Goal: Information Seeking & Learning: Learn about a topic

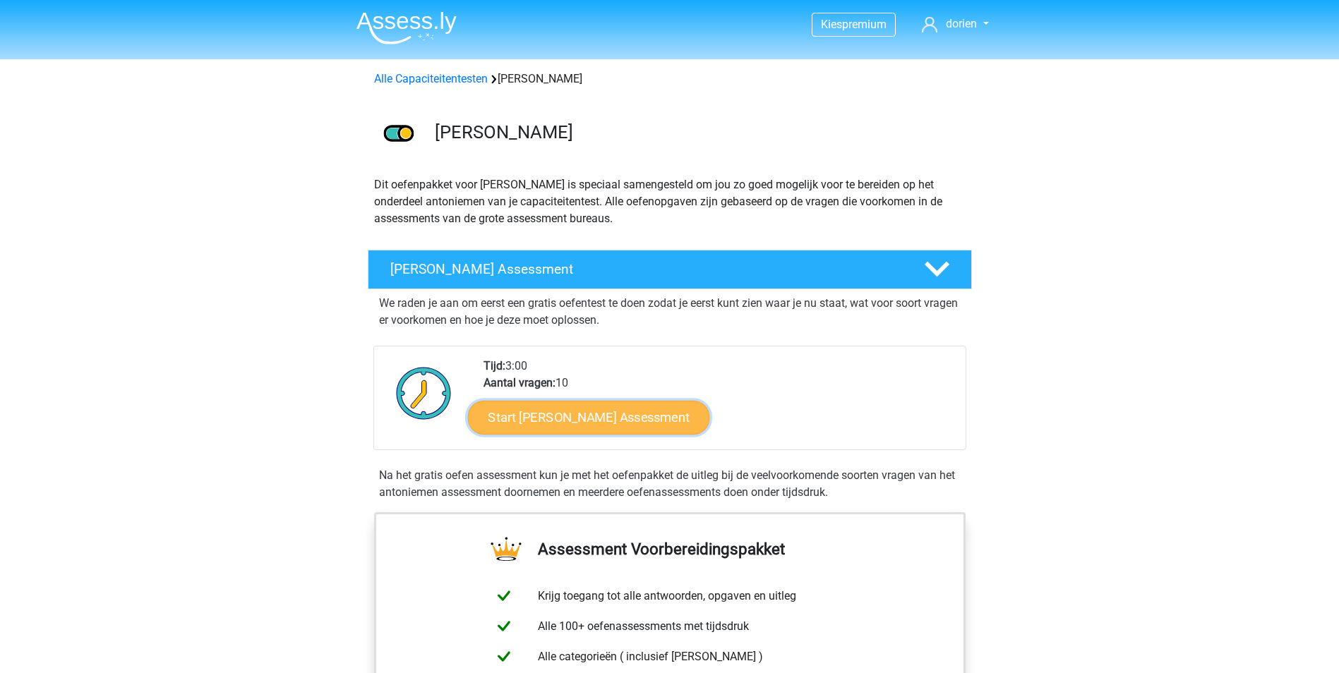
click at [620, 421] on link "Start Antoniemen Gratis Oefen Assessment" at bounding box center [588, 417] width 242 height 34
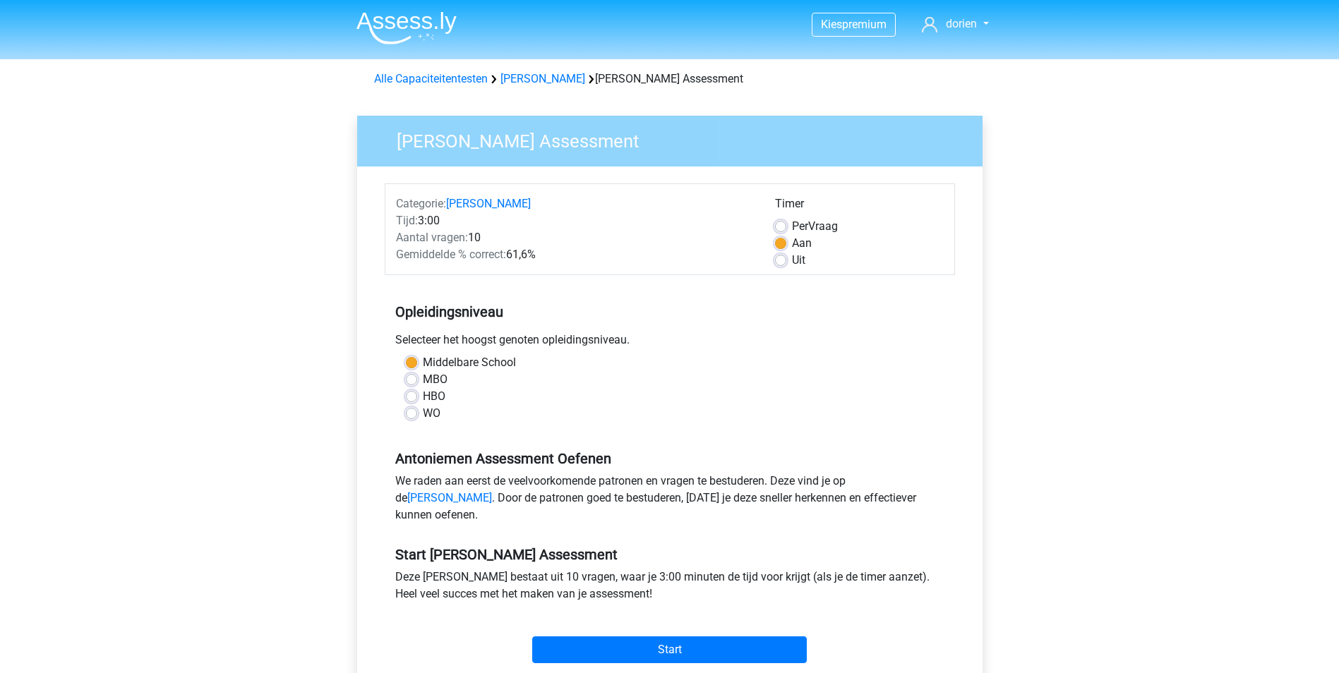
drag, startPoint x: 430, startPoint y: 397, endPoint x: 481, endPoint y: 395, distance: 50.9
click at [431, 397] on label "HBO" at bounding box center [434, 396] width 23 height 17
click at [417, 397] on input "HBO" at bounding box center [411, 395] width 11 height 14
radio input "true"
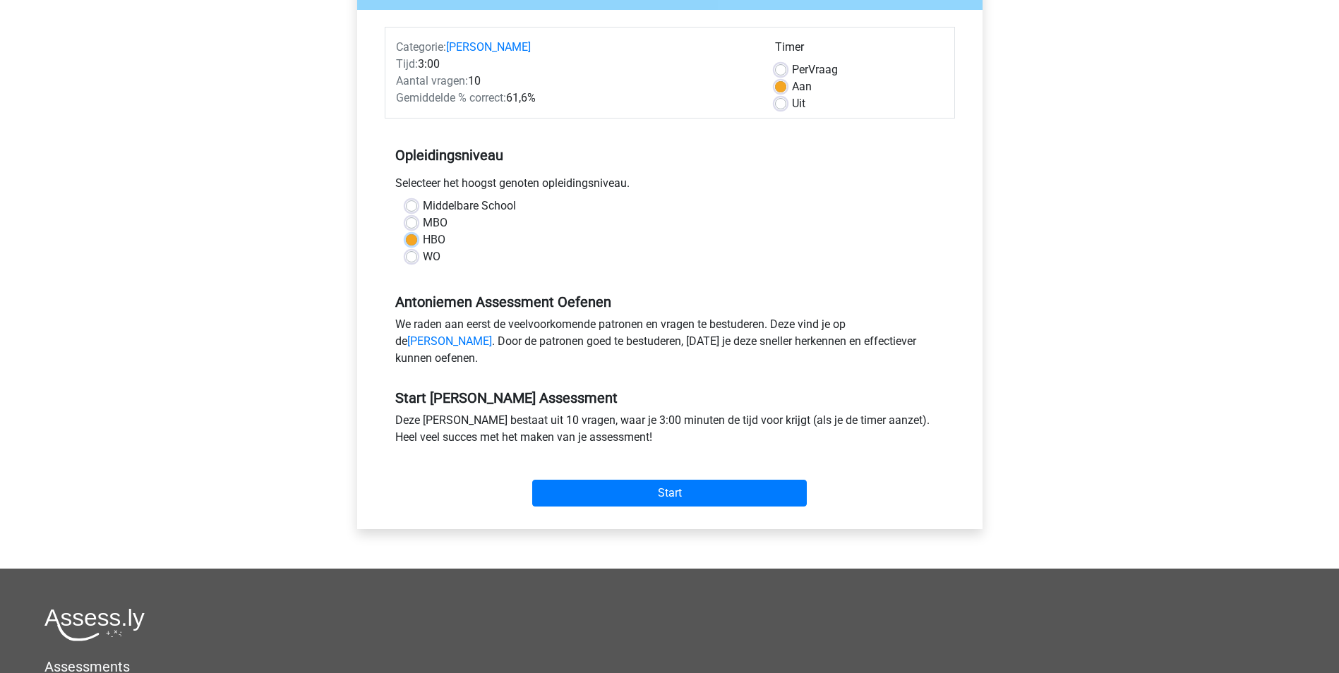
scroll to position [282, 0]
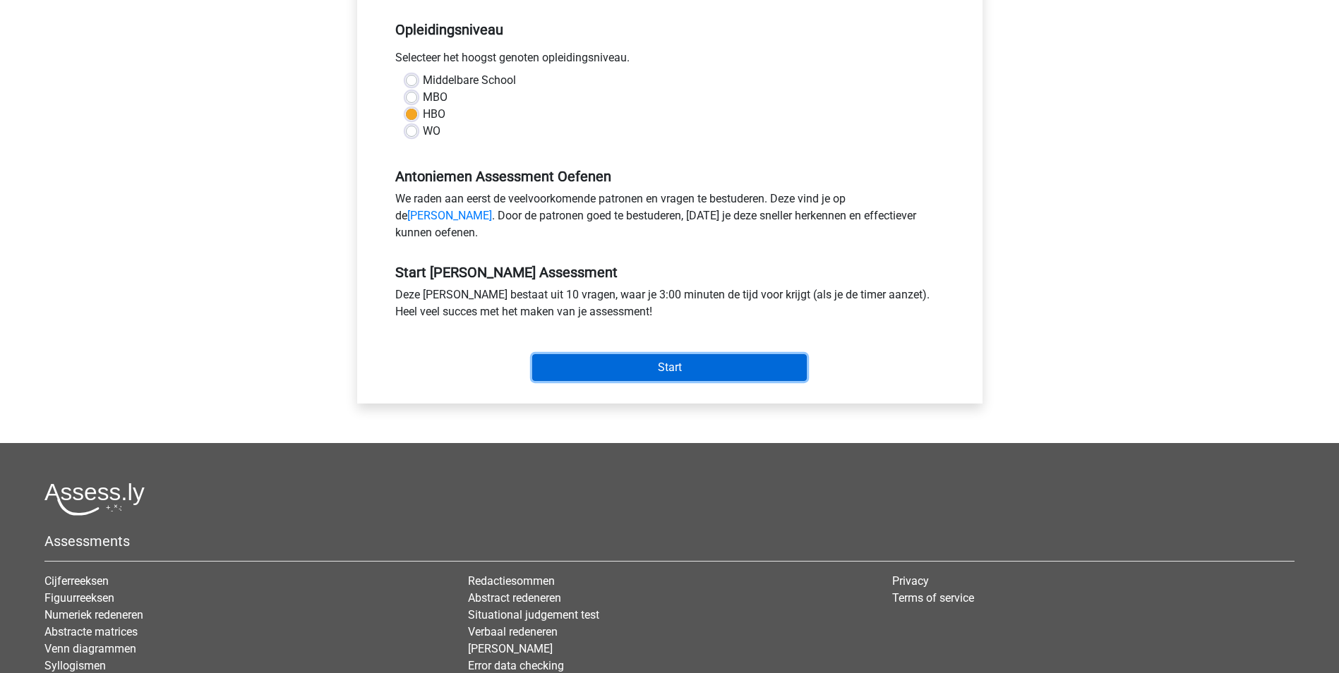
click at [713, 381] on input "Start" at bounding box center [669, 367] width 275 height 27
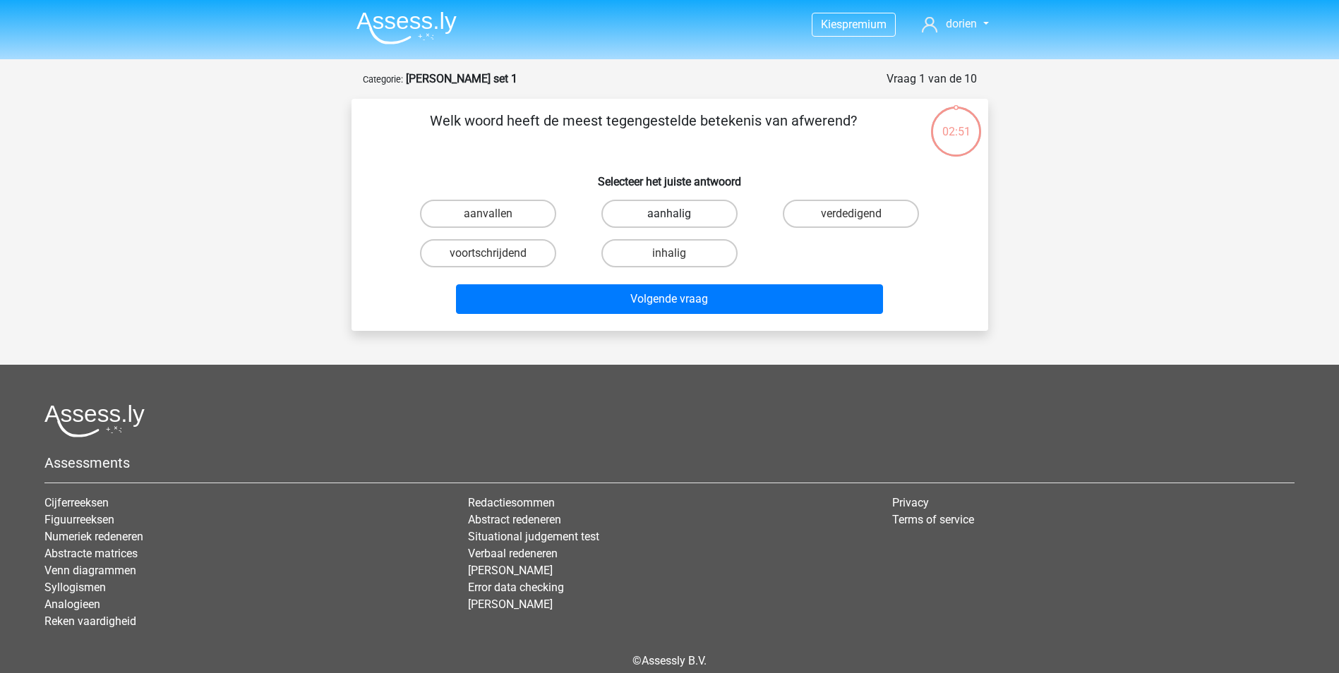
click at [675, 212] on label "aanhalig" at bounding box center [669, 214] width 136 height 28
click at [675, 214] on input "aanhalig" at bounding box center [673, 218] width 9 height 9
radio input "true"
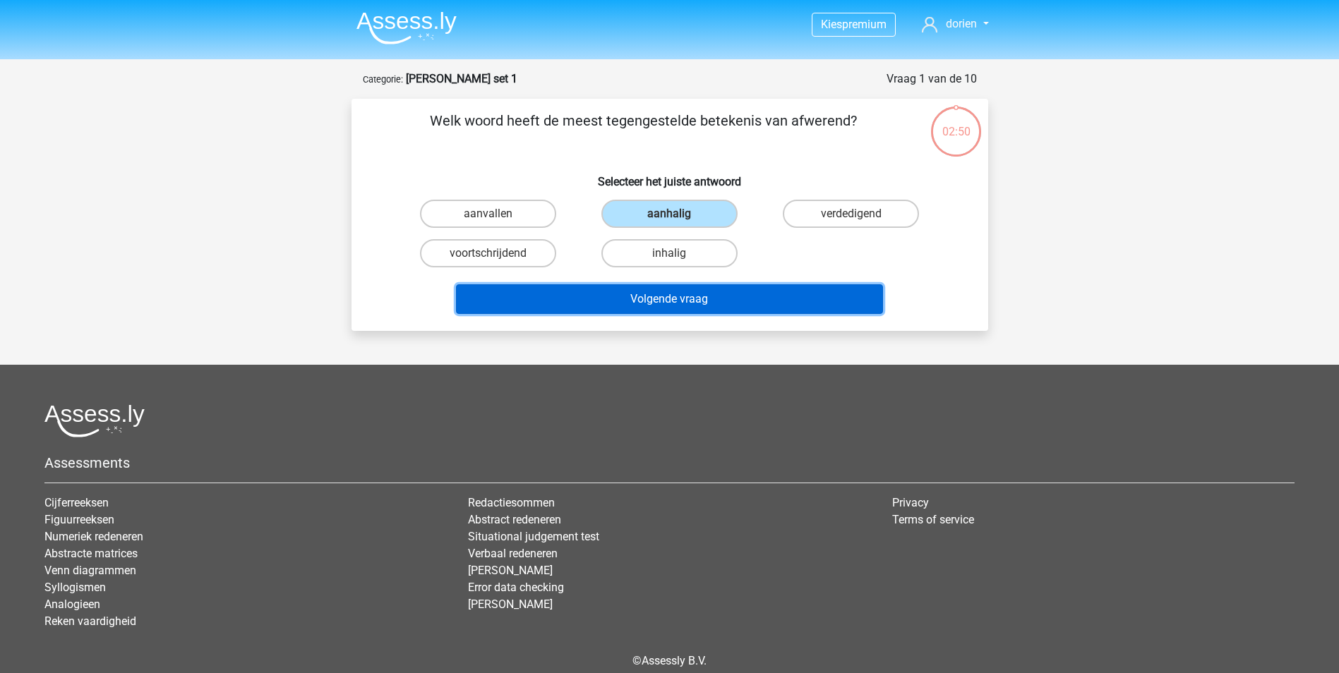
click at [698, 308] on button "Volgende vraag" at bounding box center [669, 299] width 427 height 30
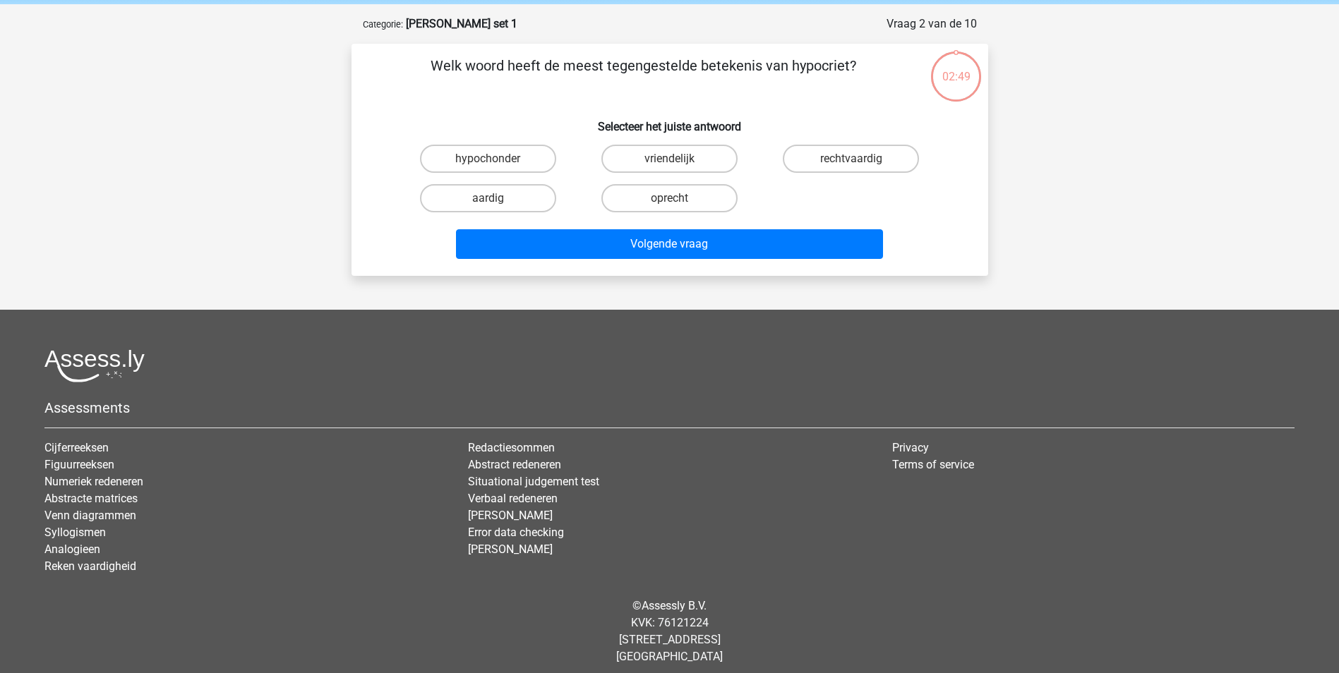
scroll to position [64, 0]
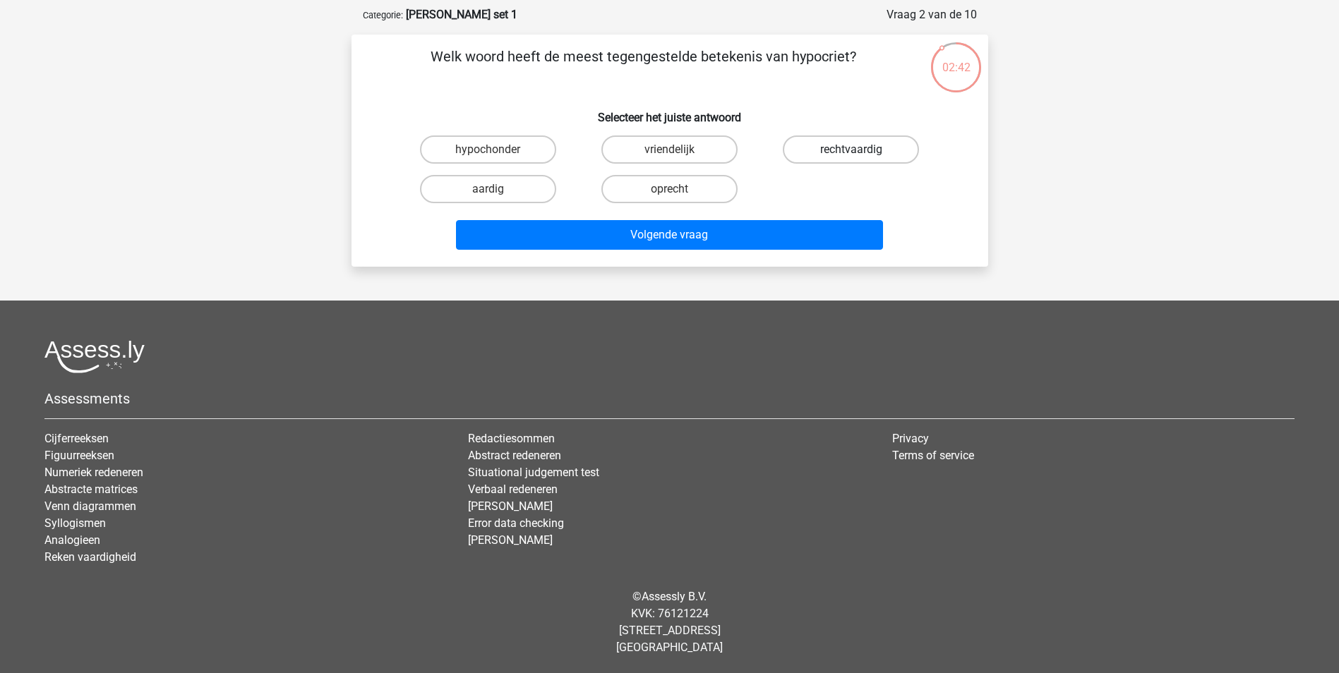
click at [857, 148] on label "rechtvaardig" at bounding box center [851, 150] width 136 height 28
click at [857, 150] on input "rechtvaardig" at bounding box center [855, 154] width 9 height 9
radio input "true"
click at [666, 184] on label "oprecht" at bounding box center [669, 189] width 136 height 28
click at [669, 189] on input "oprecht" at bounding box center [673, 193] width 9 height 9
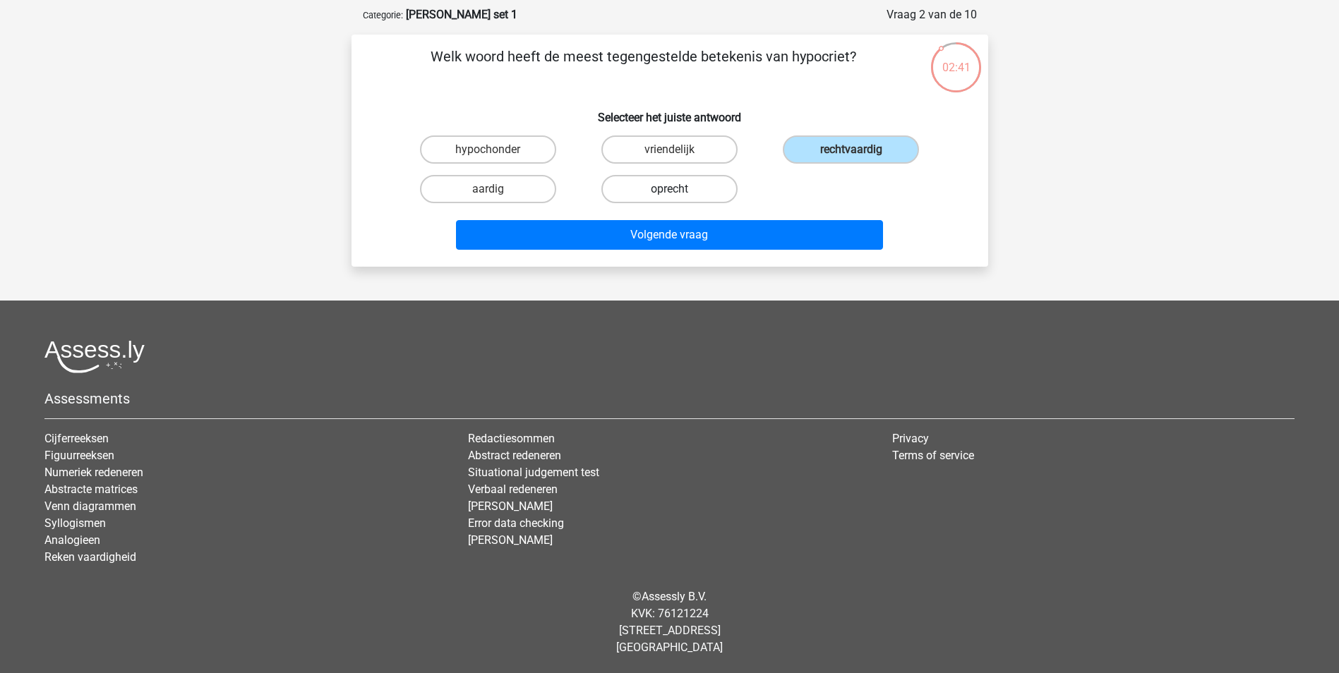
radio input "true"
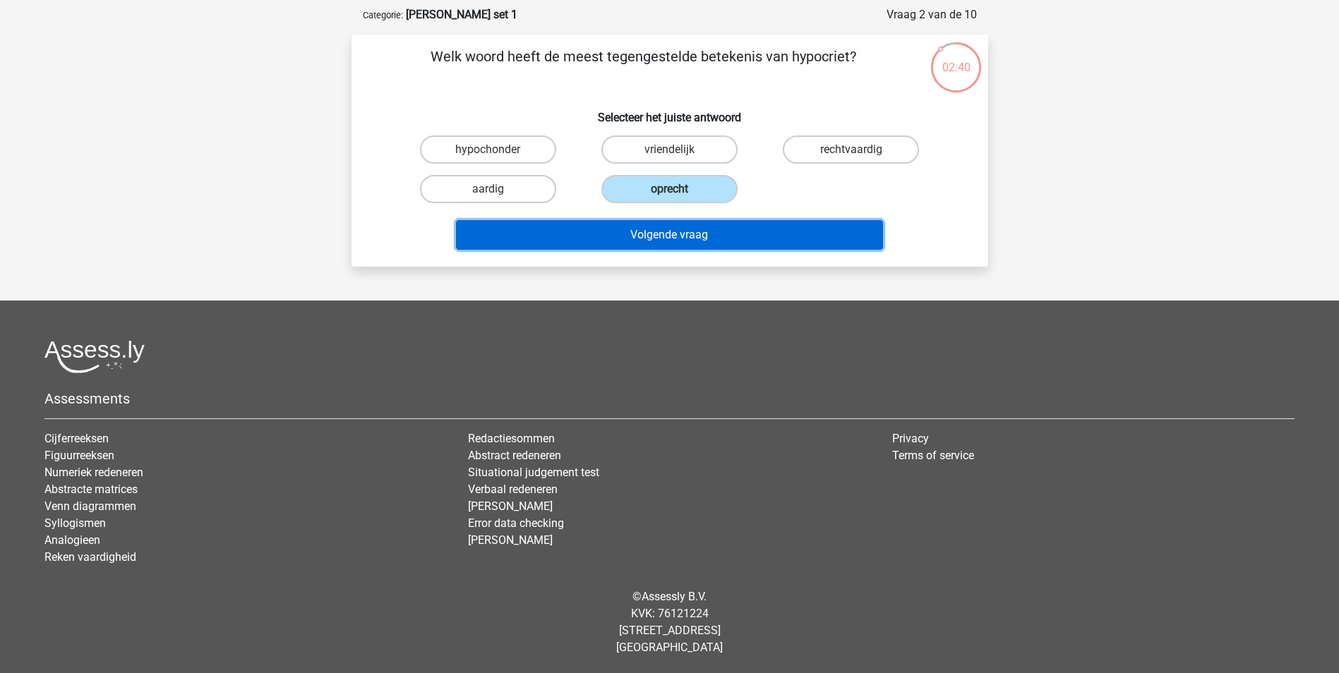
click at [689, 235] on button "Volgende vraag" at bounding box center [669, 235] width 427 height 30
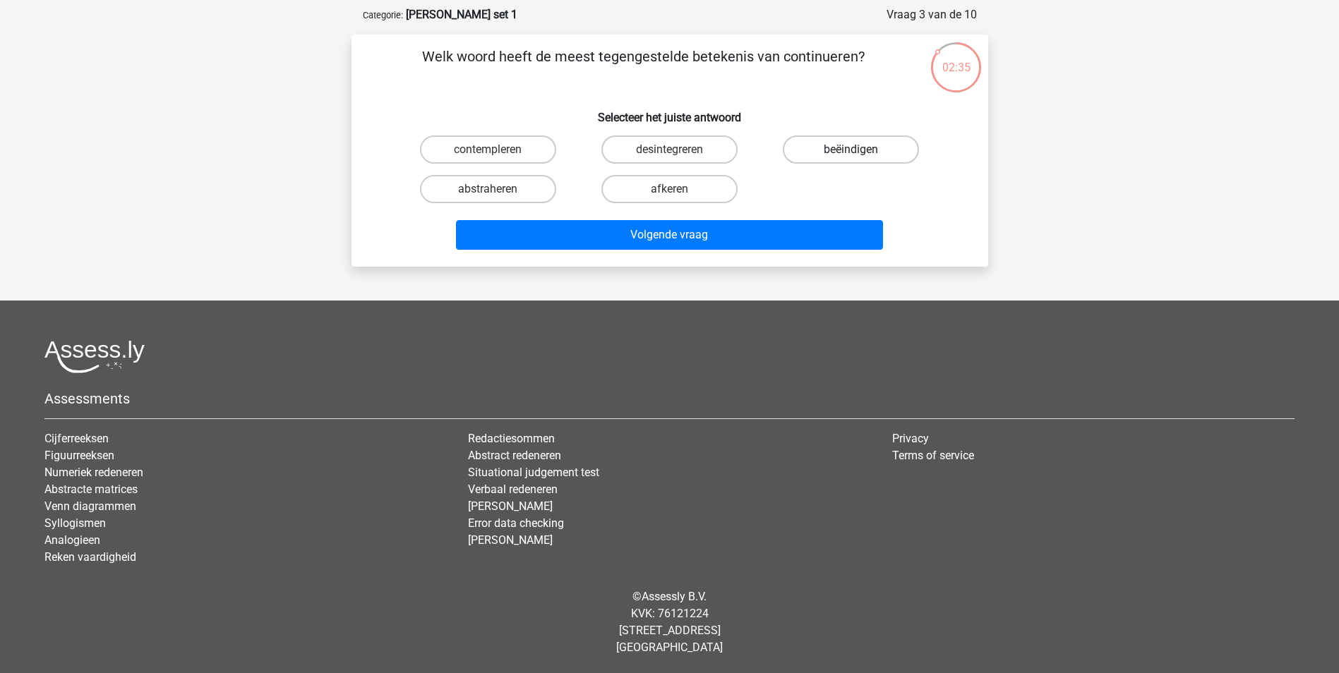
click at [863, 151] on label "beëindigen" at bounding box center [851, 150] width 136 height 28
click at [861, 151] on input "beëindigen" at bounding box center [855, 154] width 9 height 9
radio input "true"
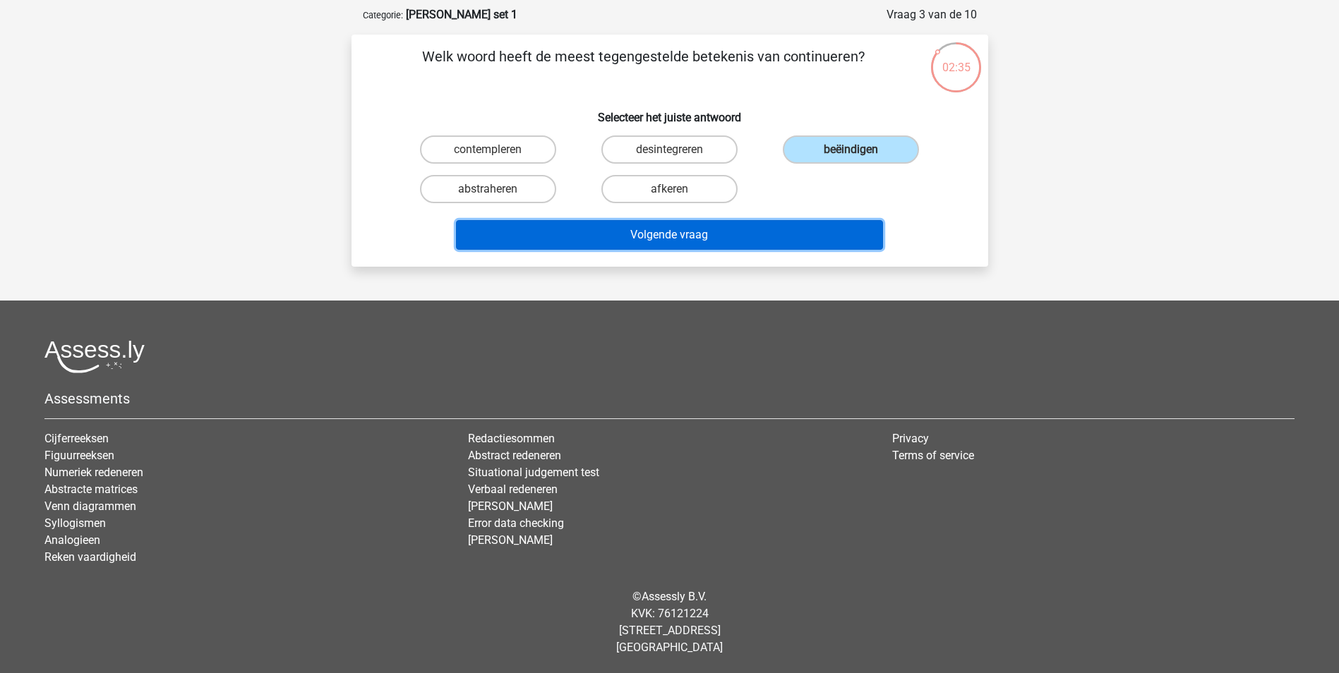
click at [765, 227] on button "Volgende vraag" at bounding box center [669, 235] width 427 height 30
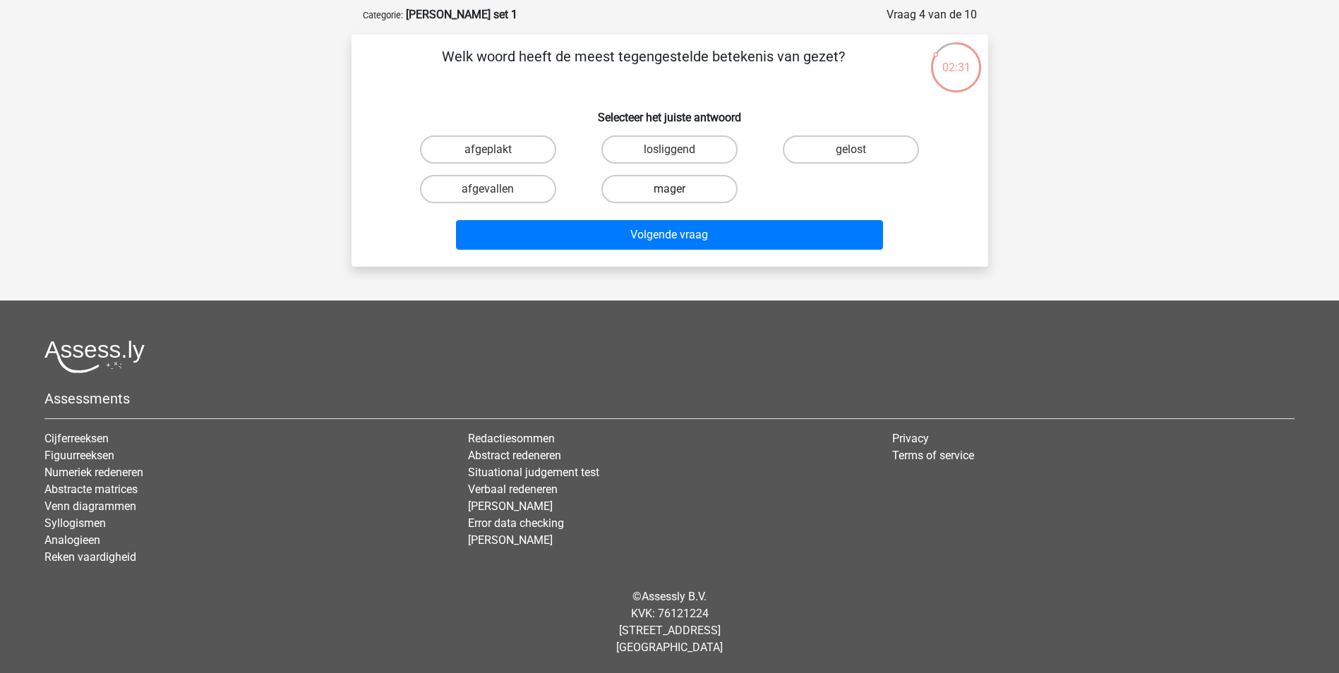
click at [682, 186] on label "mager" at bounding box center [669, 189] width 136 height 28
click at [678, 189] on input "mager" at bounding box center [673, 193] width 9 height 9
radio input "true"
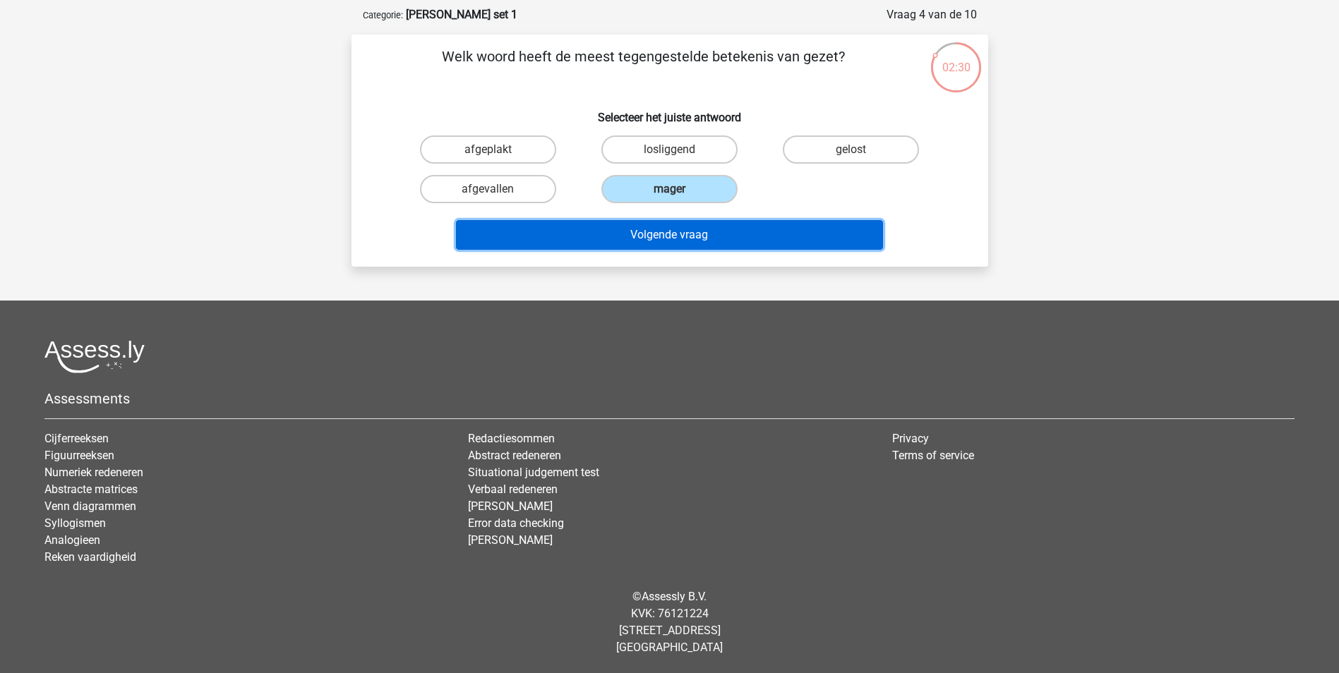
click at [705, 228] on button "Volgende vraag" at bounding box center [669, 235] width 427 height 30
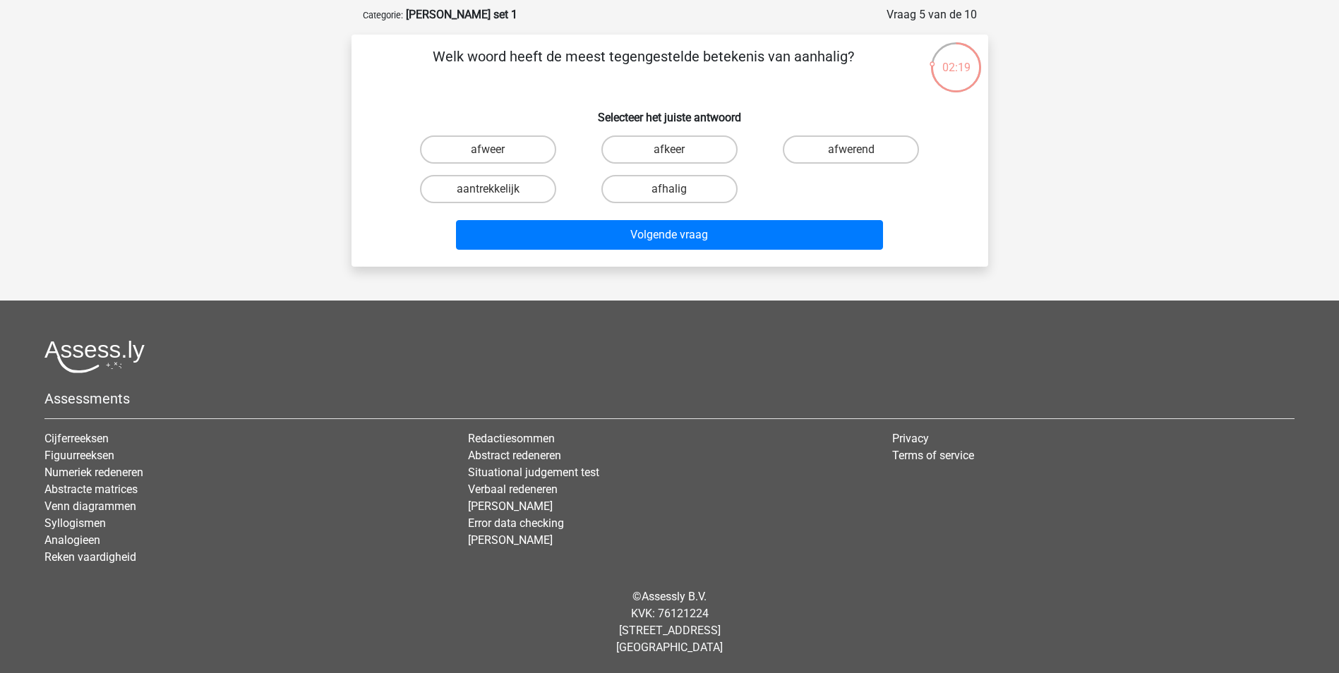
click at [855, 151] on input "afwerend" at bounding box center [855, 154] width 9 height 9
radio input "true"
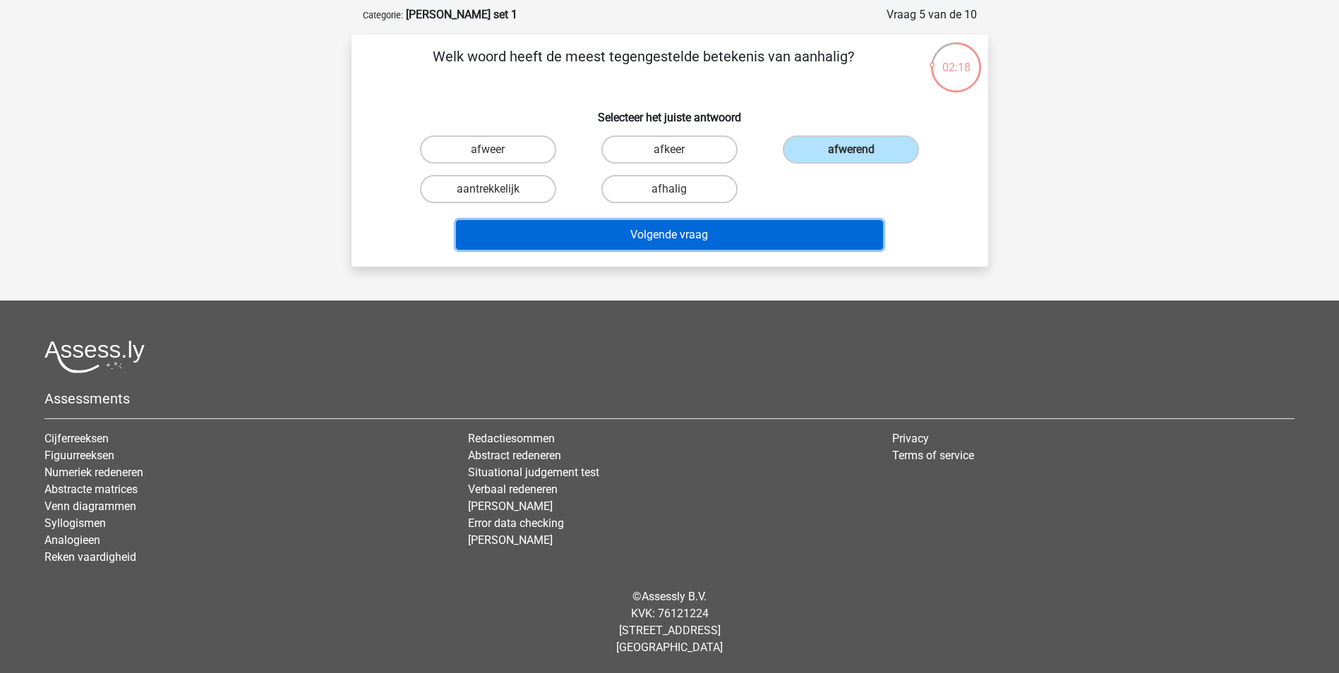
click at [723, 227] on button "Volgende vraag" at bounding box center [669, 235] width 427 height 30
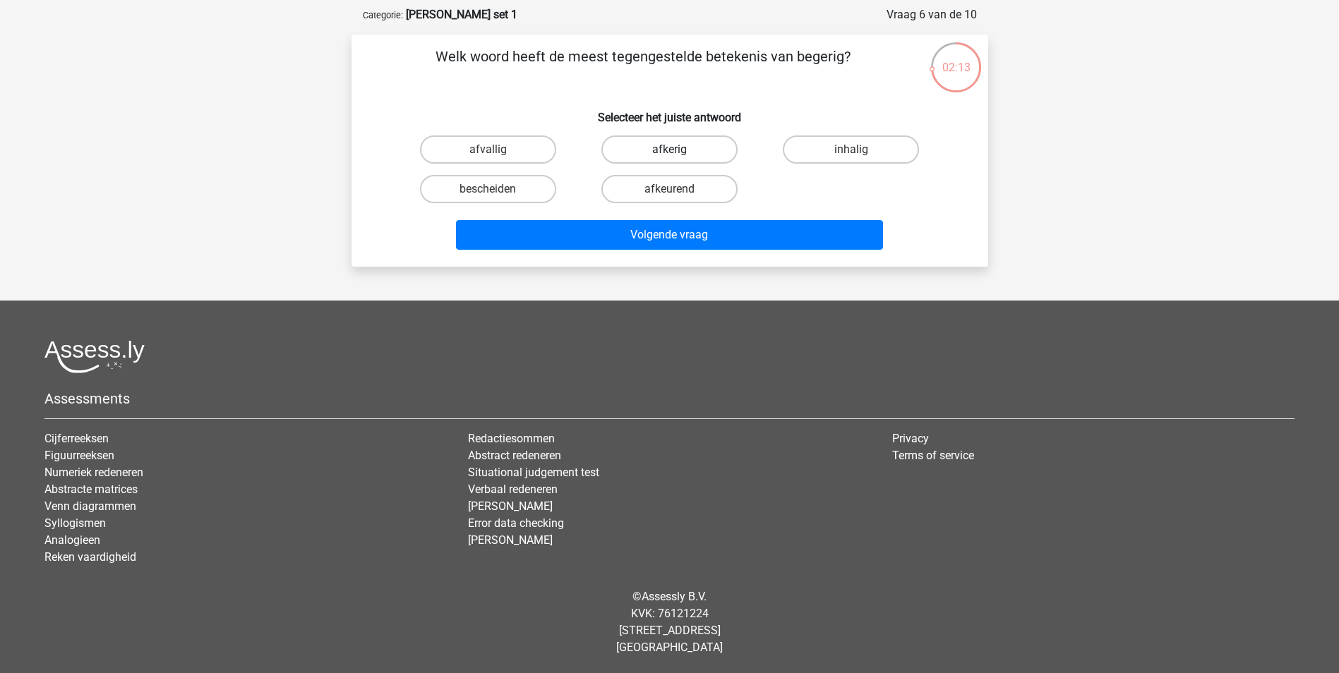
click at [685, 148] on label "afkerig" at bounding box center [669, 150] width 136 height 28
click at [678, 150] on input "afkerig" at bounding box center [673, 154] width 9 height 9
radio input "true"
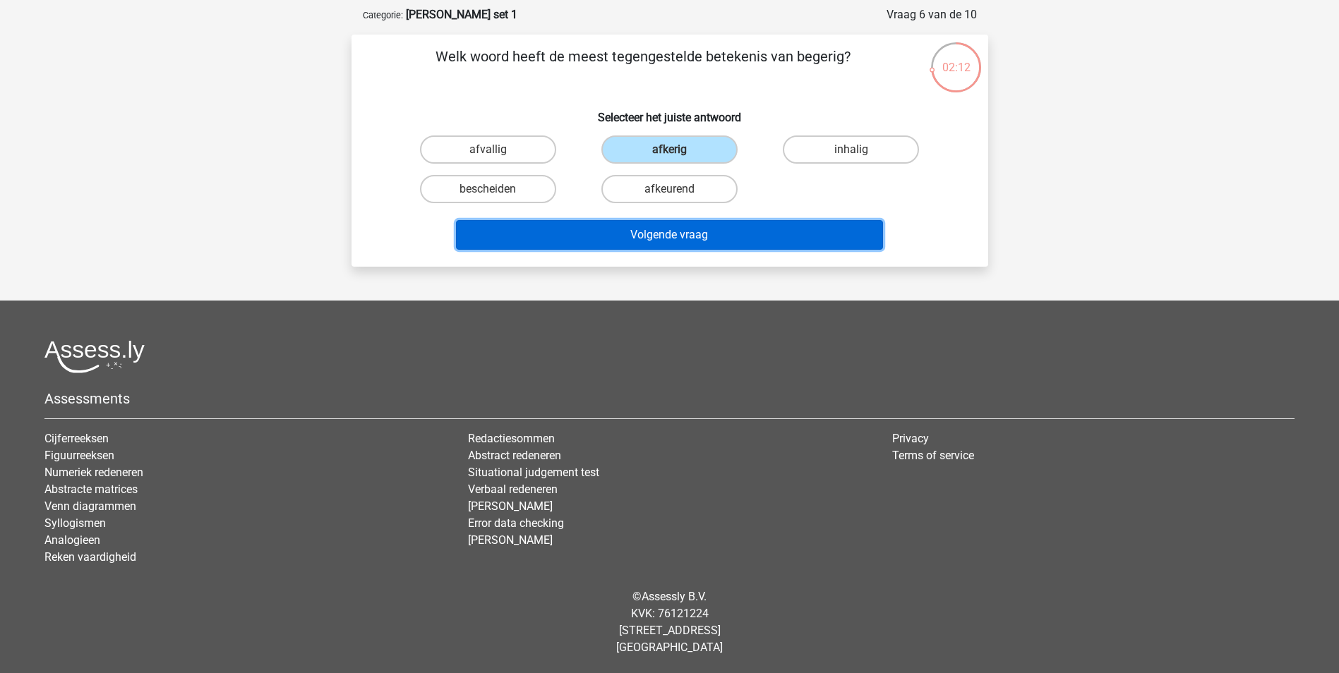
click at [719, 234] on button "Volgende vraag" at bounding box center [669, 235] width 427 height 30
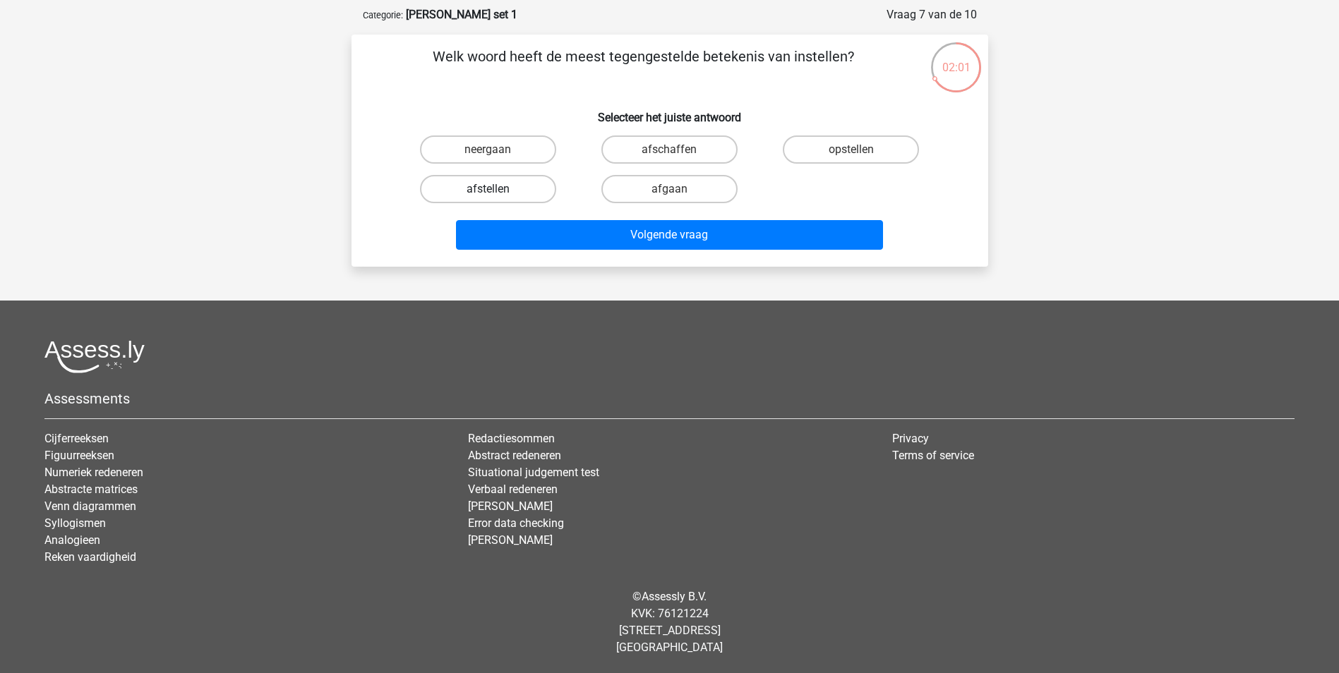
click at [498, 184] on label "afstellen" at bounding box center [488, 189] width 136 height 28
click at [497, 189] on input "afstellen" at bounding box center [492, 193] width 9 height 9
radio input "true"
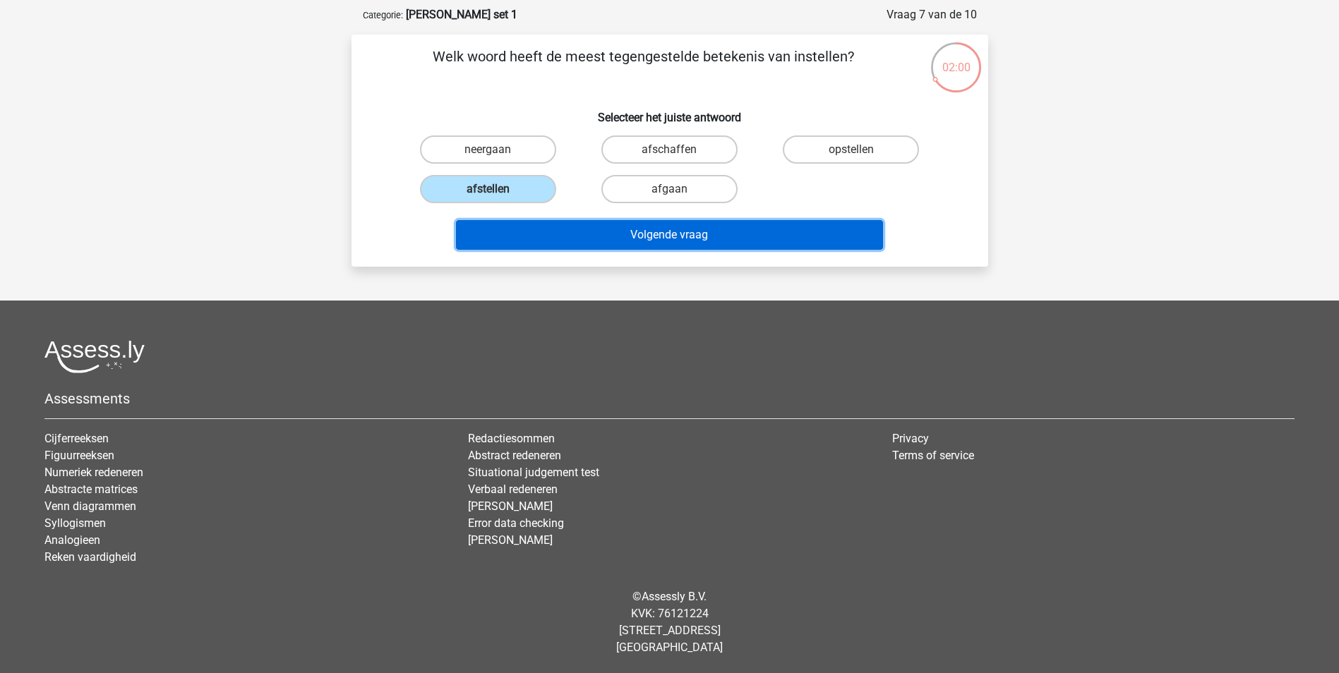
click at [623, 235] on button "Volgende vraag" at bounding box center [669, 235] width 427 height 30
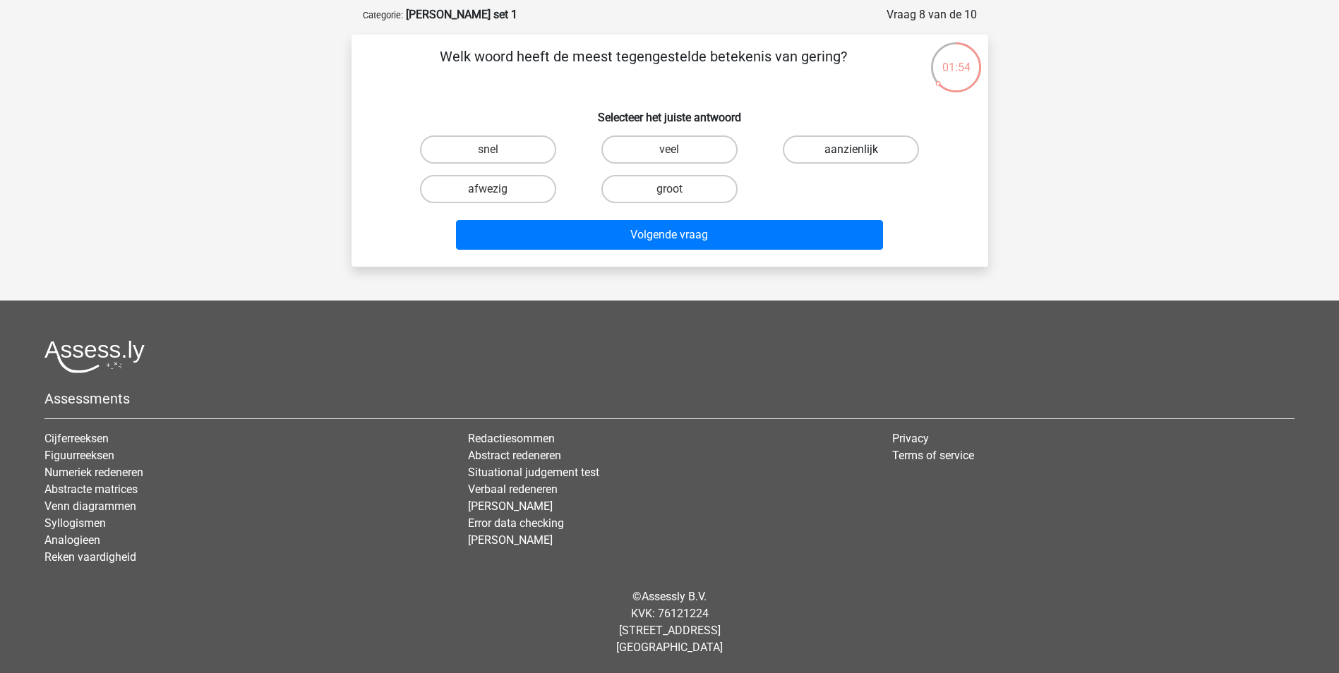
click at [852, 148] on label "aanzienlijk" at bounding box center [851, 150] width 136 height 28
click at [852, 150] on input "aanzienlijk" at bounding box center [855, 154] width 9 height 9
radio input "true"
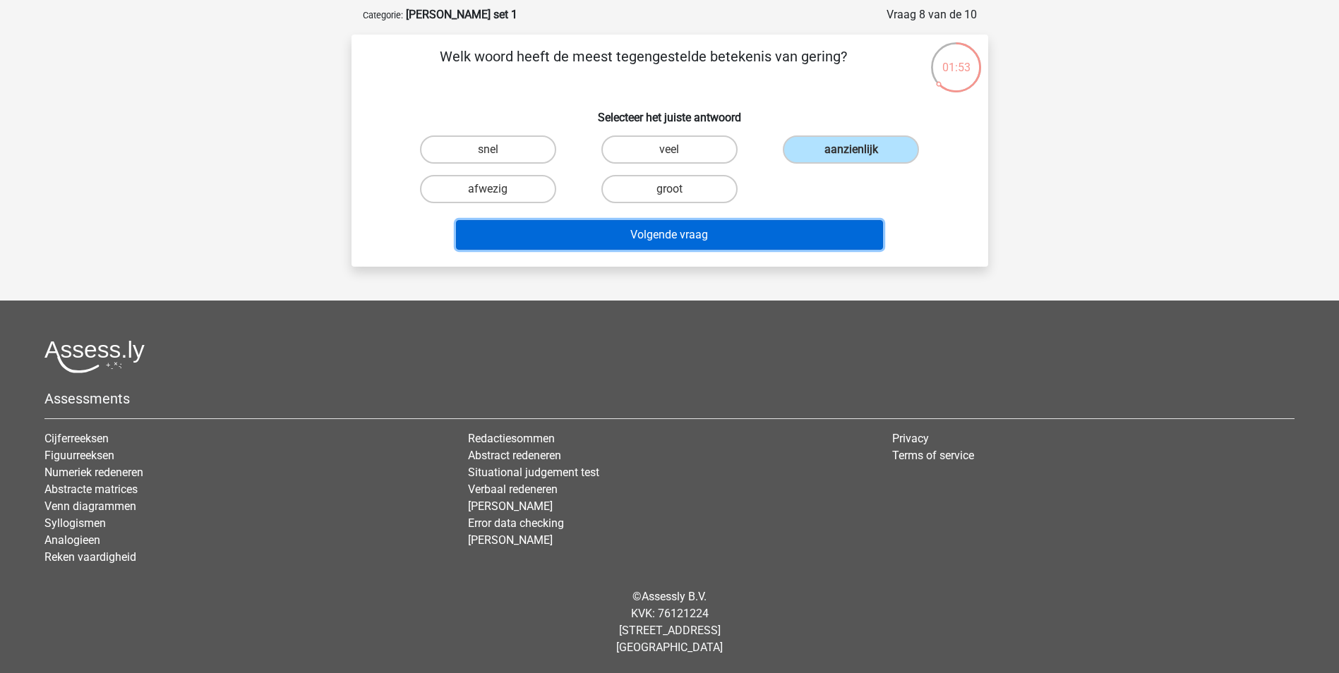
click at [757, 235] on button "Volgende vraag" at bounding box center [669, 235] width 427 height 30
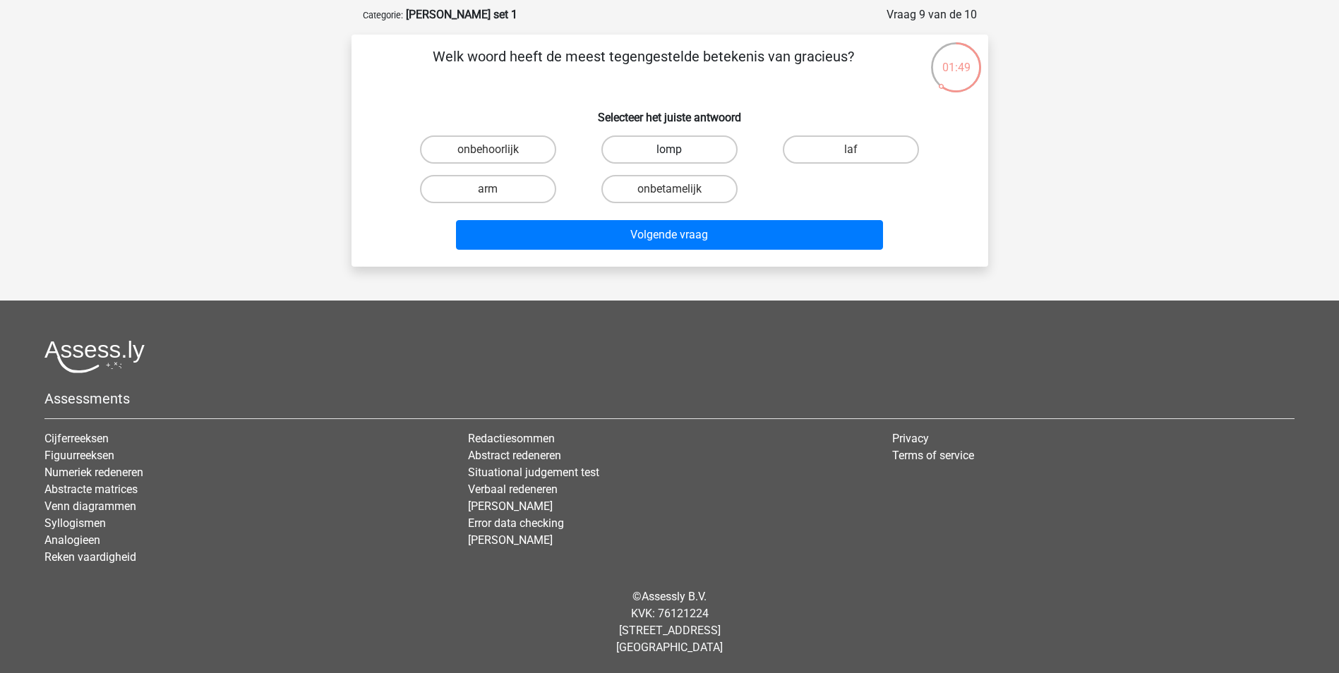
click at [698, 148] on label "lomp" at bounding box center [669, 150] width 136 height 28
click at [678, 150] on input "lomp" at bounding box center [673, 154] width 9 height 9
radio input "true"
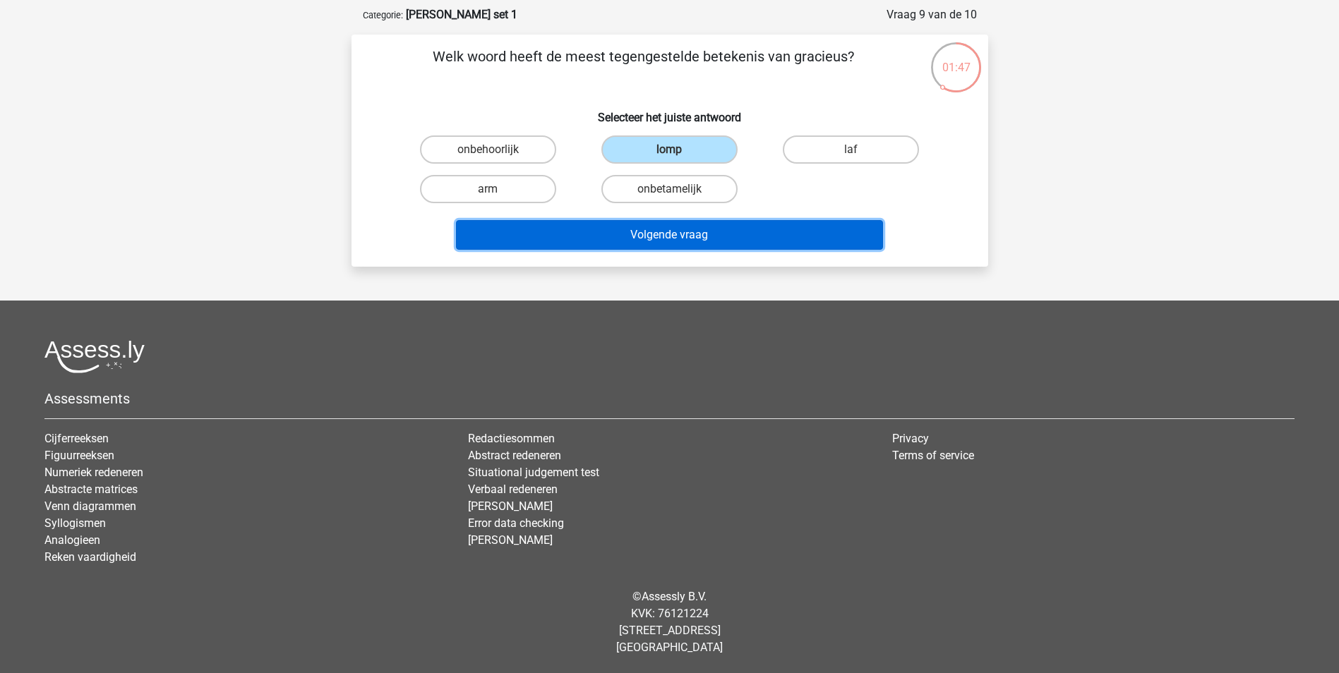
click at [699, 233] on button "Volgende vraag" at bounding box center [669, 235] width 427 height 30
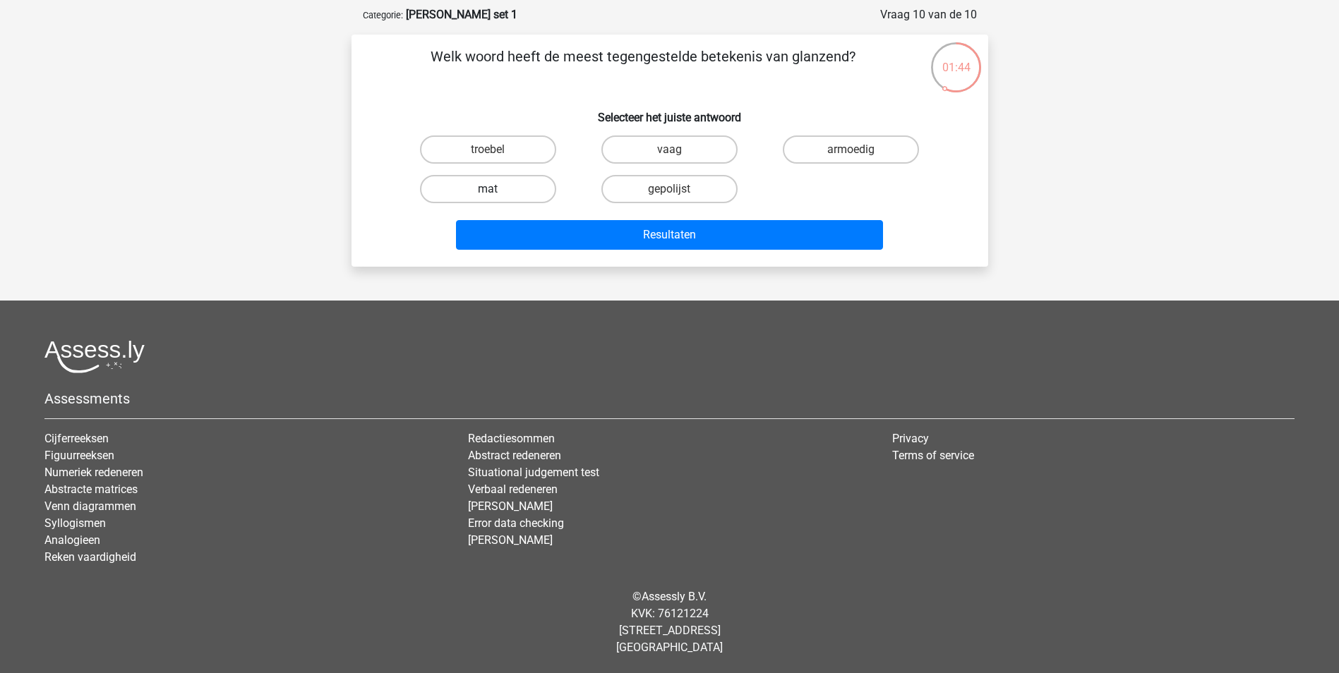
click at [537, 183] on label "mat" at bounding box center [488, 189] width 136 height 28
click at [497, 189] on input "mat" at bounding box center [492, 193] width 9 height 9
radio input "true"
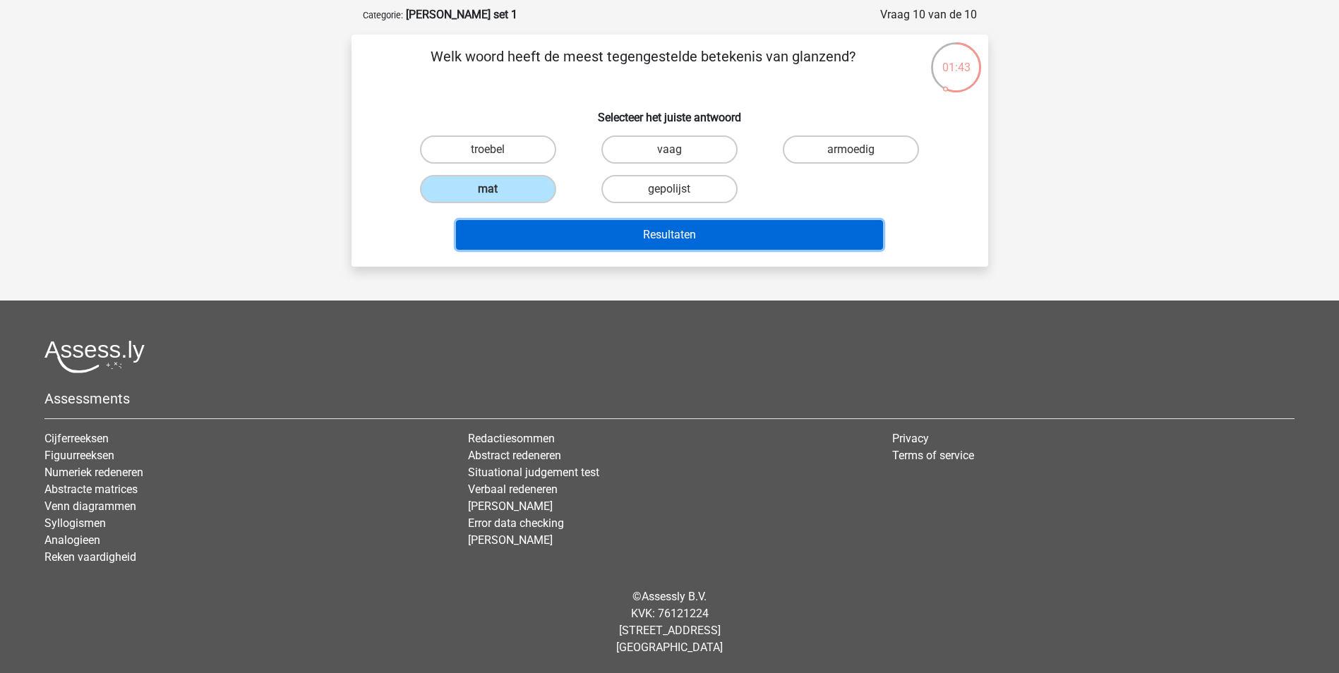
click at [731, 226] on button "Resultaten" at bounding box center [669, 235] width 427 height 30
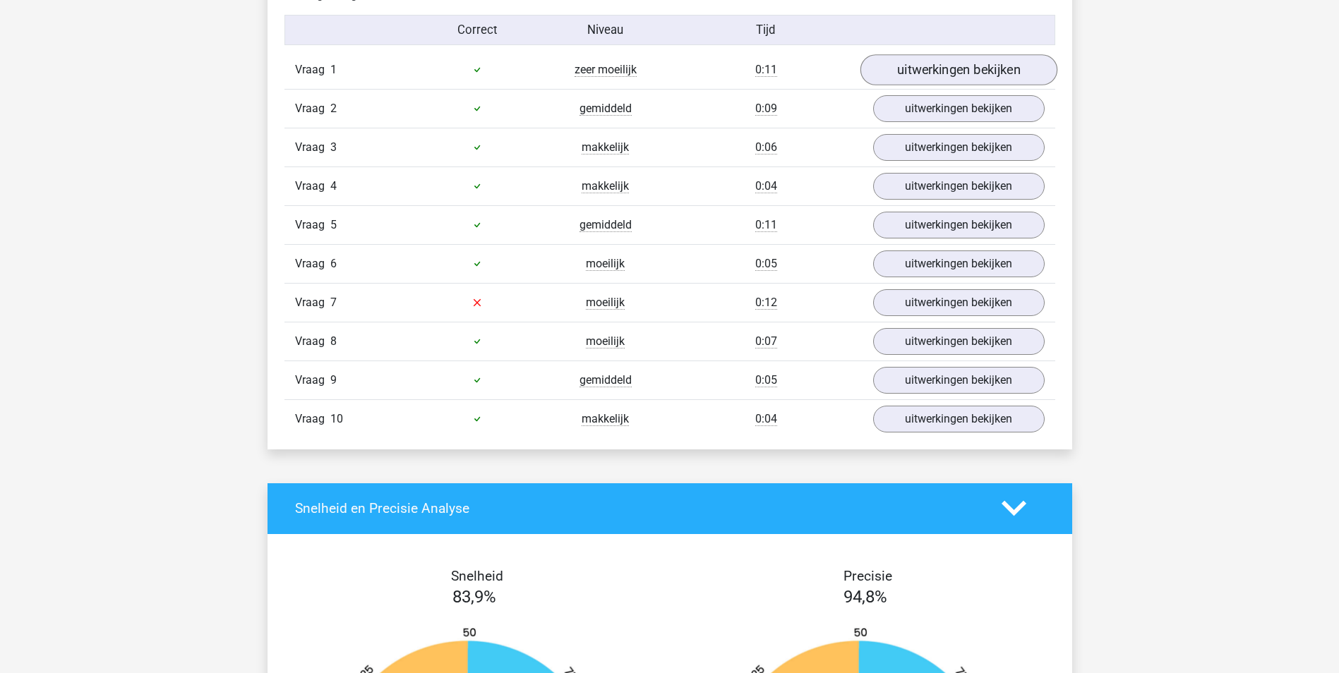
scroll to position [1200, 0]
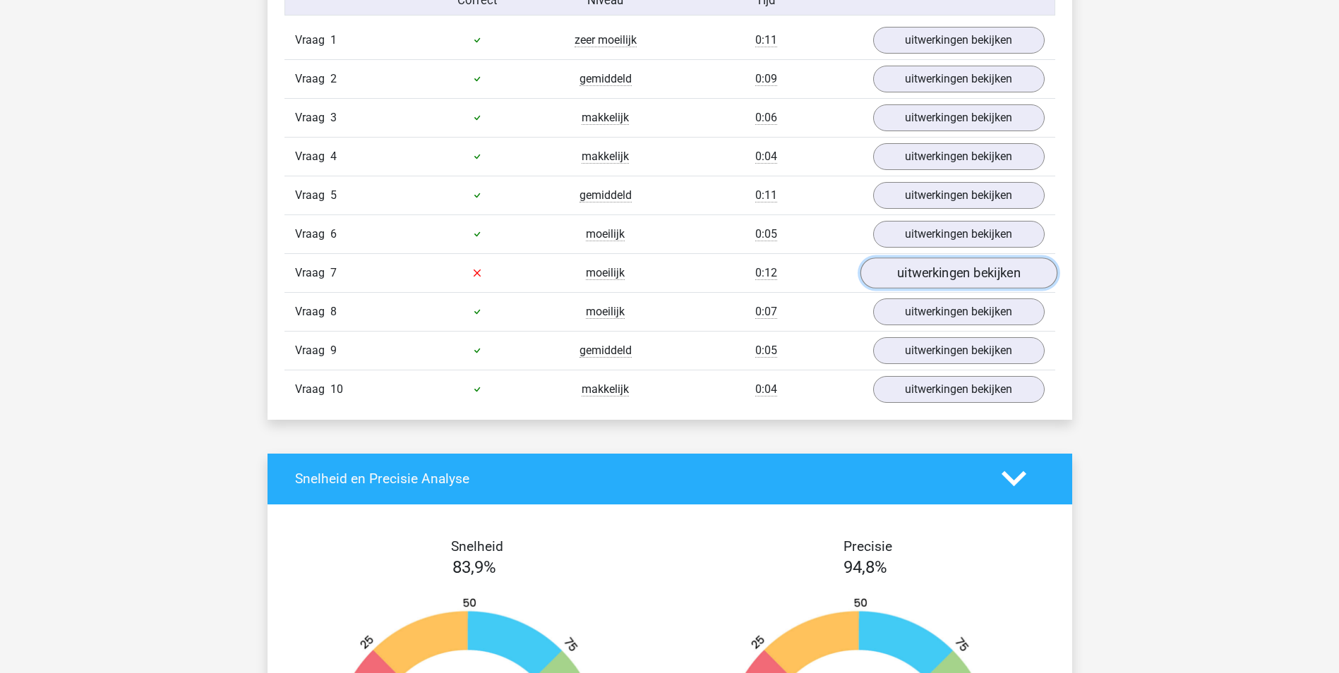
click at [995, 281] on link "uitwerkingen bekijken" at bounding box center [958, 273] width 197 height 31
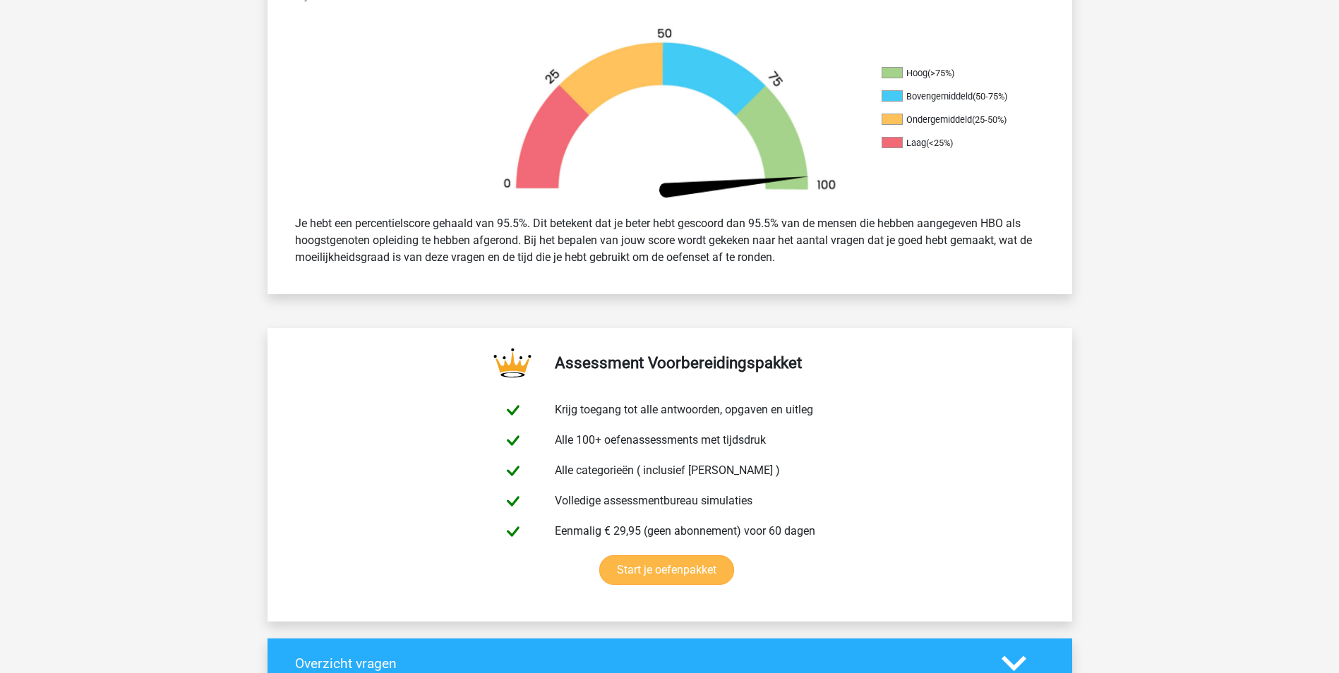
scroll to position [141, 0]
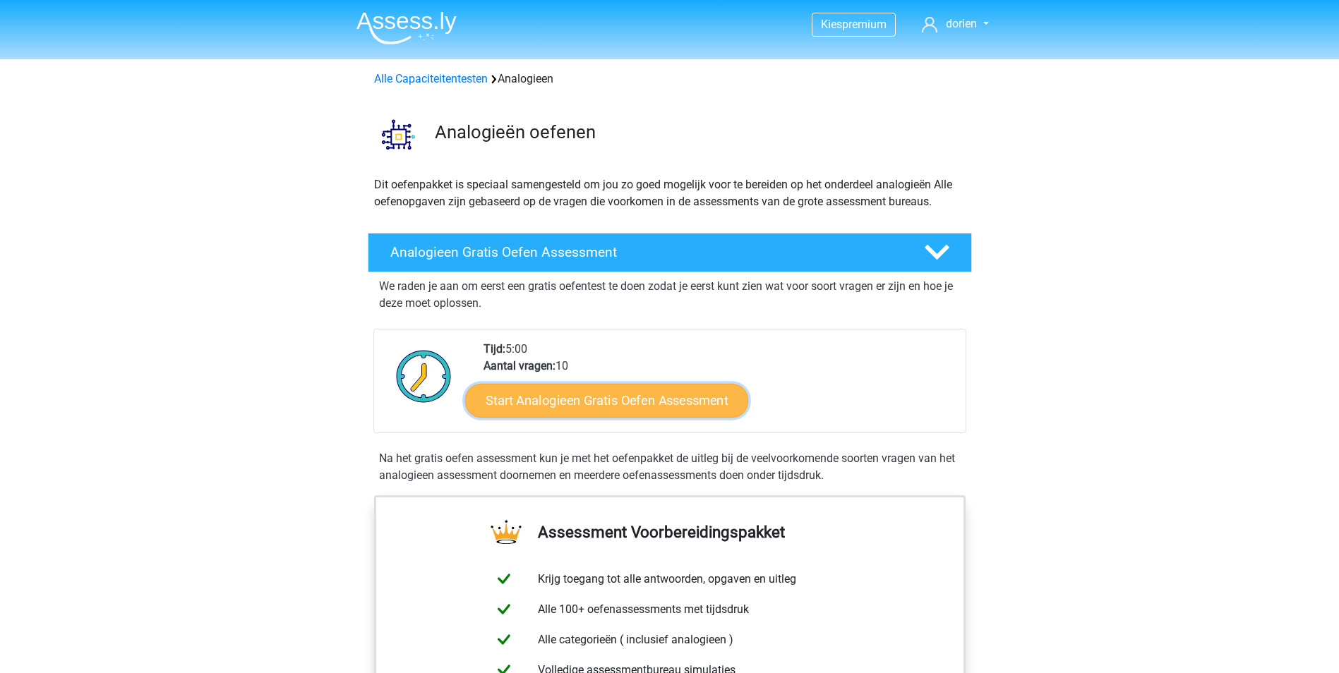
click at [624, 389] on link "Start Analogieen Gratis Oefen Assessment" at bounding box center [606, 400] width 283 height 34
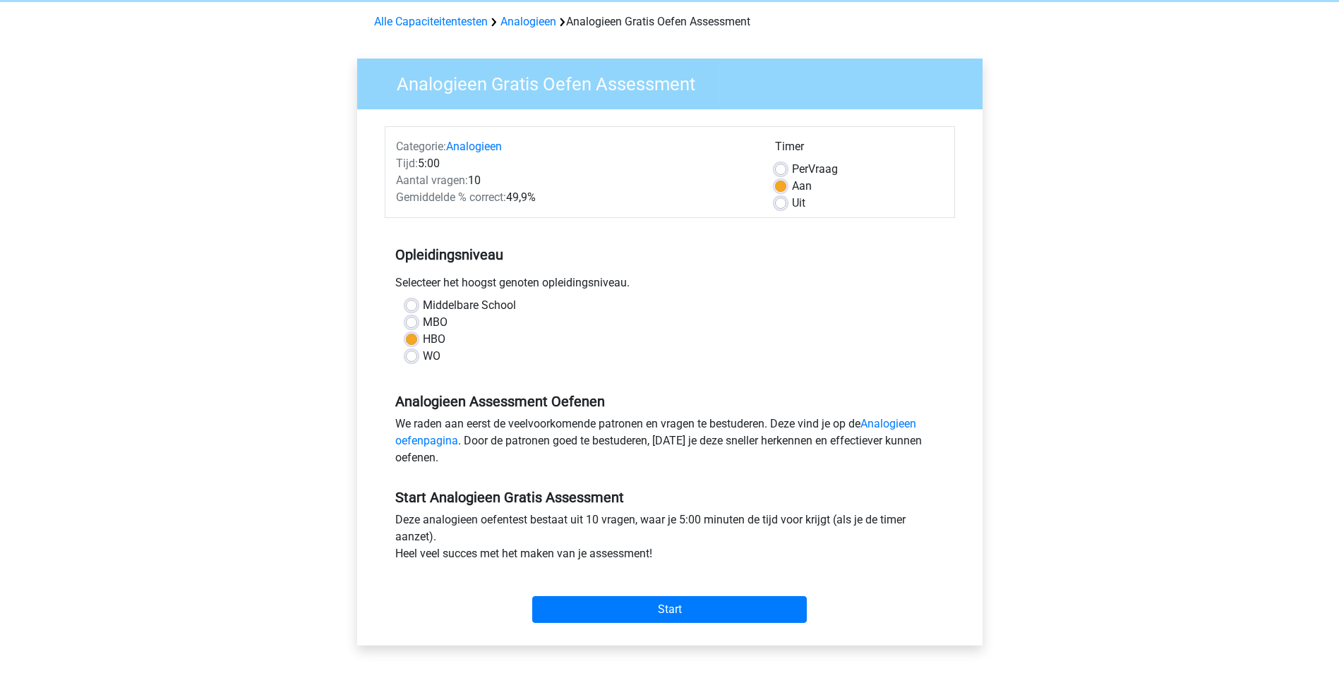
scroll to position [141, 0]
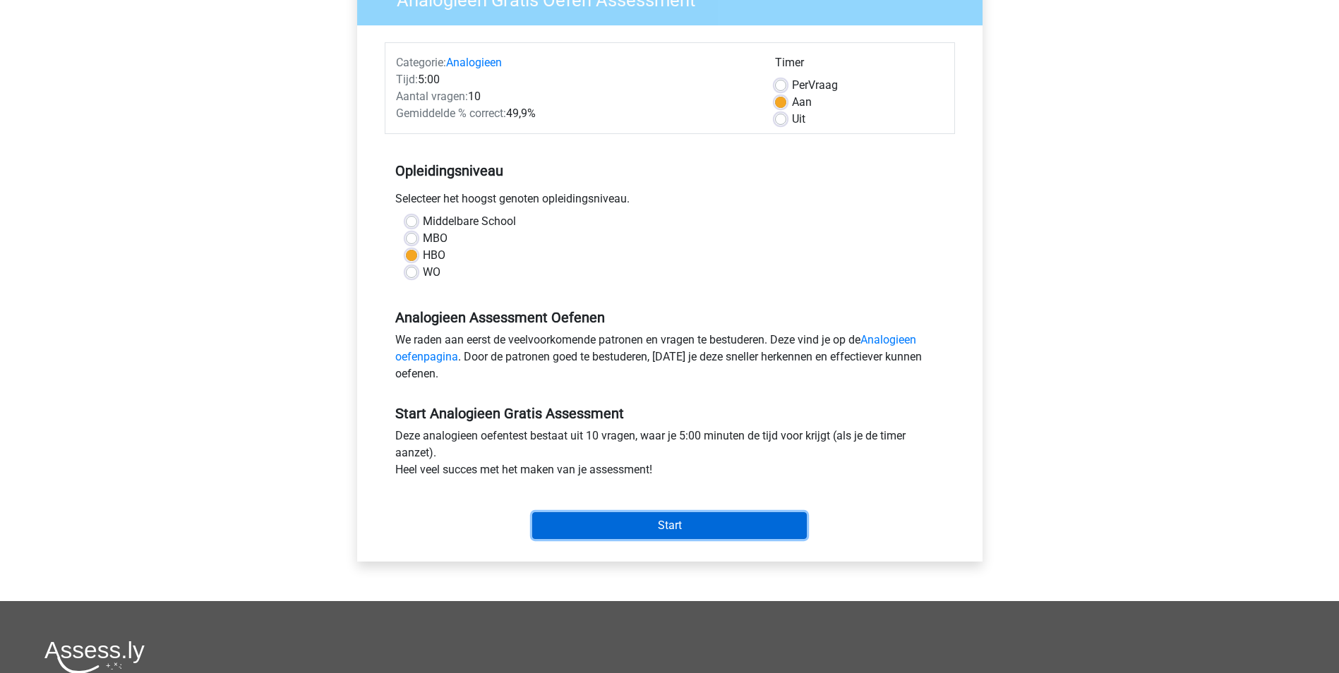
click at [686, 525] on input "Start" at bounding box center [669, 526] width 275 height 27
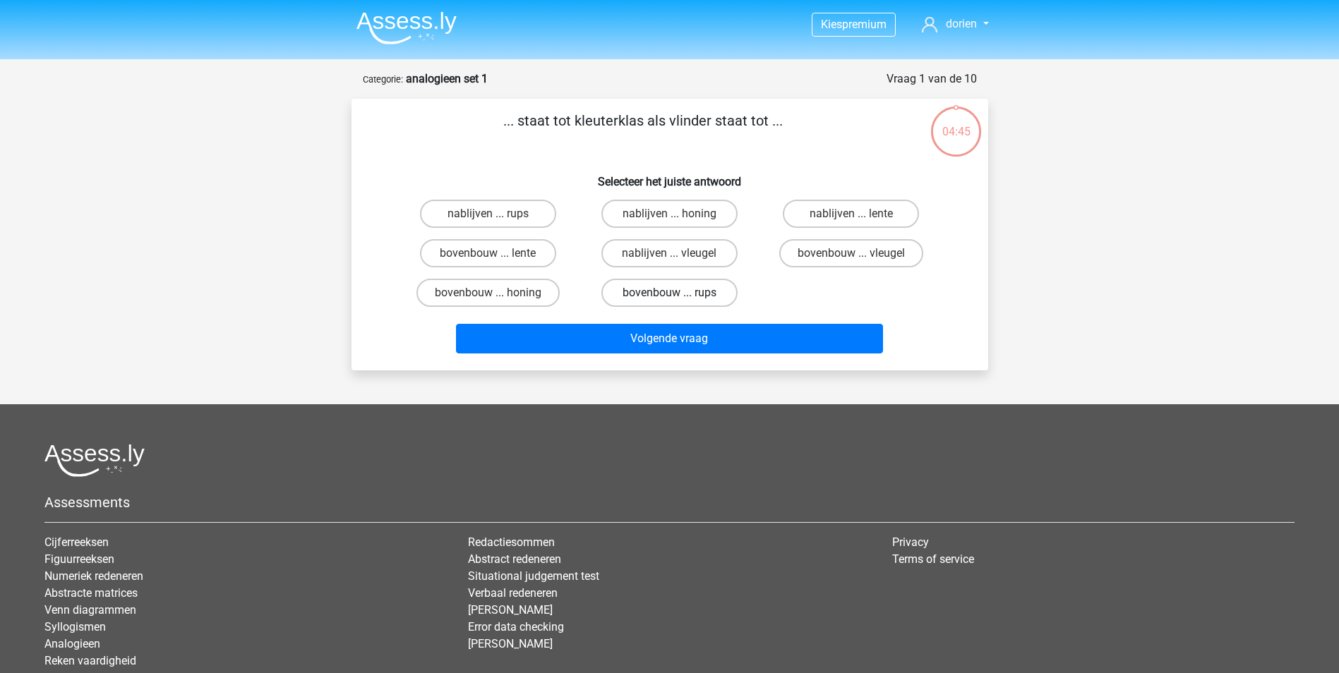
click at [647, 292] on label "bovenbouw ... rups" at bounding box center [669, 293] width 136 height 28
click at [669, 293] on input "bovenbouw ... rups" at bounding box center [673, 297] width 9 height 9
radio input "true"
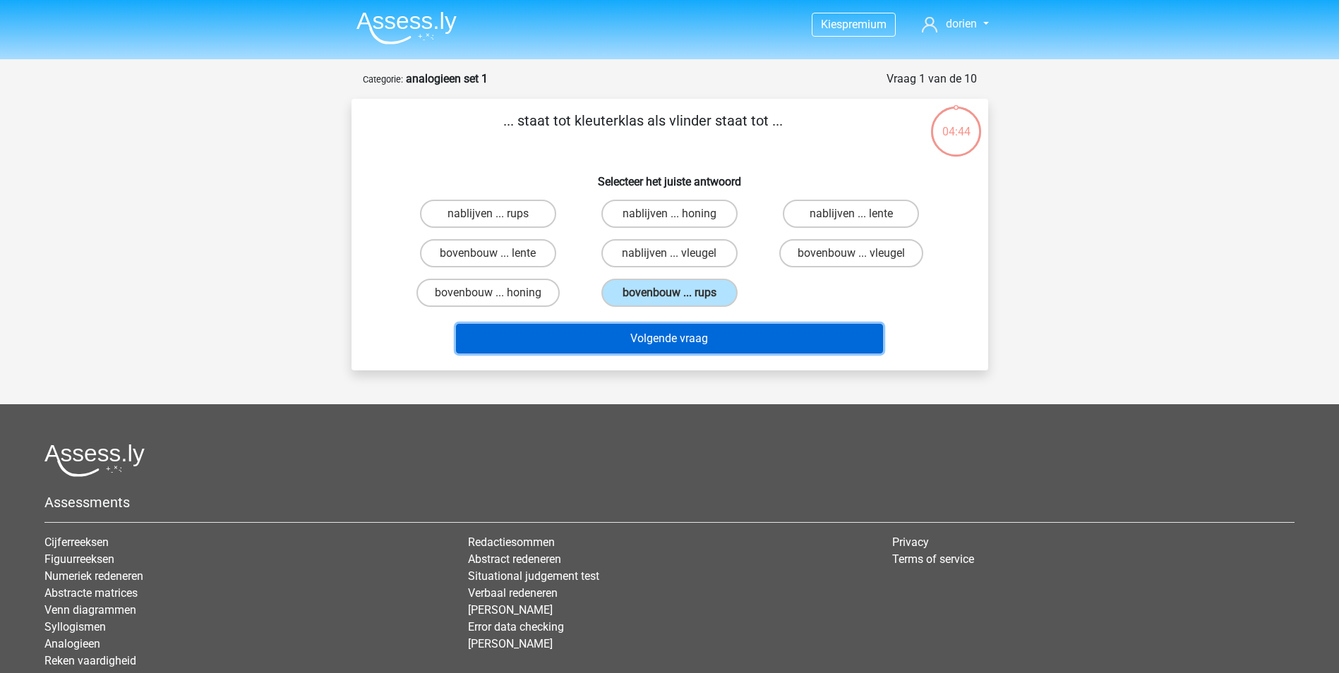
click at [662, 338] on button "Volgende vraag" at bounding box center [669, 339] width 427 height 30
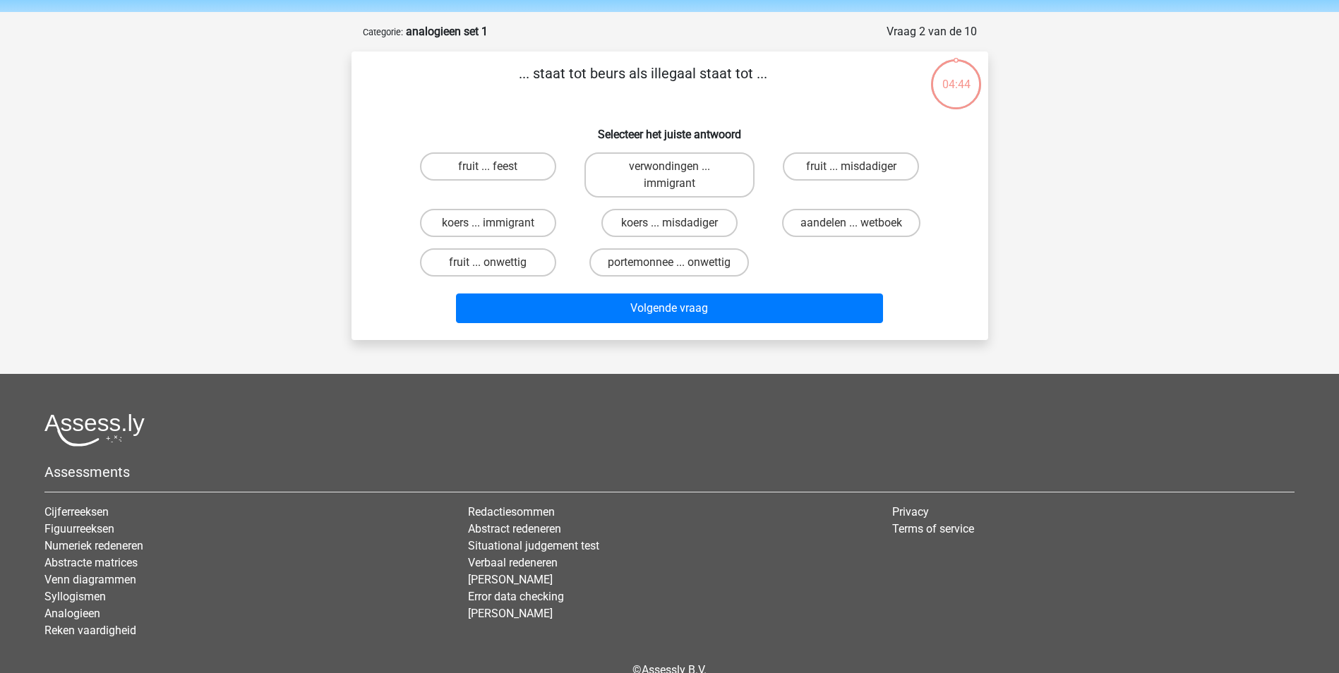
scroll to position [71, 0]
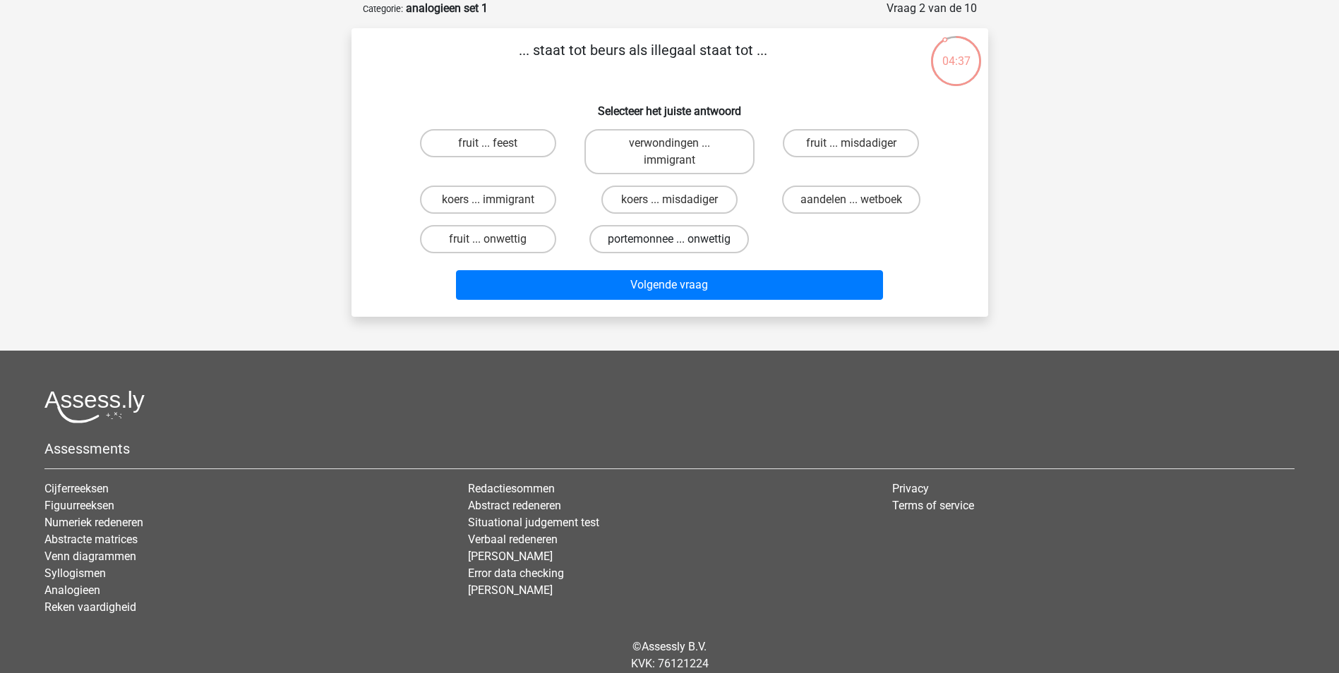
click at [663, 239] on label "portemonnee ... onwettig" at bounding box center [669, 239] width 160 height 28
click at [669, 239] on input "portemonnee ... onwettig" at bounding box center [673, 243] width 9 height 9
radio input "true"
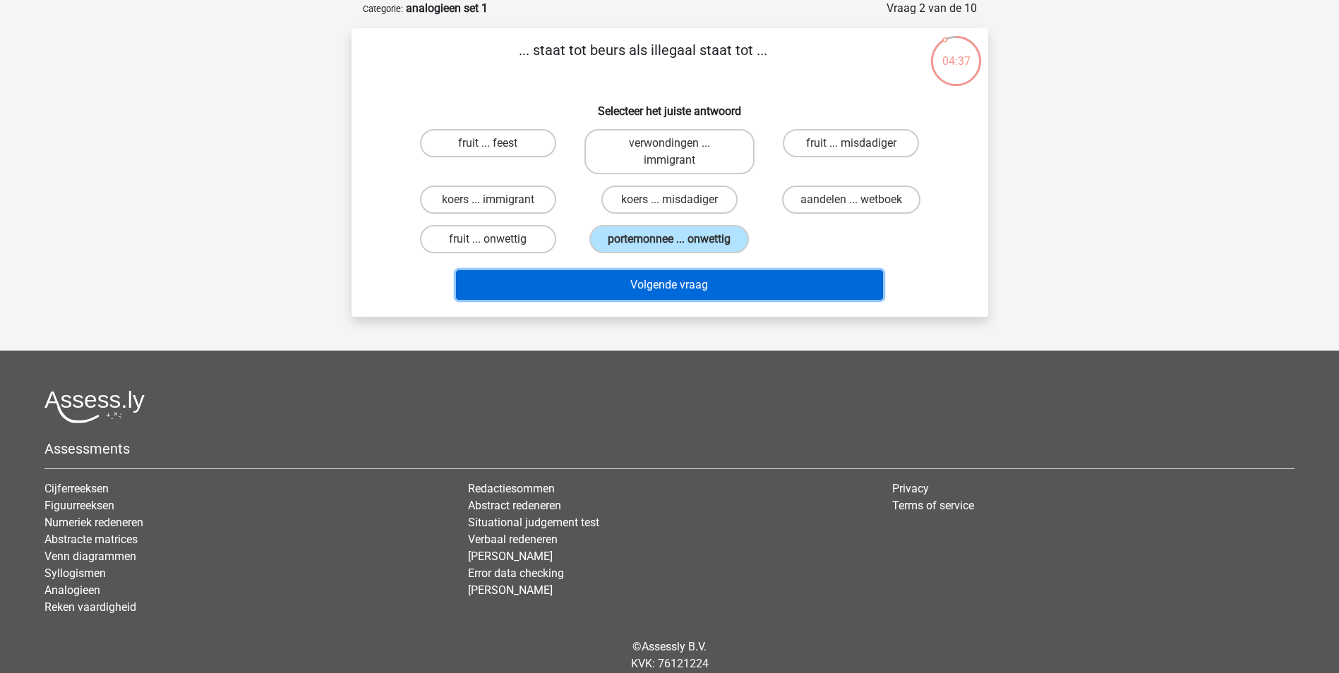
click at [676, 282] on button "Volgende vraag" at bounding box center [669, 285] width 427 height 30
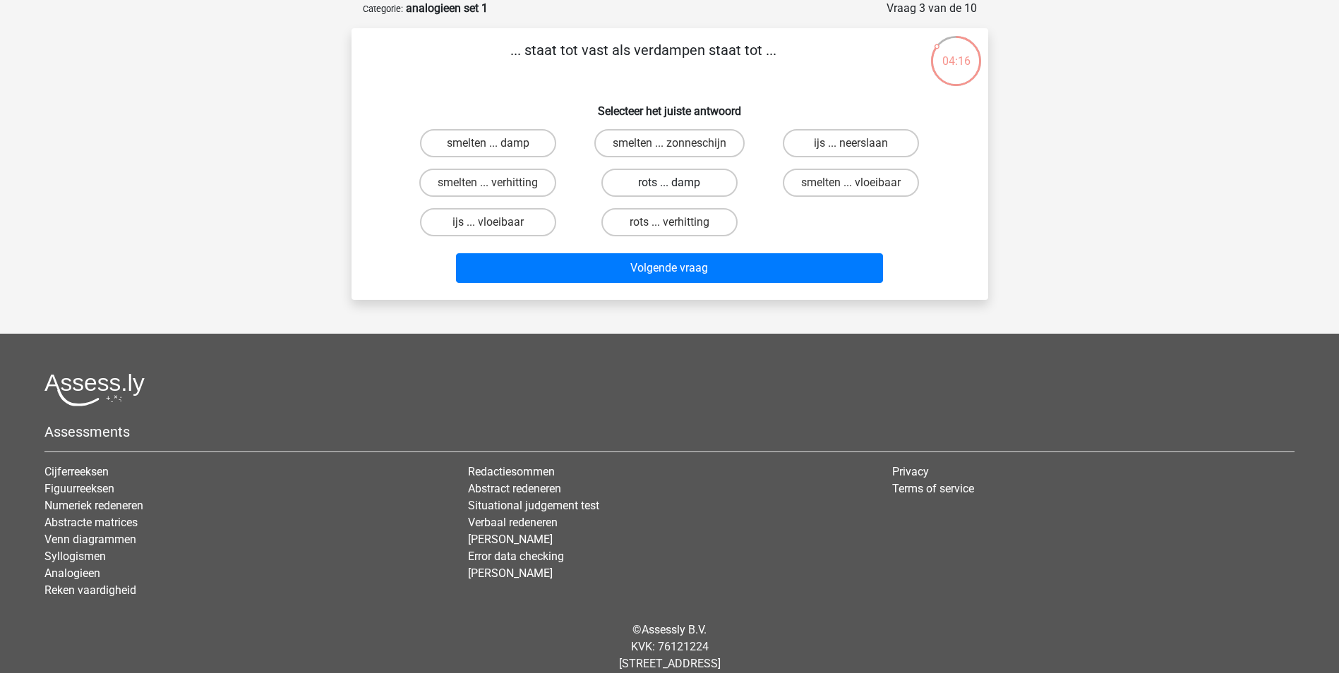
click at [683, 184] on label "rots ... damp" at bounding box center [669, 183] width 136 height 28
click at [678, 184] on input "rots ... damp" at bounding box center [673, 187] width 9 height 9
radio input "true"
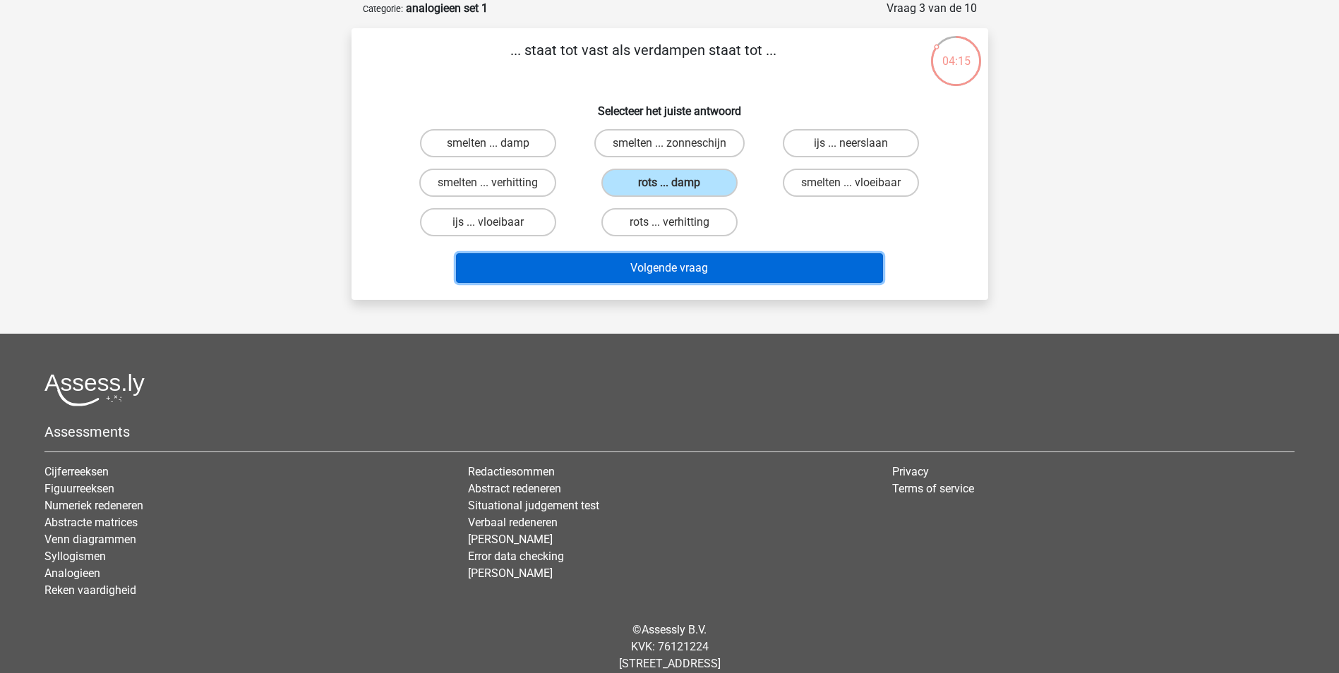
click at [692, 277] on button "Volgende vraag" at bounding box center [669, 268] width 427 height 30
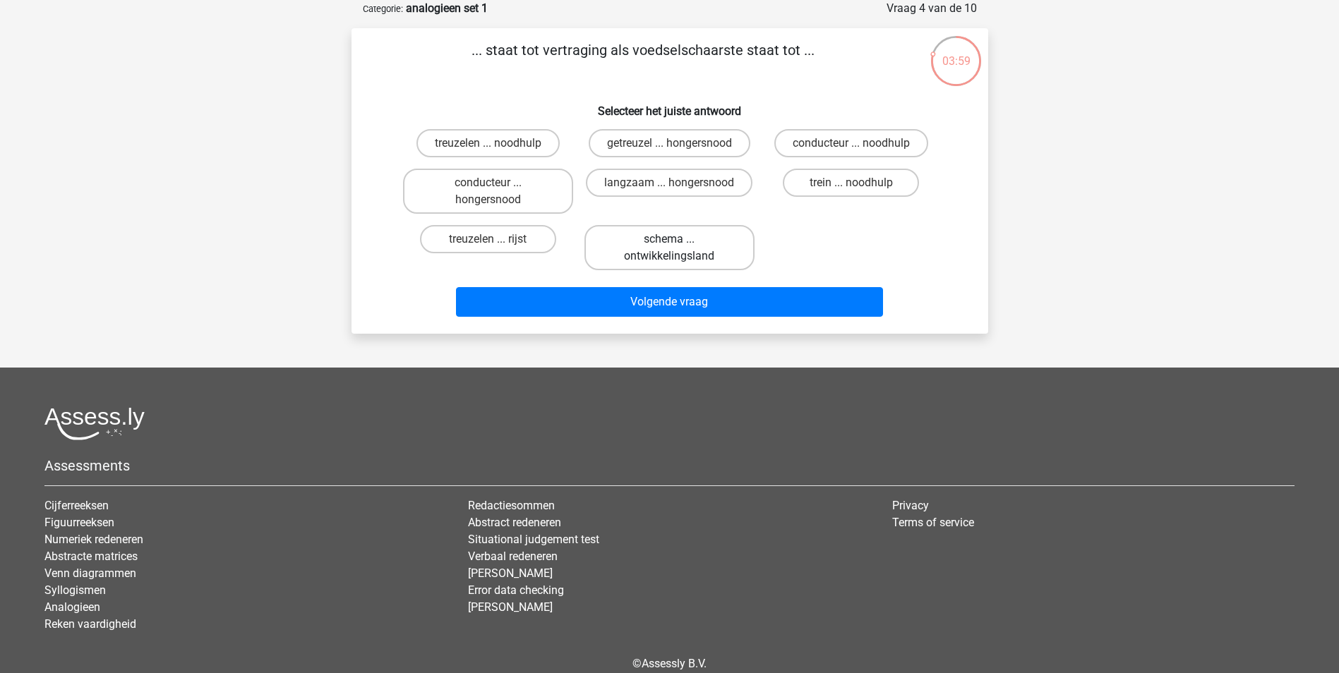
click at [695, 250] on label "schema ... ontwikkelingsland" at bounding box center [670, 247] width 170 height 45
click at [678, 248] on input "schema ... ontwikkelingsland" at bounding box center [673, 243] width 9 height 9
radio input "true"
click at [724, 141] on label "getreuzel ... hongersnood" at bounding box center [670, 143] width 162 height 28
click at [678, 143] on input "getreuzel ... hongersnood" at bounding box center [673, 147] width 9 height 9
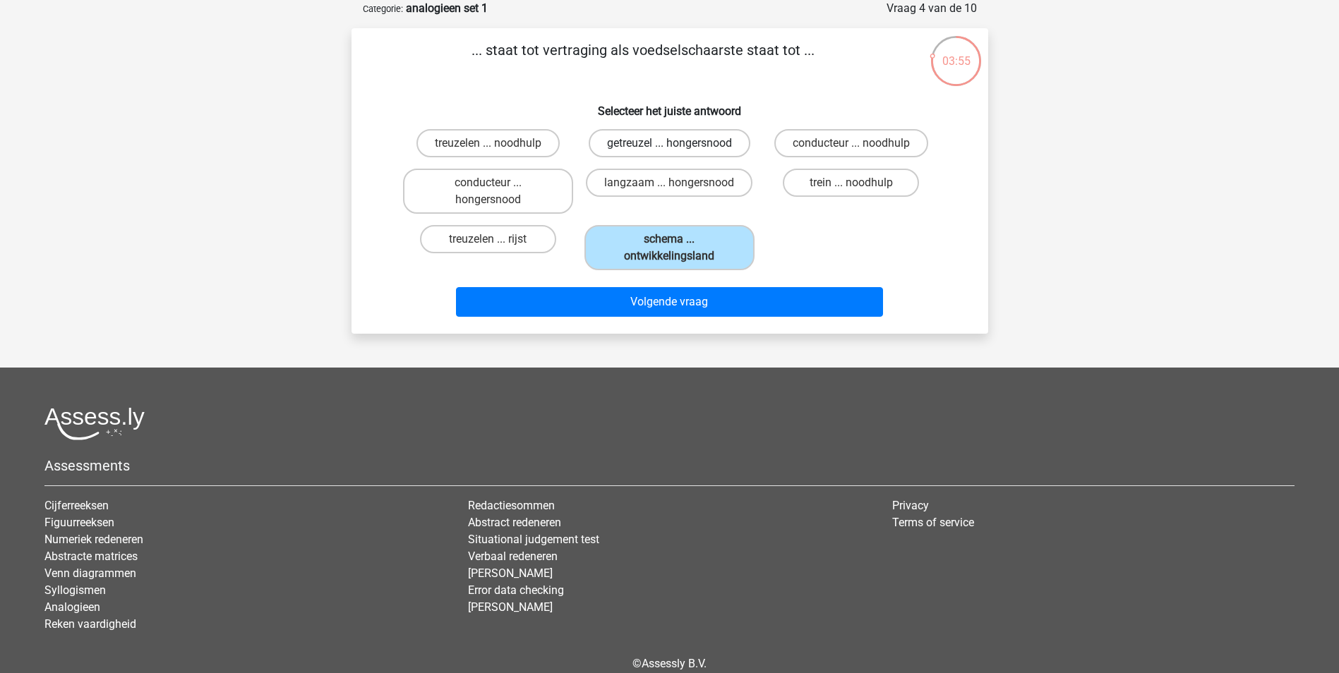
radio input "true"
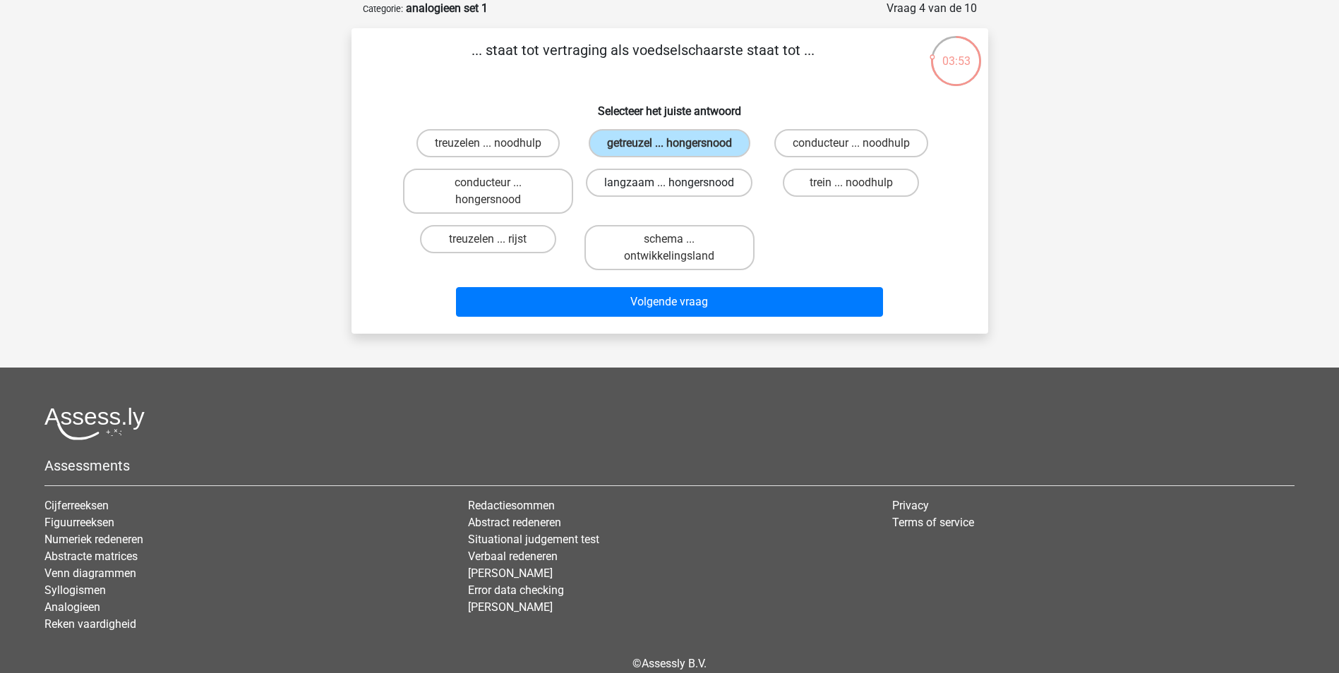
click at [688, 194] on label "langzaam ... hongersnood" at bounding box center [669, 183] width 167 height 28
click at [678, 192] on input "langzaam ... hongersnood" at bounding box center [673, 187] width 9 height 9
radio input "true"
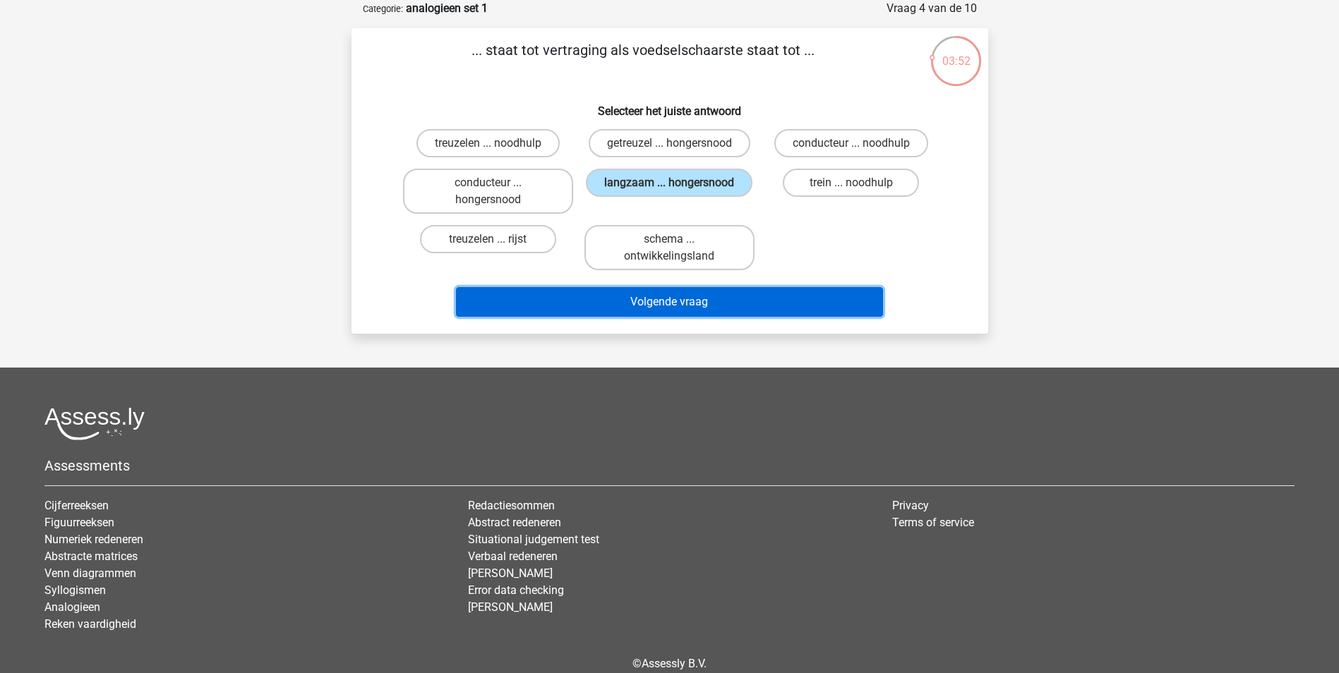
click at [699, 312] on button "Volgende vraag" at bounding box center [669, 302] width 427 height 30
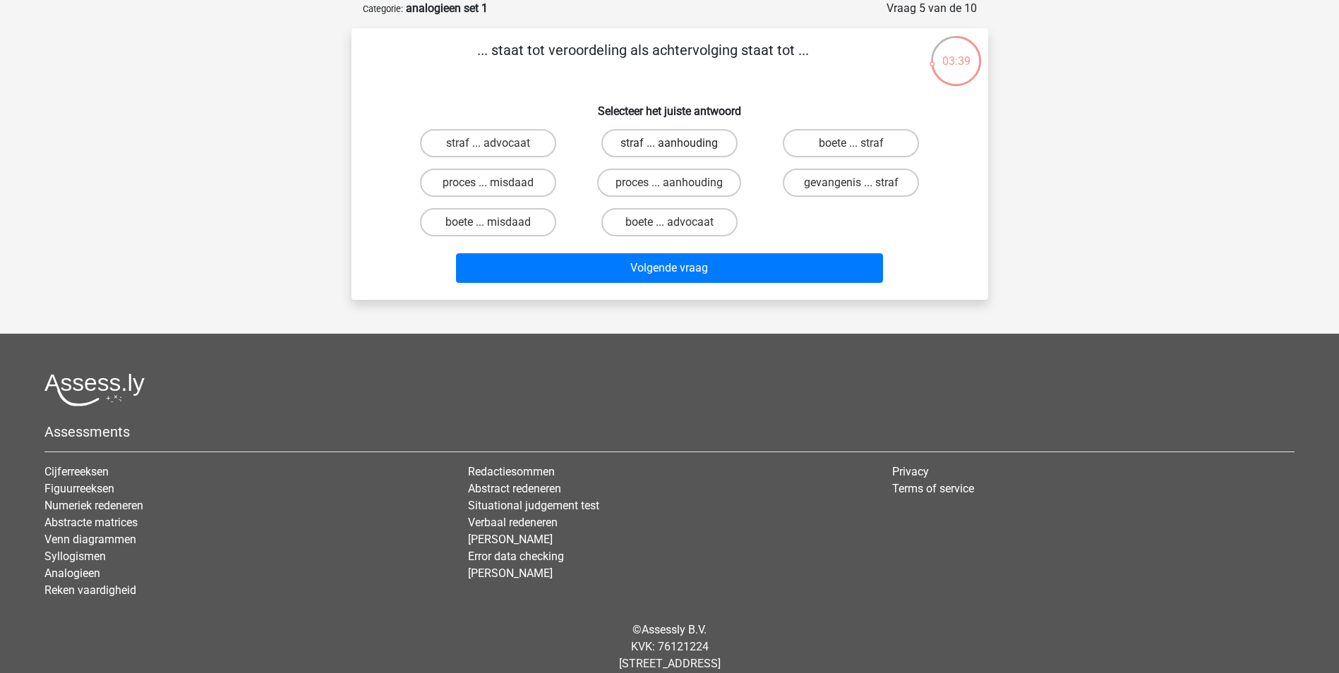
click at [682, 143] on label "straf ... aanhouding" at bounding box center [669, 143] width 136 height 28
click at [678, 143] on input "straf ... aanhouding" at bounding box center [673, 147] width 9 height 9
radio input "true"
click at [682, 143] on label "straf ... aanhouding" at bounding box center [669, 143] width 136 height 28
click at [678, 143] on input "straf ... aanhouding" at bounding box center [673, 147] width 9 height 9
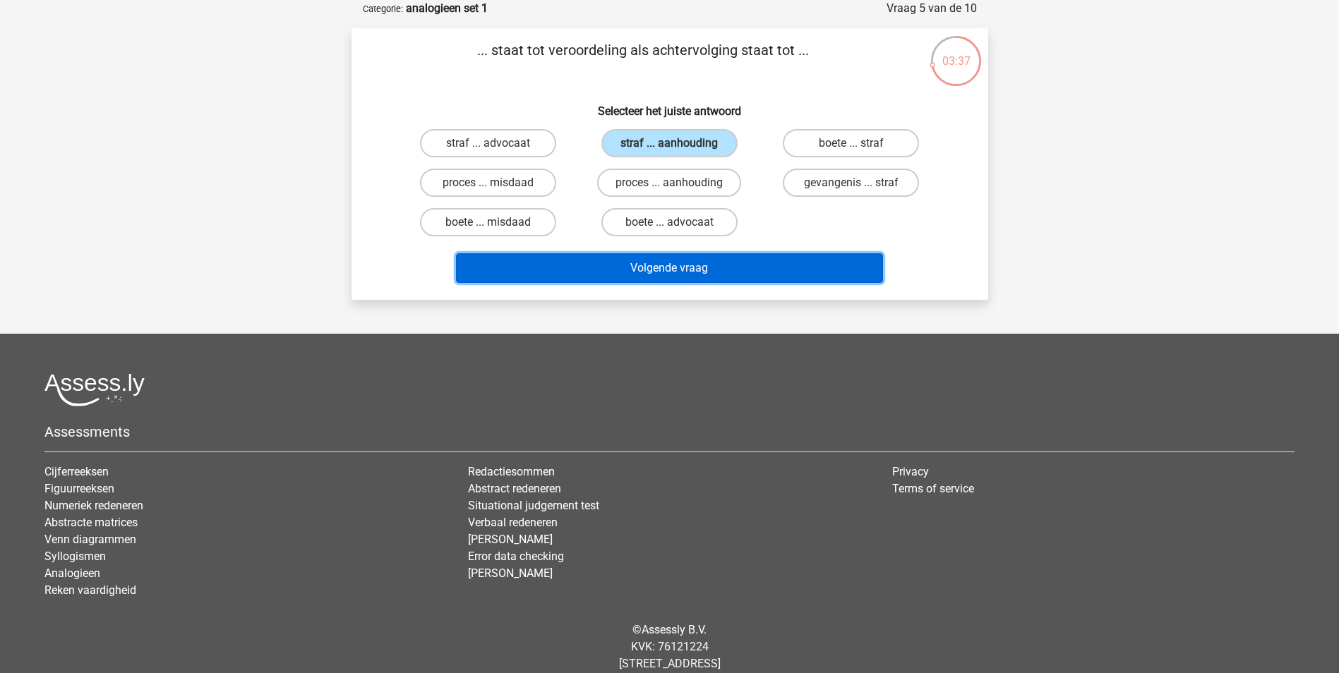
click at [704, 264] on button "Volgende vraag" at bounding box center [669, 268] width 427 height 30
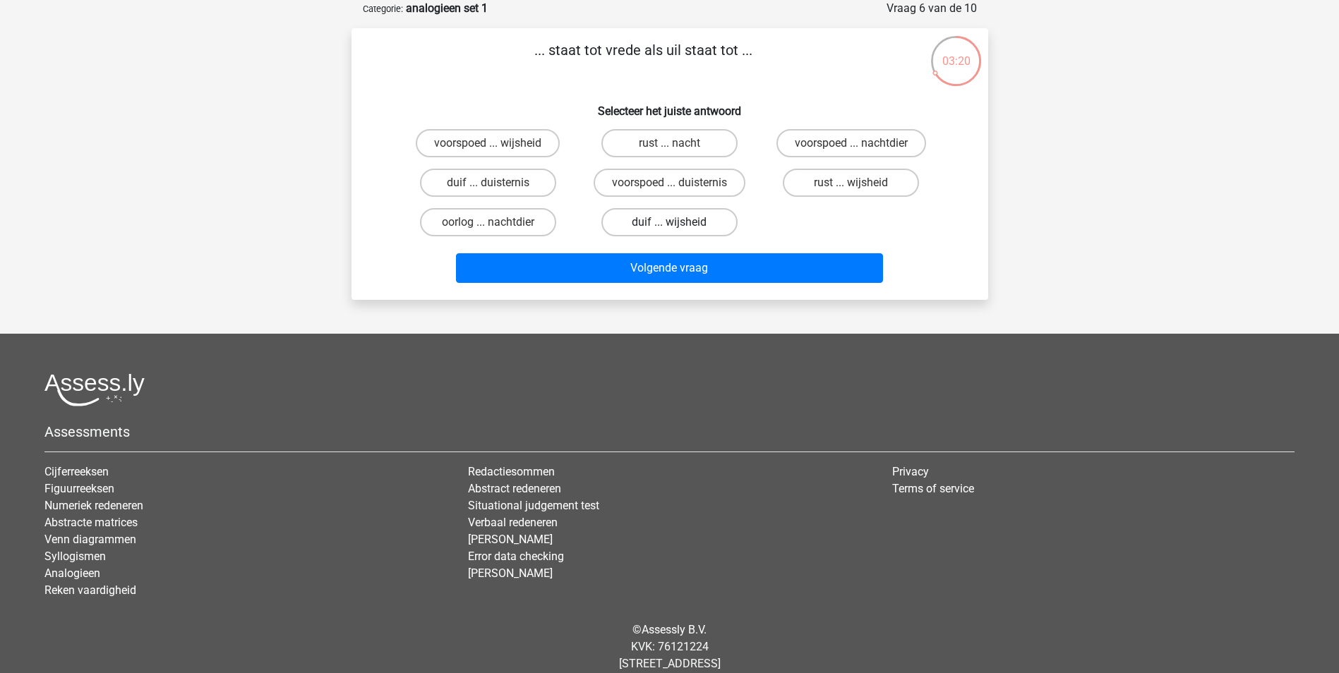
click at [681, 220] on label "duif ... wijsheid" at bounding box center [669, 222] width 136 height 28
click at [678, 222] on input "duif ... wijsheid" at bounding box center [673, 226] width 9 height 9
radio input "true"
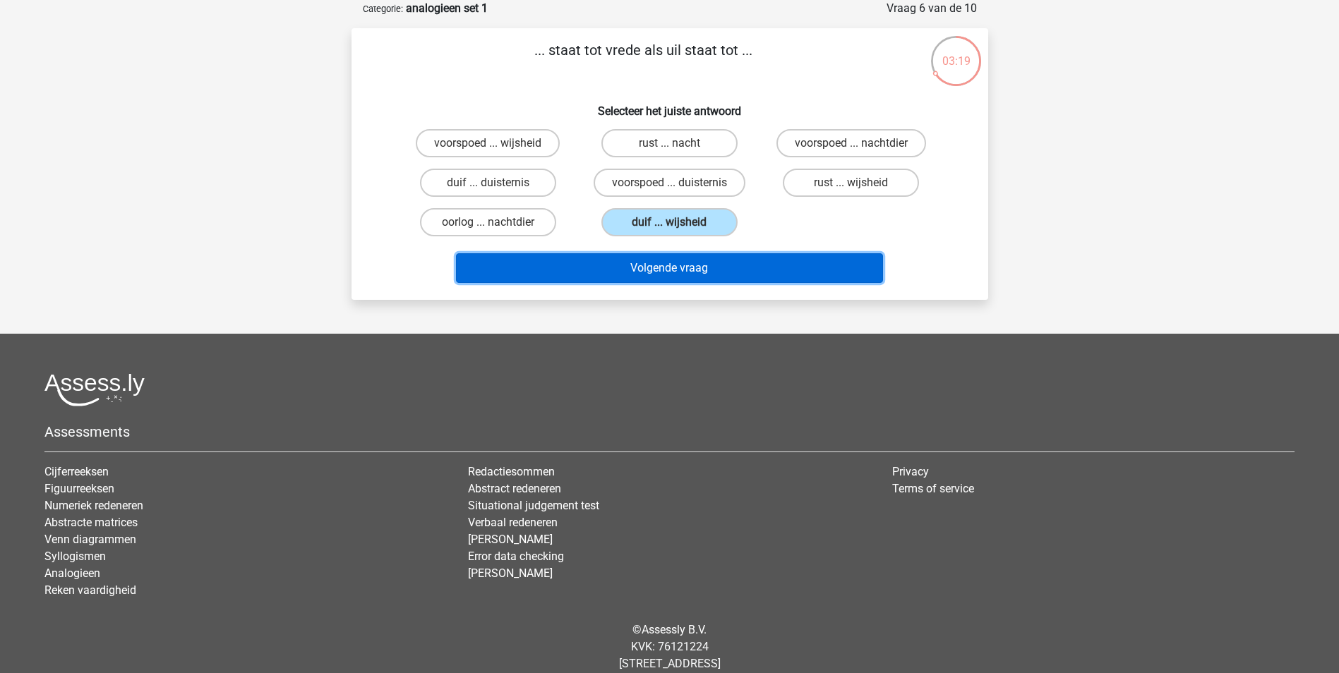
click at [787, 268] on button "Volgende vraag" at bounding box center [669, 268] width 427 height 30
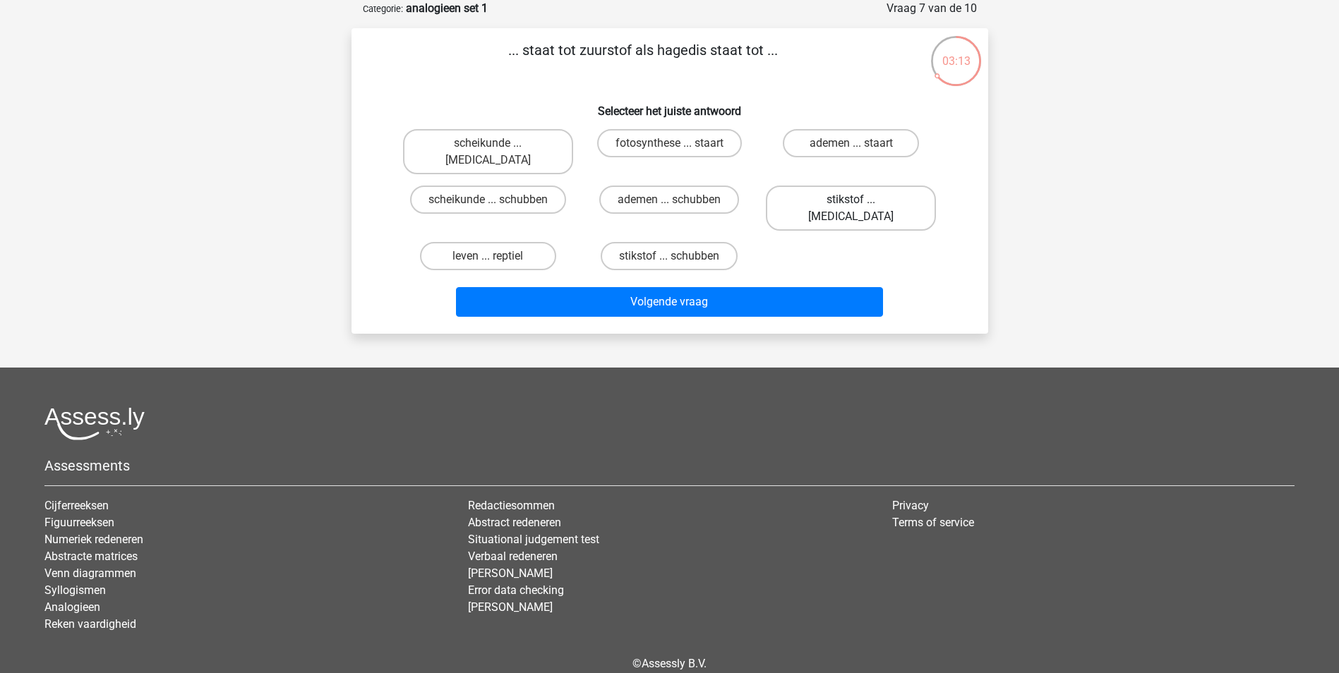
click at [864, 189] on label "stikstof ... krokodil" at bounding box center [851, 208] width 170 height 45
click at [861, 200] on input "stikstof ... krokodil" at bounding box center [855, 204] width 9 height 9
radio input "true"
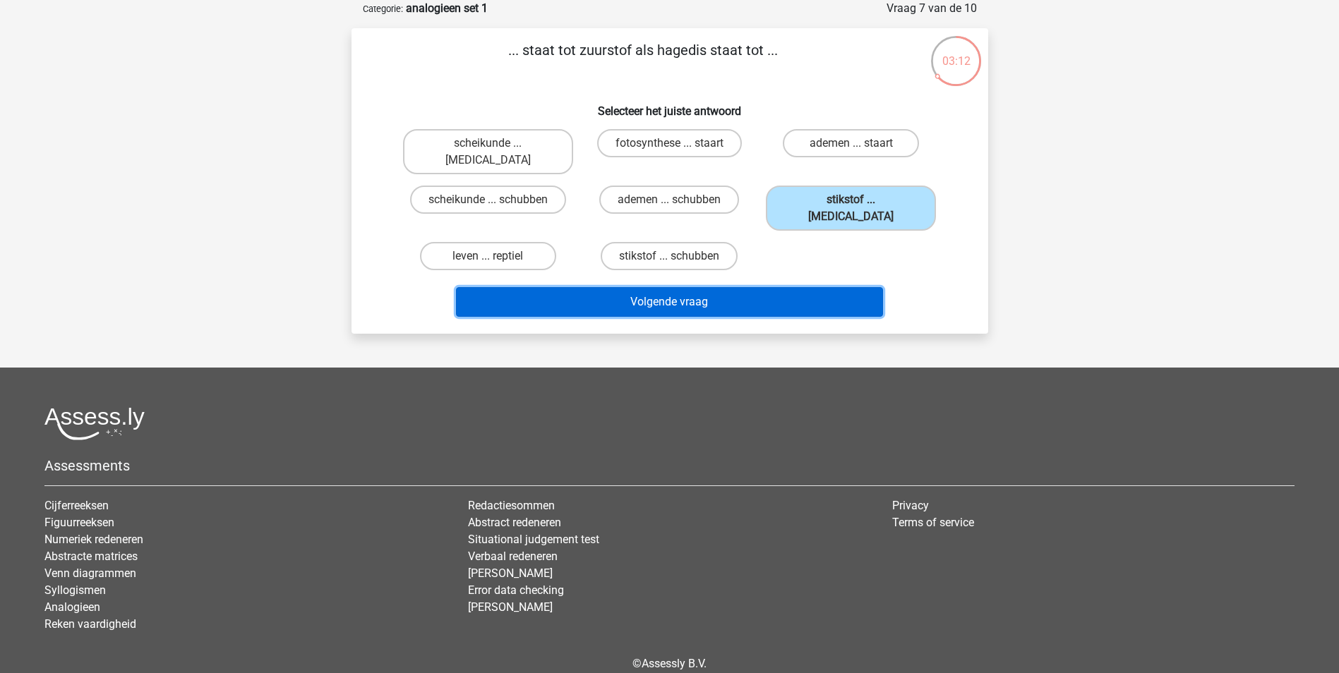
click at [770, 287] on button "Volgende vraag" at bounding box center [669, 302] width 427 height 30
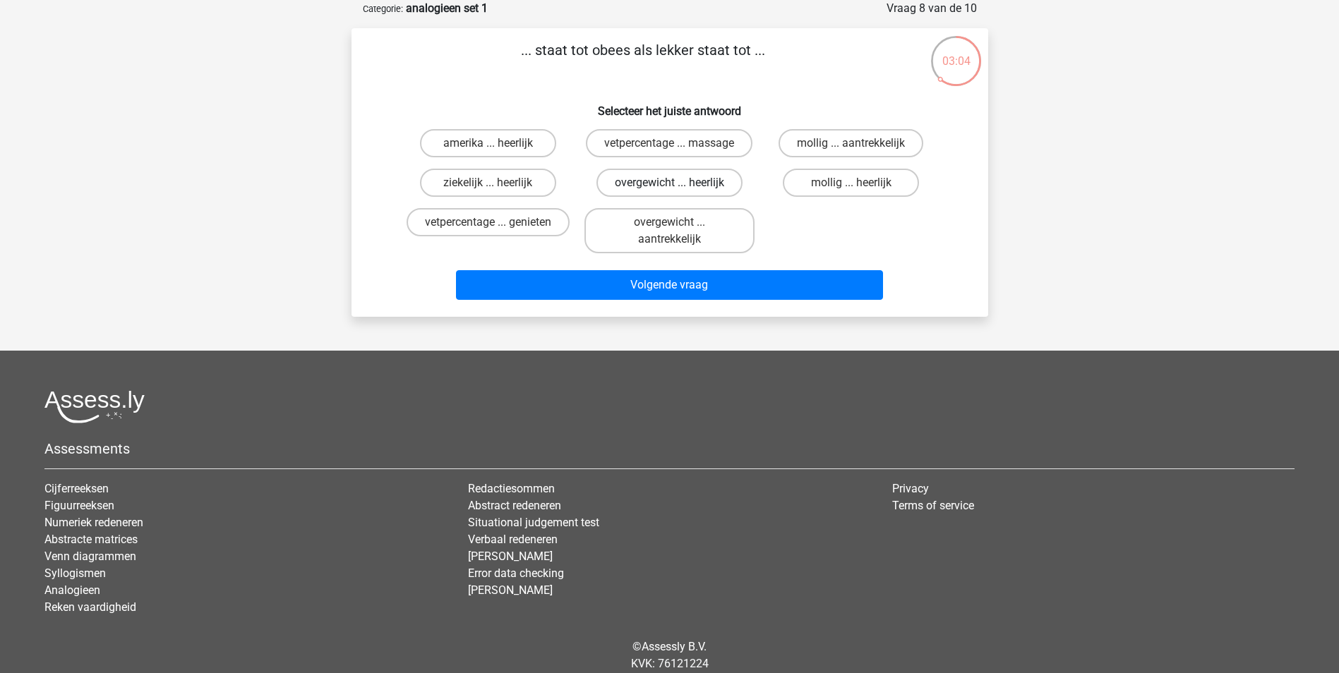
click at [684, 186] on label "overgewicht ... heerlijk" at bounding box center [670, 183] width 146 height 28
click at [678, 186] on input "overgewicht ... heerlijk" at bounding box center [673, 187] width 9 height 9
radio input "true"
click at [684, 186] on label "overgewicht ... heerlijk" at bounding box center [670, 183] width 146 height 28
click at [678, 186] on input "overgewicht ... heerlijk" at bounding box center [673, 187] width 9 height 9
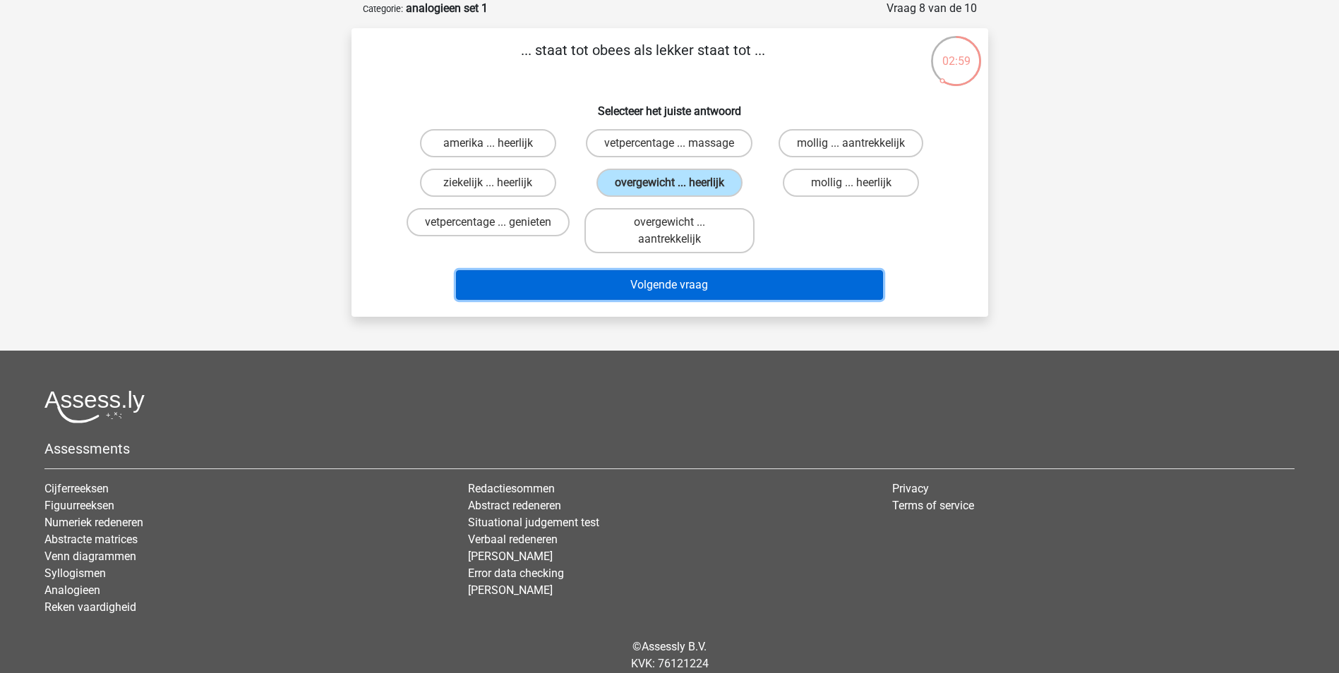
click at [717, 292] on button "Volgende vraag" at bounding box center [669, 285] width 427 height 30
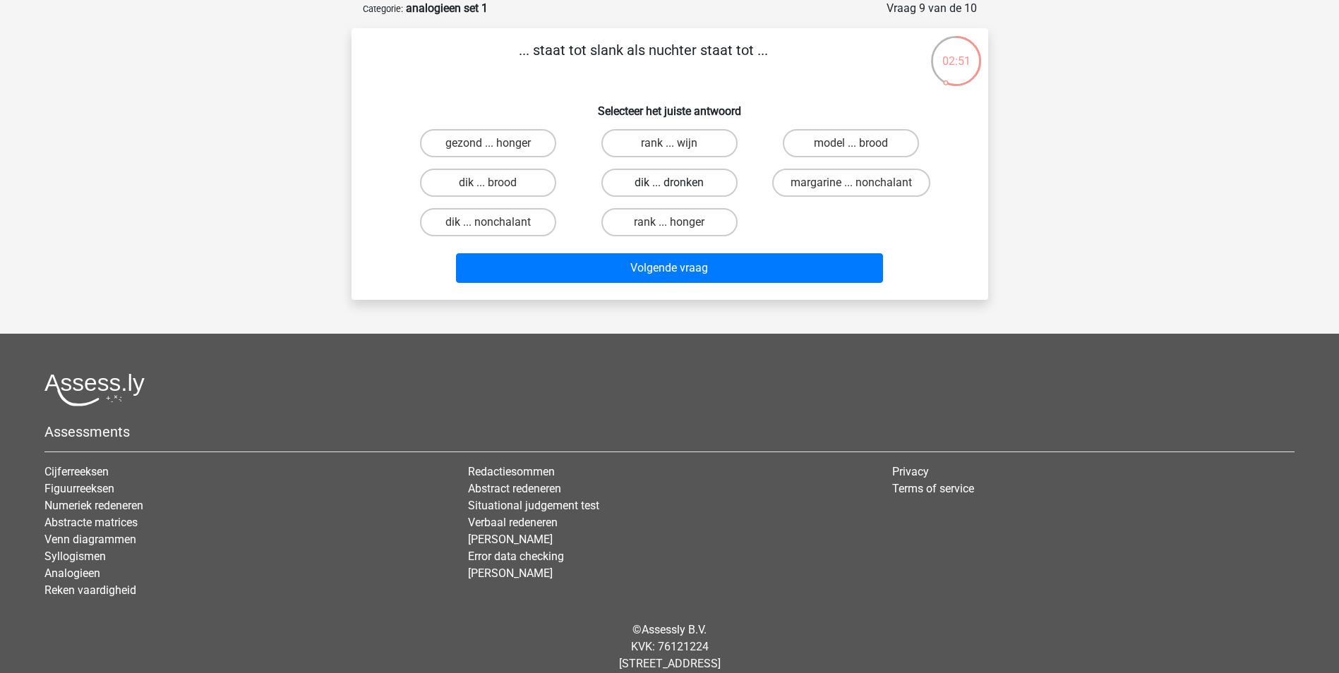
click at [692, 186] on label "dik ... dronken" at bounding box center [669, 183] width 136 height 28
click at [678, 186] on input "dik ... dronken" at bounding box center [673, 187] width 9 height 9
radio input "true"
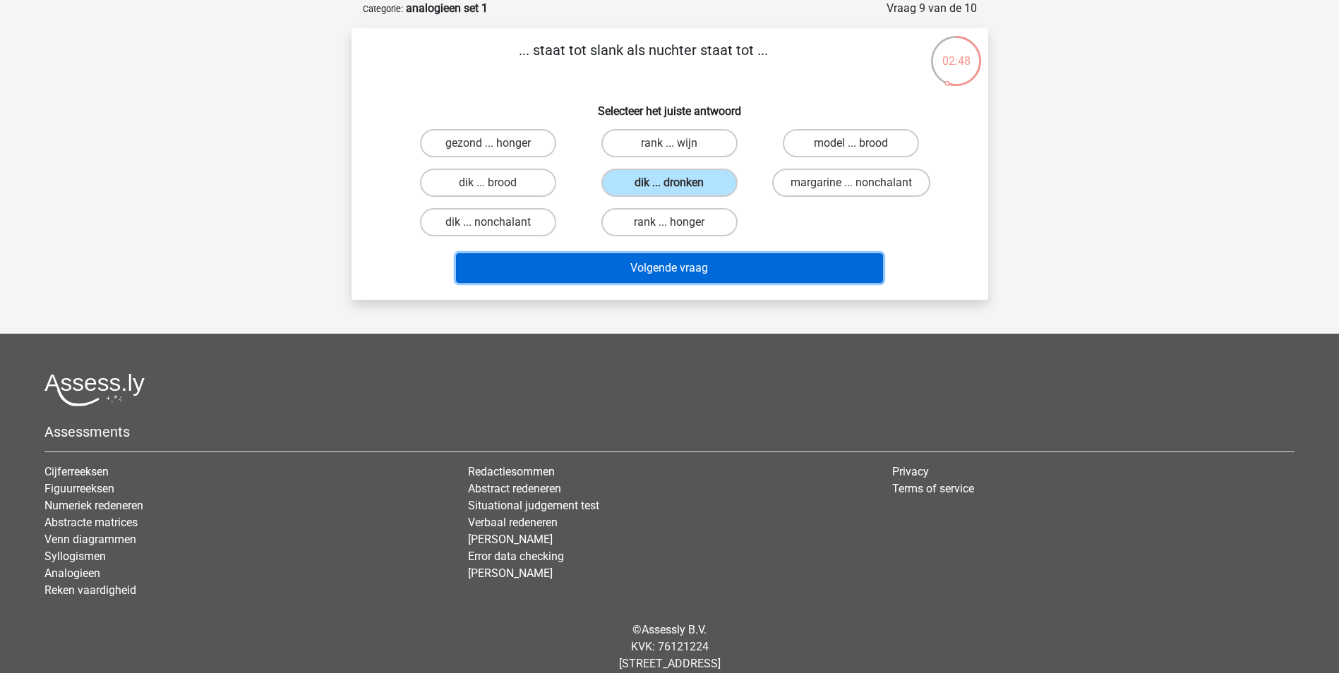
click at [718, 268] on button "Volgende vraag" at bounding box center [669, 268] width 427 height 30
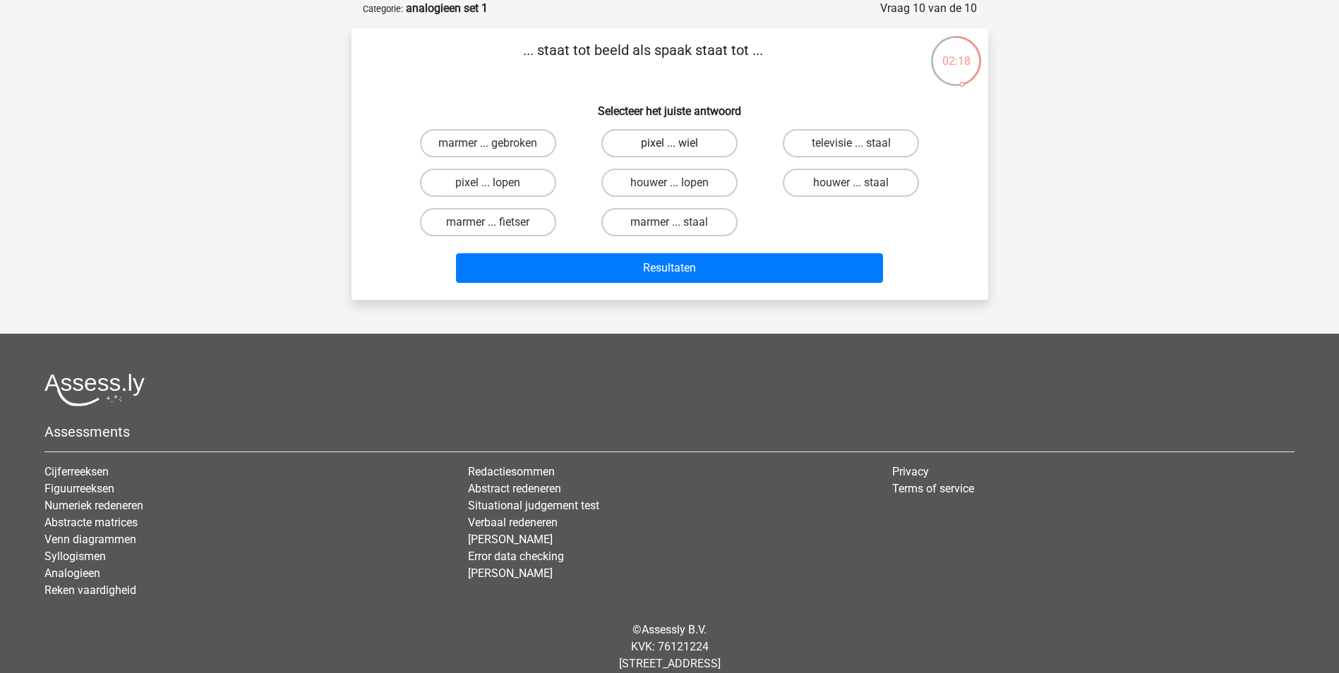
click at [703, 143] on label "pixel ... wiel" at bounding box center [669, 143] width 136 height 28
click at [678, 143] on input "pixel ... wiel" at bounding box center [673, 147] width 9 height 9
radio input "true"
click at [752, 285] on div "Resultaten" at bounding box center [669, 270] width 545 height 35
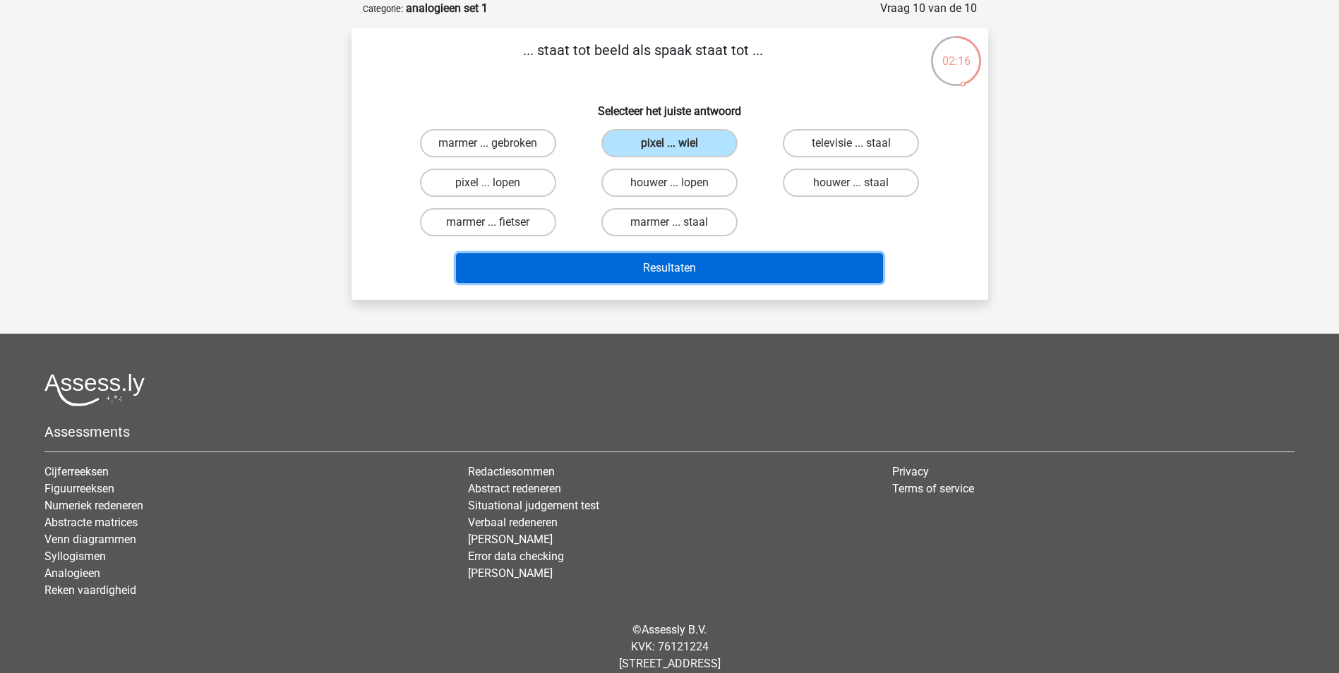
click at [775, 273] on button "Resultaten" at bounding box center [669, 268] width 427 height 30
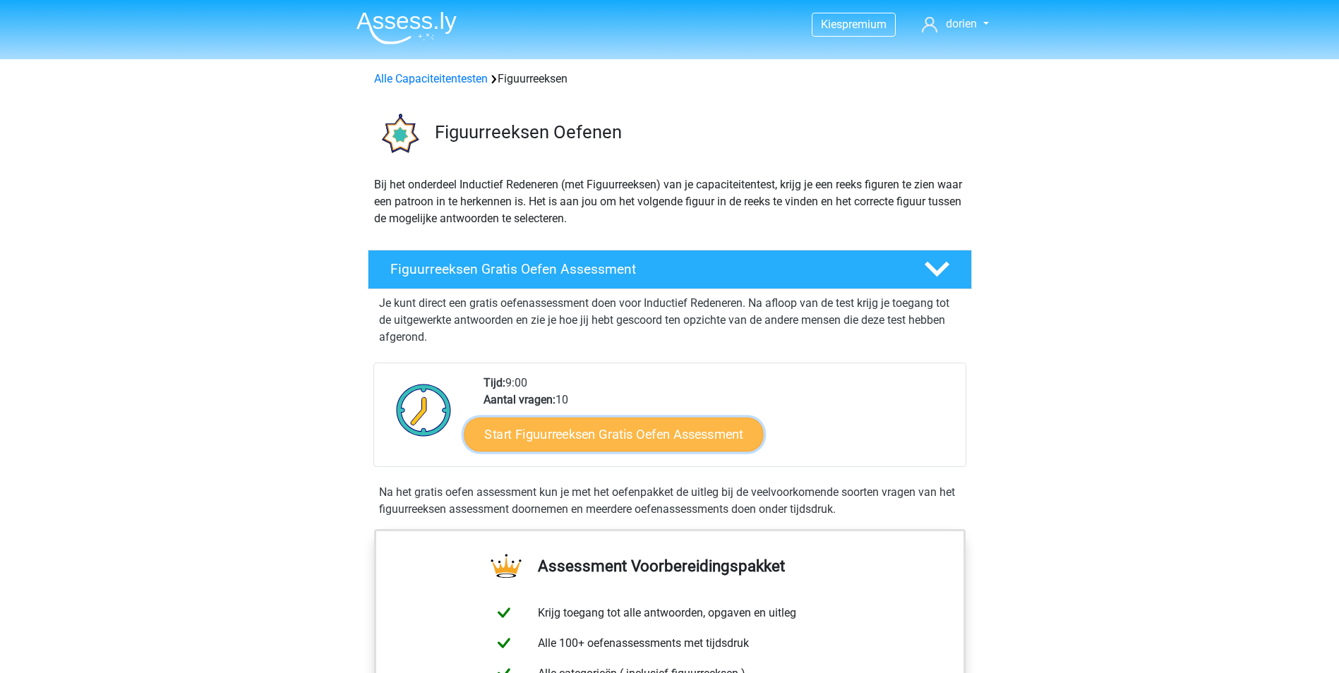
click at [626, 445] on link "Start Figuurreeksen Gratis Oefen Assessment" at bounding box center [613, 434] width 299 height 34
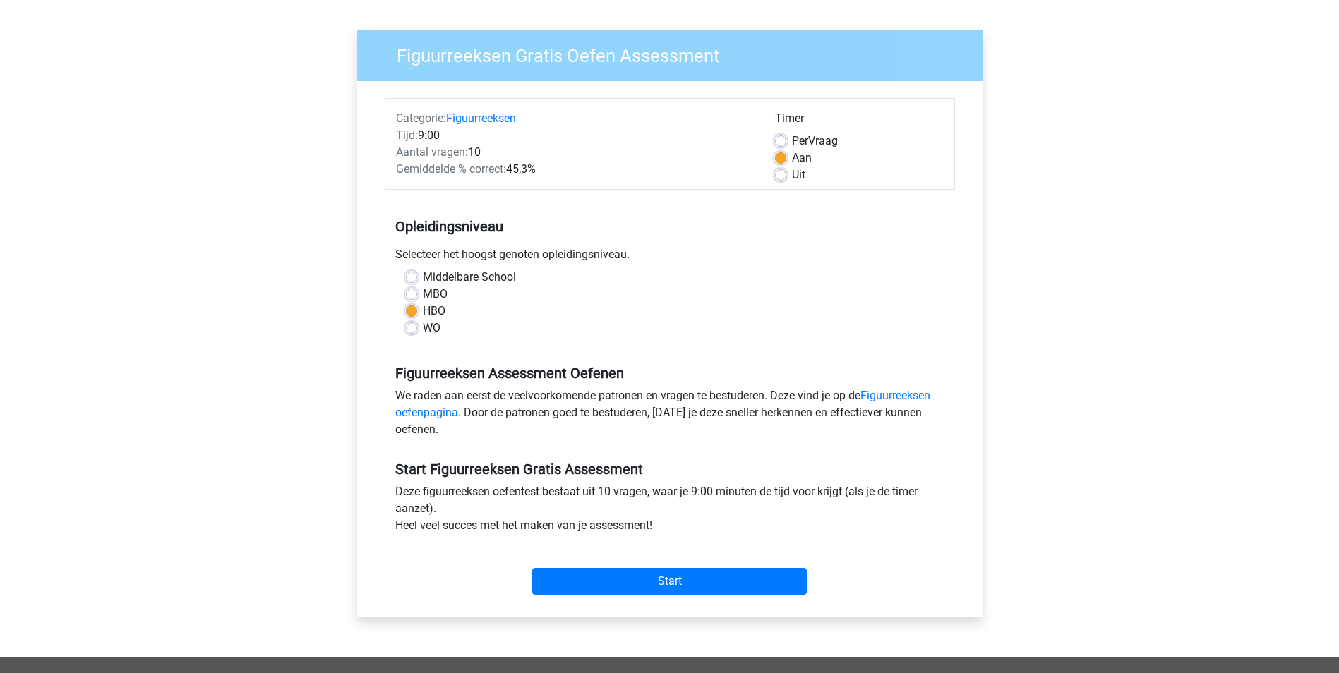
scroll to position [282, 0]
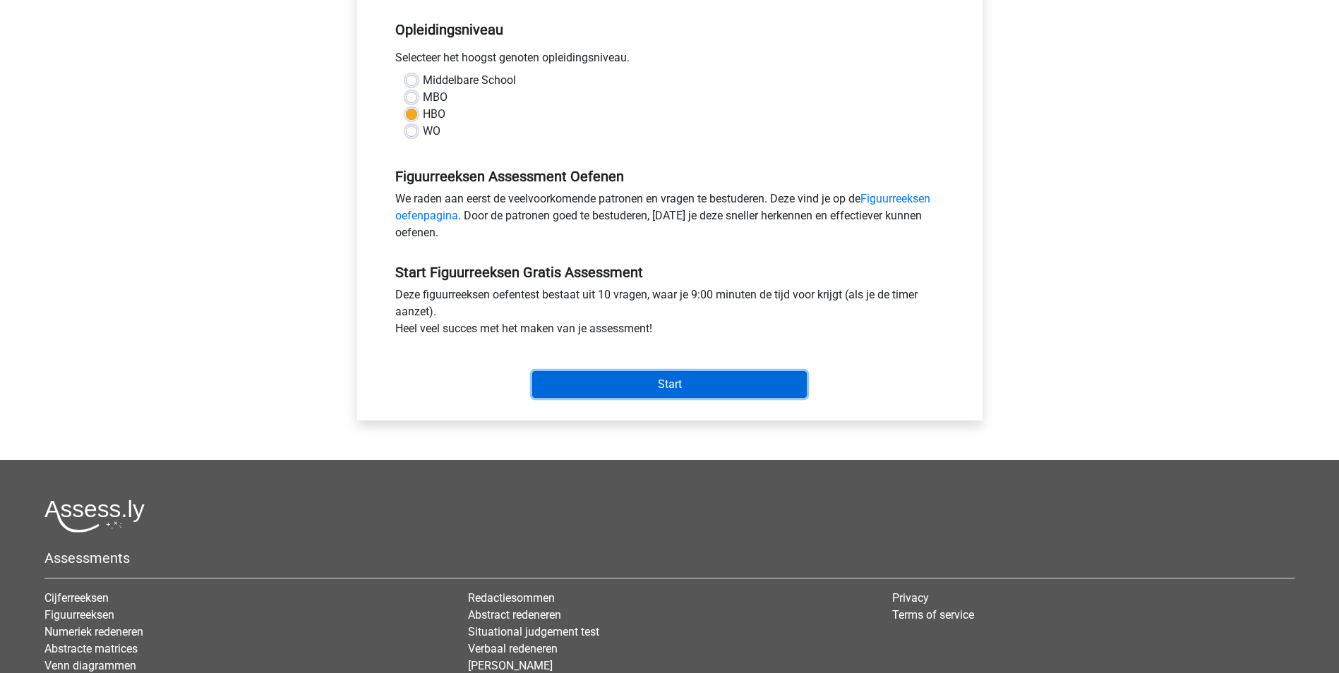
click at [710, 390] on input "Start" at bounding box center [669, 384] width 275 height 27
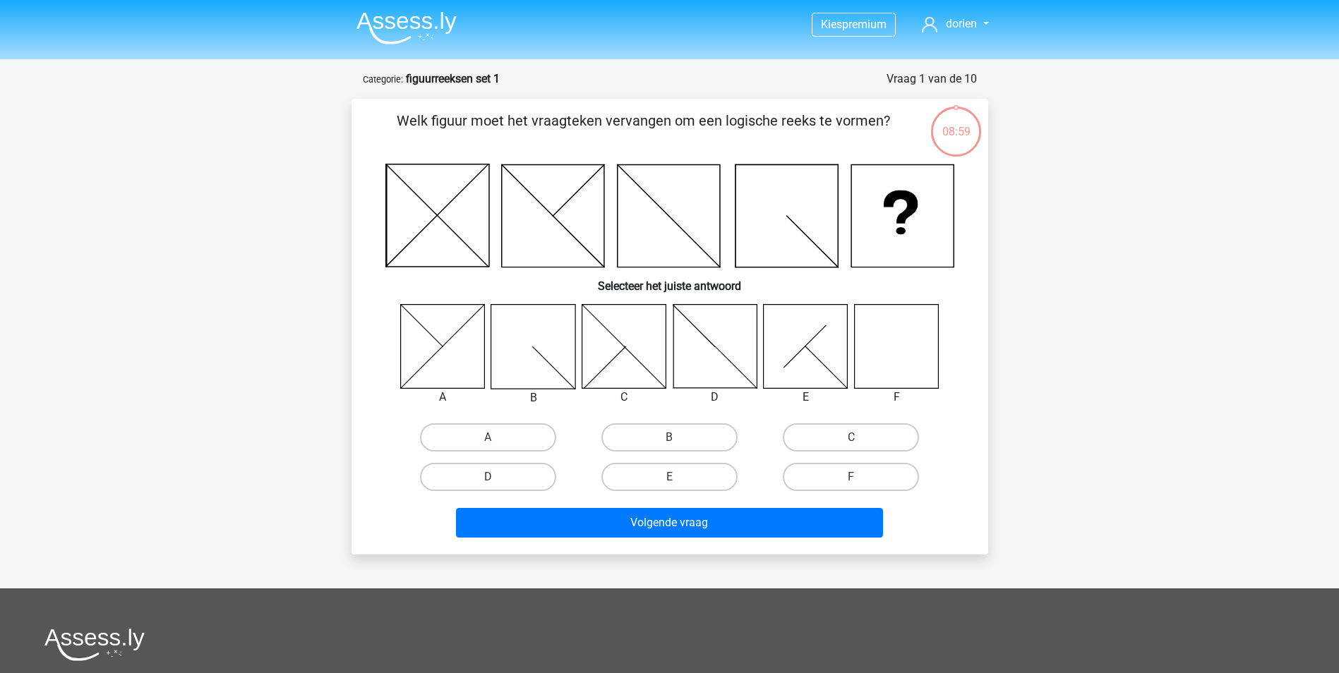
click at [902, 345] on icon at bounding box center [896, 346] width 84 height 84
click at [853, 484] on input "F" at bounding box center [855, 481] width 9 height 9
radio input "true"
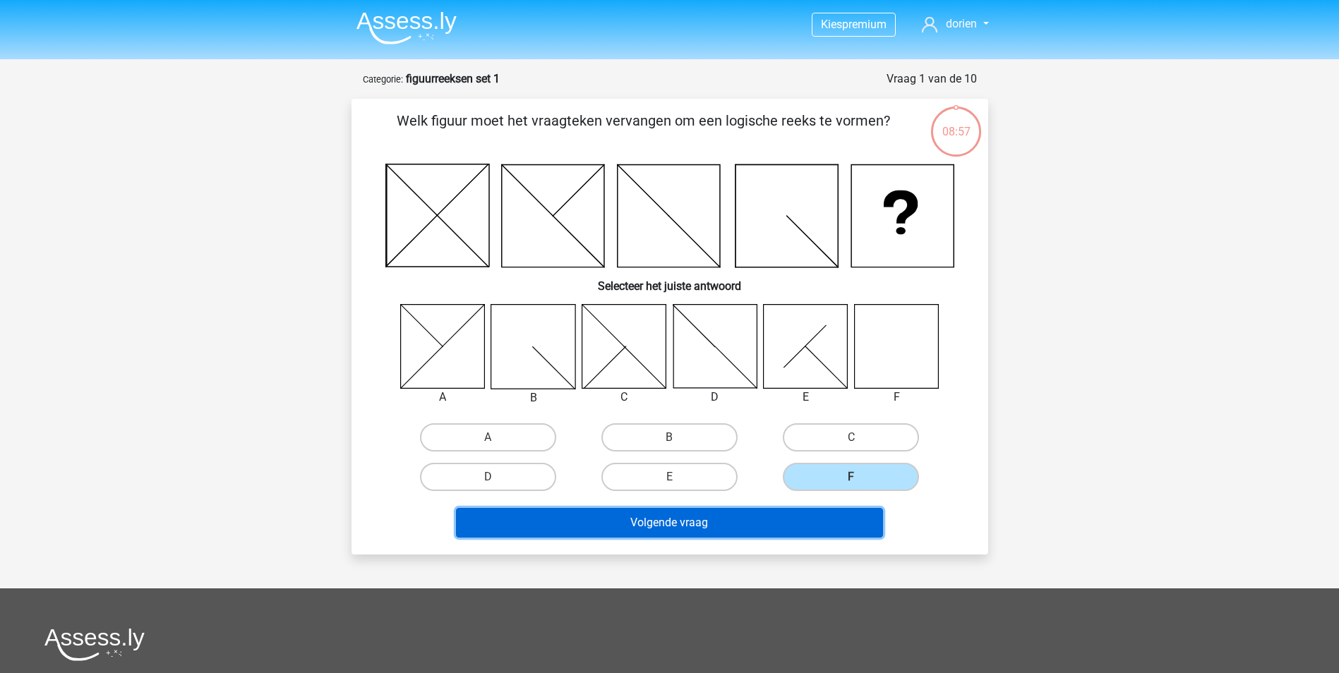
click at [790, 534] on button "Volgende vraag" at bounding box center [669, 523] width 427 height 30
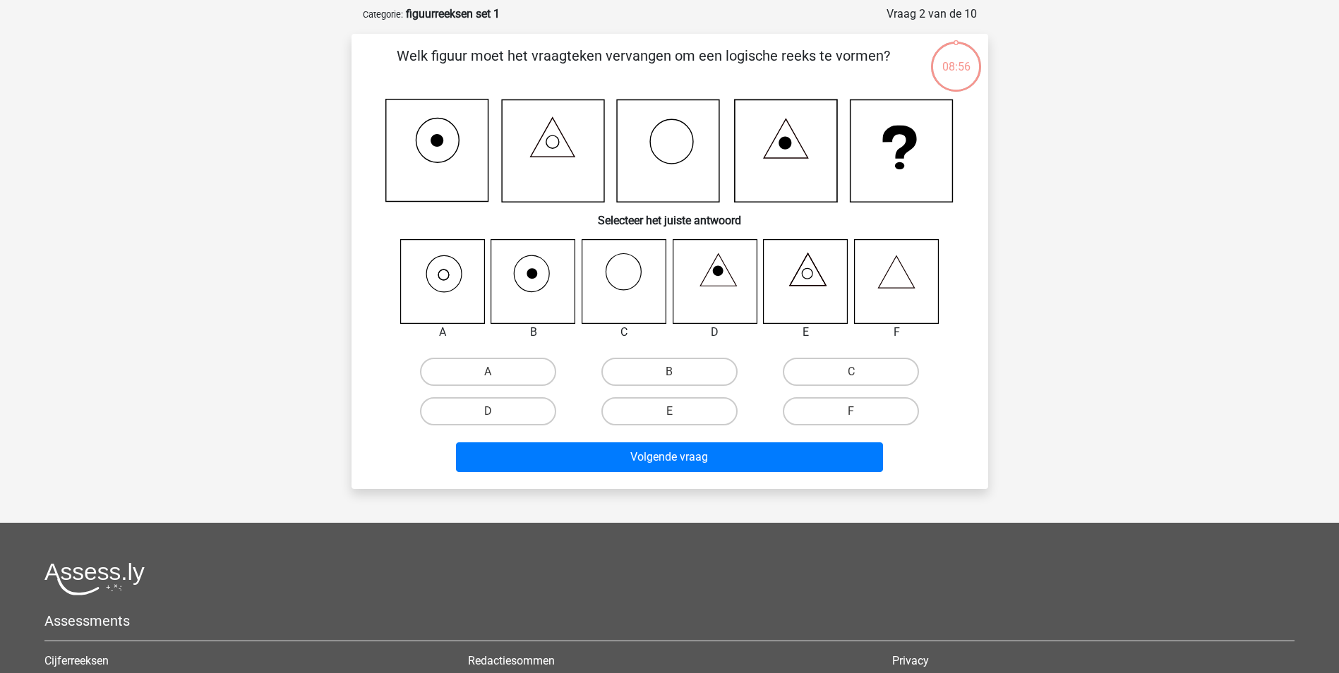
scroll to position [71, 0]
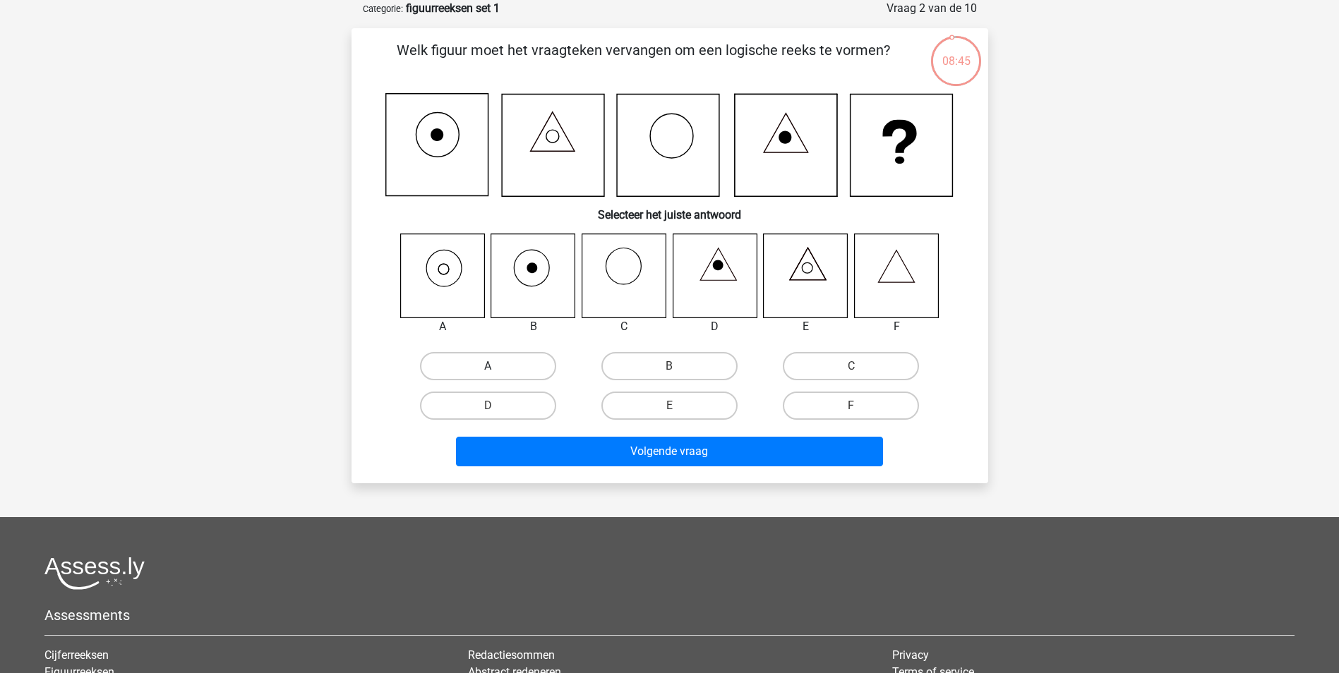
click at [478, 360] on label "A" at bounding box center [488, 366] width 136 height 28
click at [488, 366] on input "A" at bounding box center [492, 370] width 9 height 9
radio input "true"
click at [478, 360] on label "A" at bounding box center [488, 366] width 136 height 28
click at [488, 366] on input "A" at bounding box center [492, 370] width 9 height 9
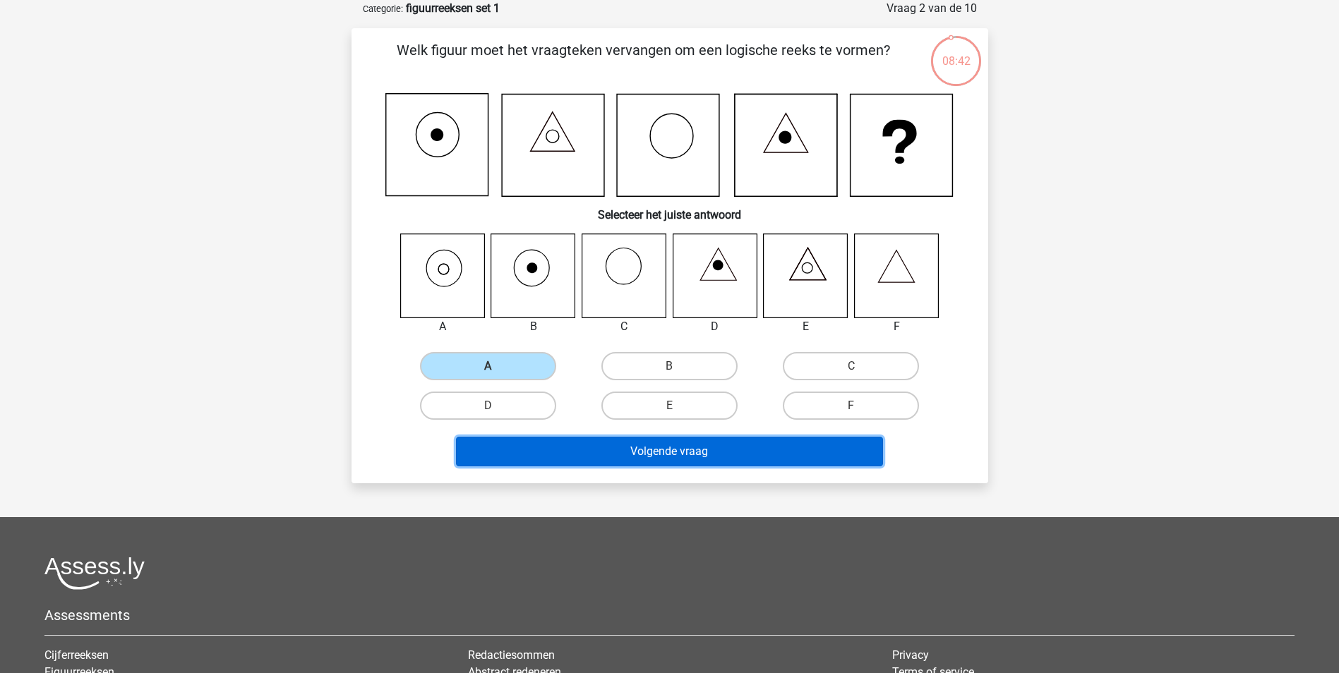
click at [767, 455] on button "Volgende vraag" at bounding box center [669, 452] width 427 height 30
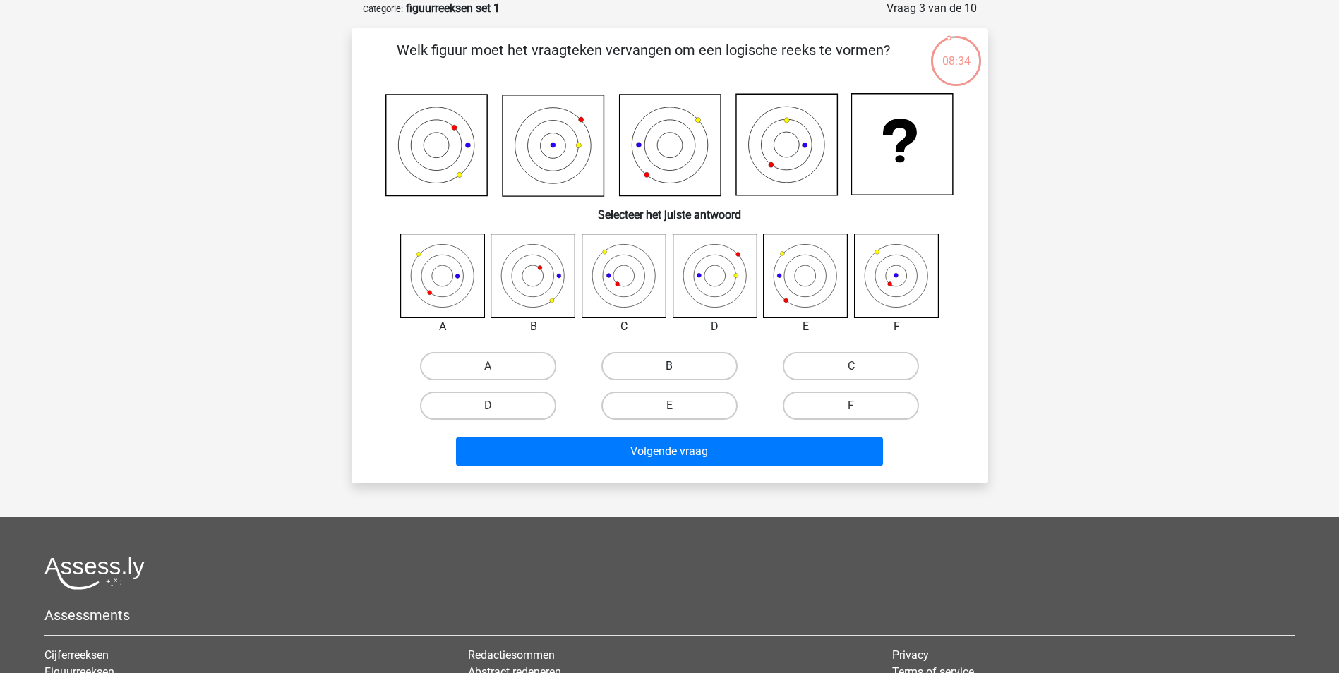
click at [679, 359] on label "B" at bounding box center [669, 366] width 136 height 28
click at [678, 366] on input "B" at bounding box center [673, 370] width 9 height 9
radio input "true"
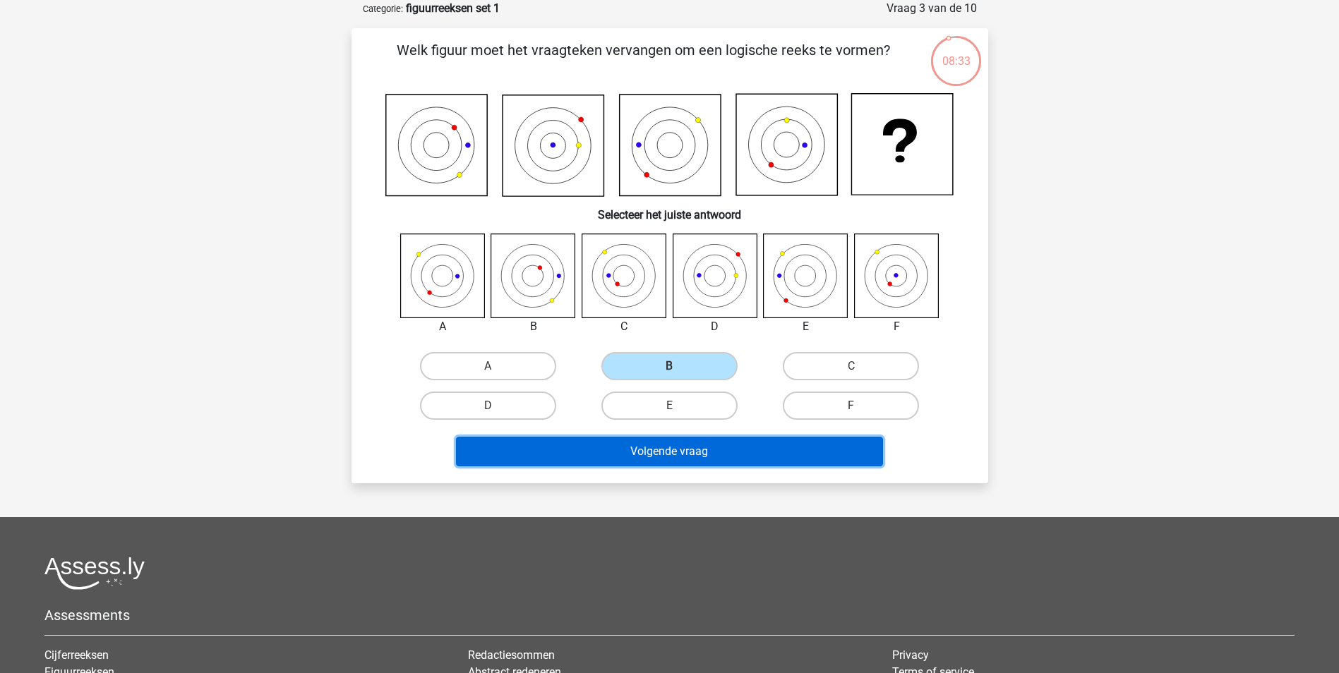
click at [722, 465] on button "Volgende vraag" at bounding box center [669, 452] width 427 height 30
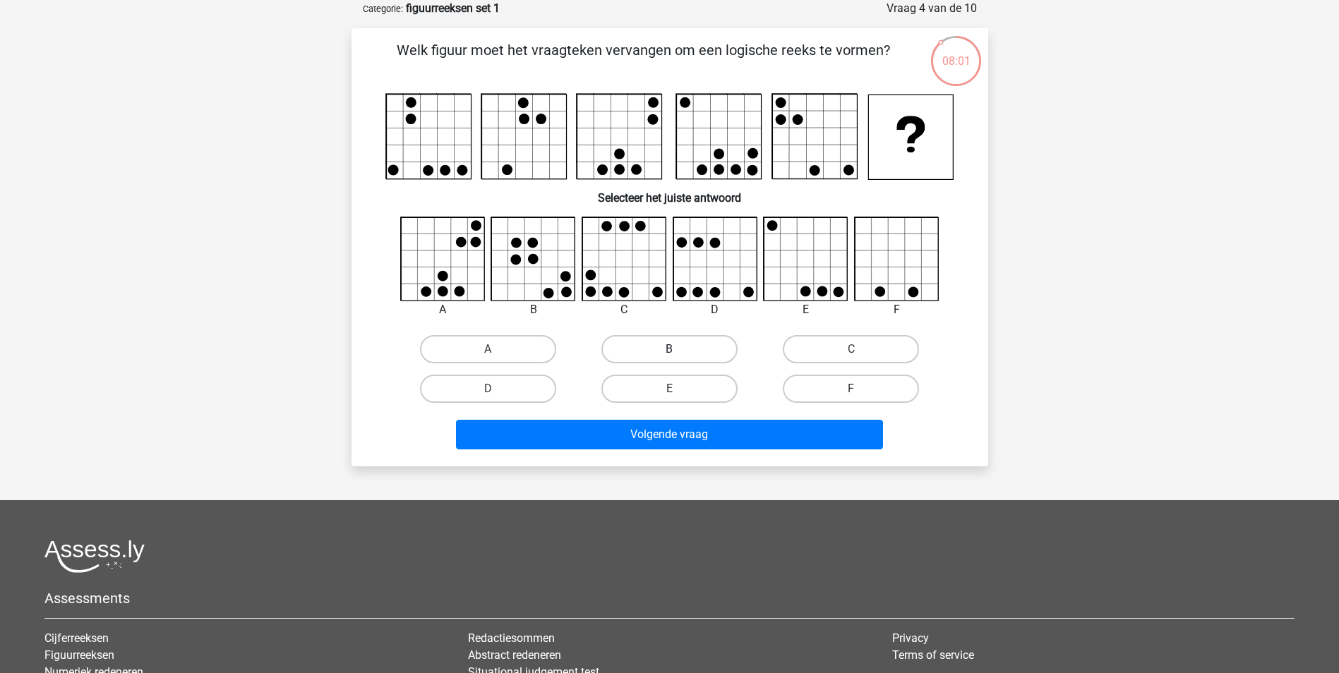
click at [666, 349] on label "B" at bounding box center [669, 349] width 136 height 28
click at [669, 349] on input "B" at bounding box center [673, 353] width 9 height 9
radio input "true"
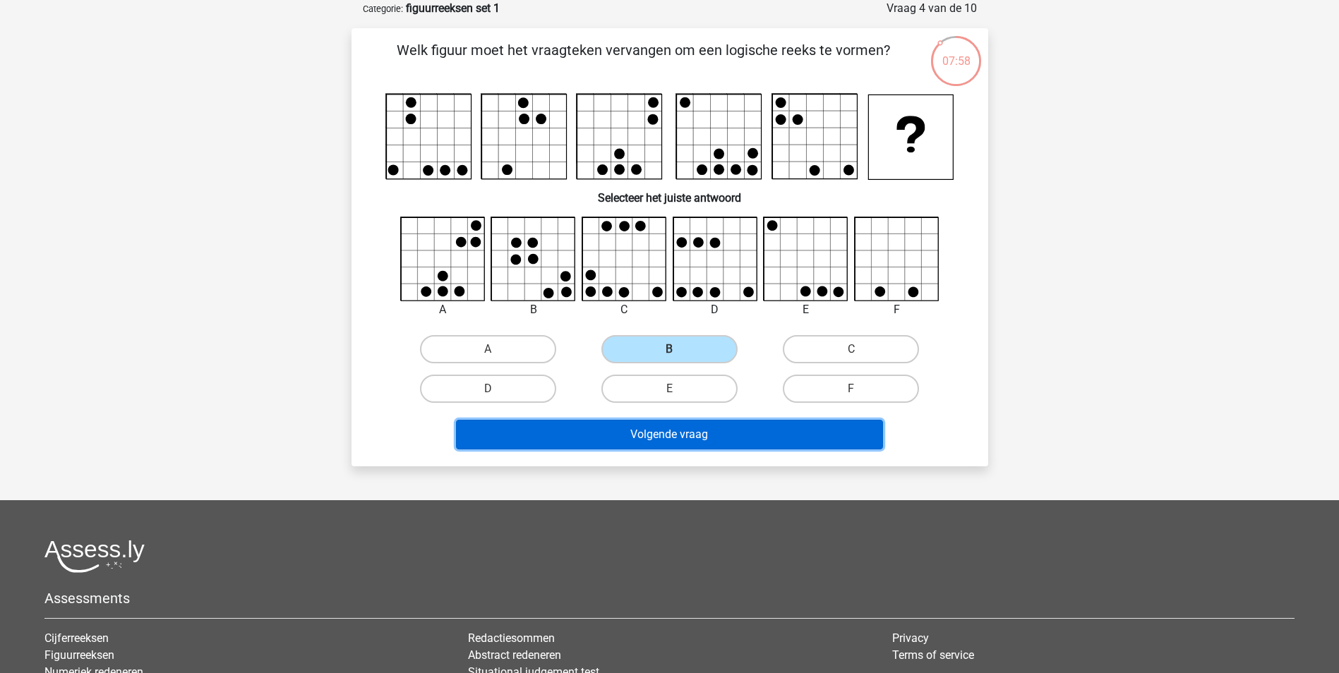
click at [710, 432] on button "Volgende vraag" at bounding box center [669, 435] width 427 height 30
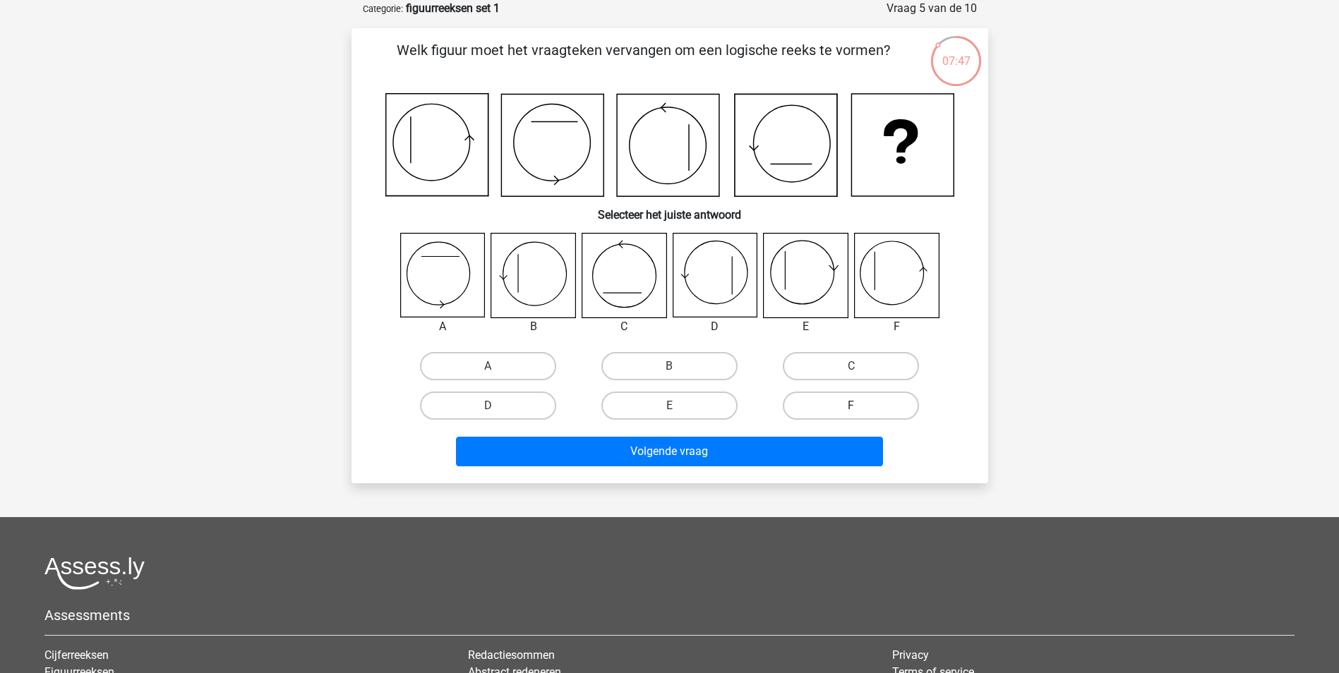
click at [844, 405] on label "F" at bounding box center [851, 406] width 136 height 28
click at [851, 406] on input "F" at bounding box center [855, 410] width 9 height 9
radio input "true"
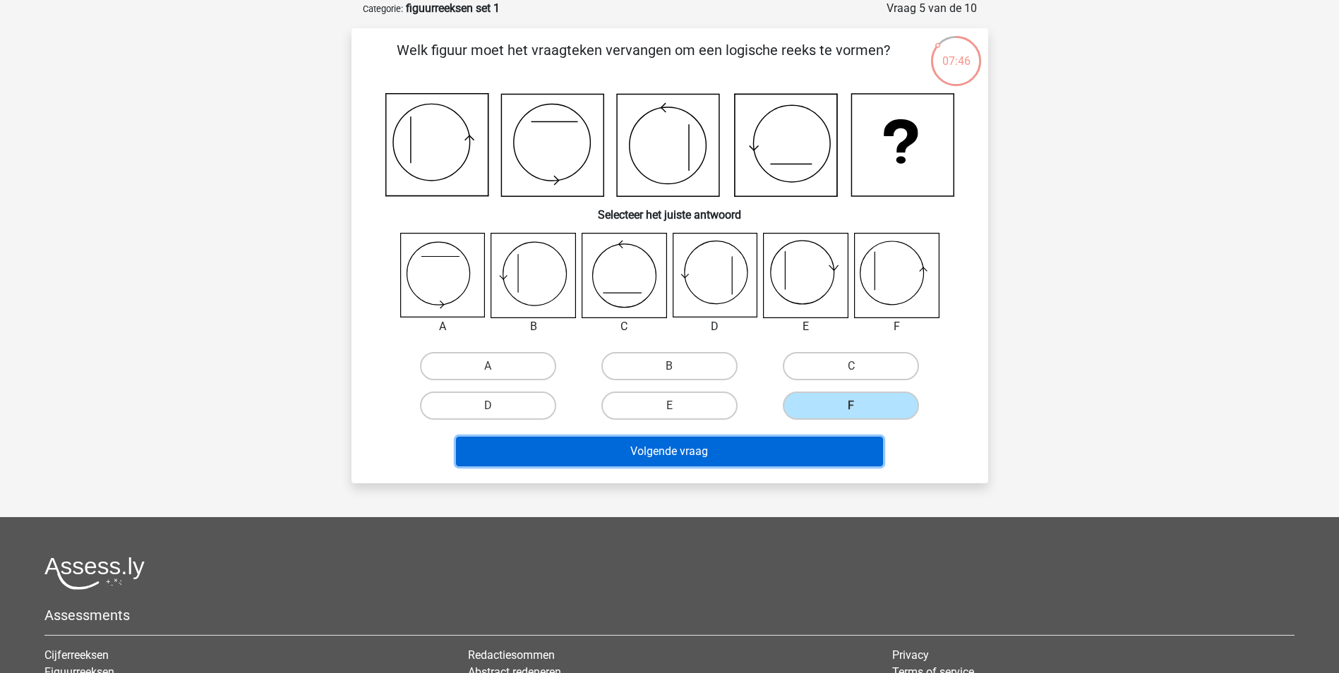
click at [829, 450] on button "Volgende vraag" at bounding box center [669, 452] width 427 height 30
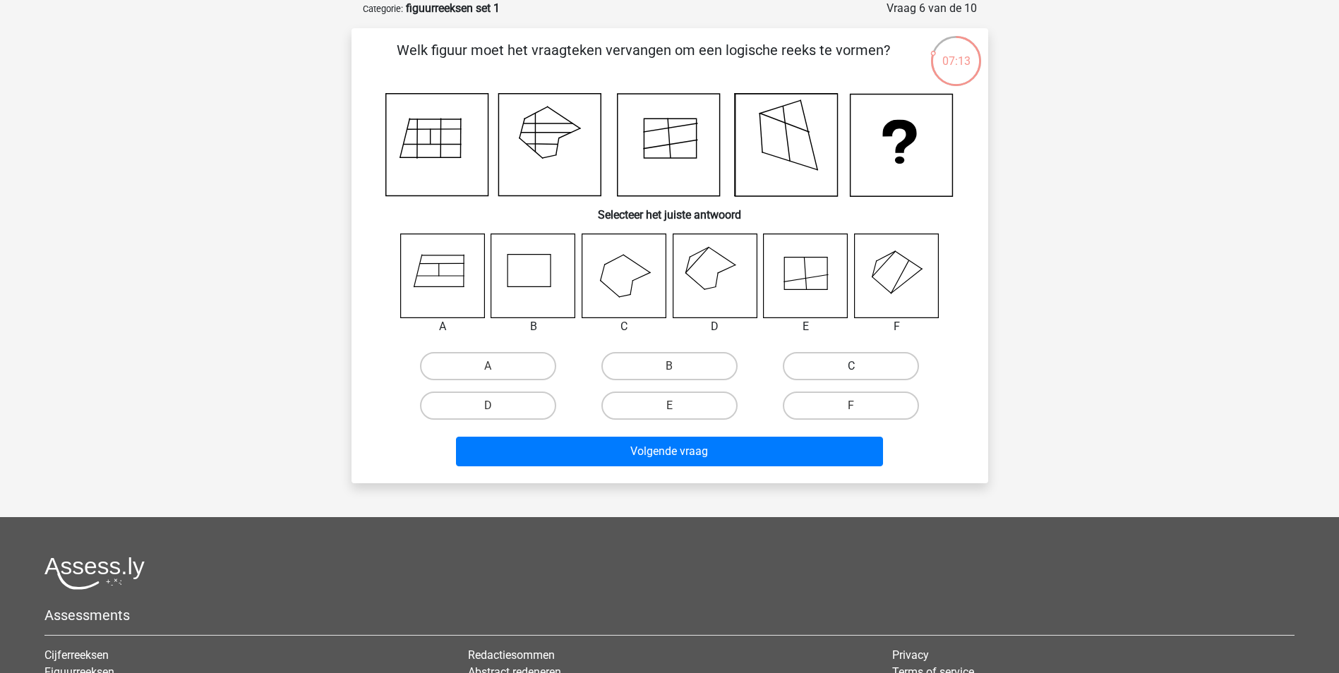
click at [876, 364] on label "C" at bounding box center [851, 366] width 136 height 28
click at [861, 366] on input "C" at bounding box center [855, 370] width 9 height 9
radio input "true"
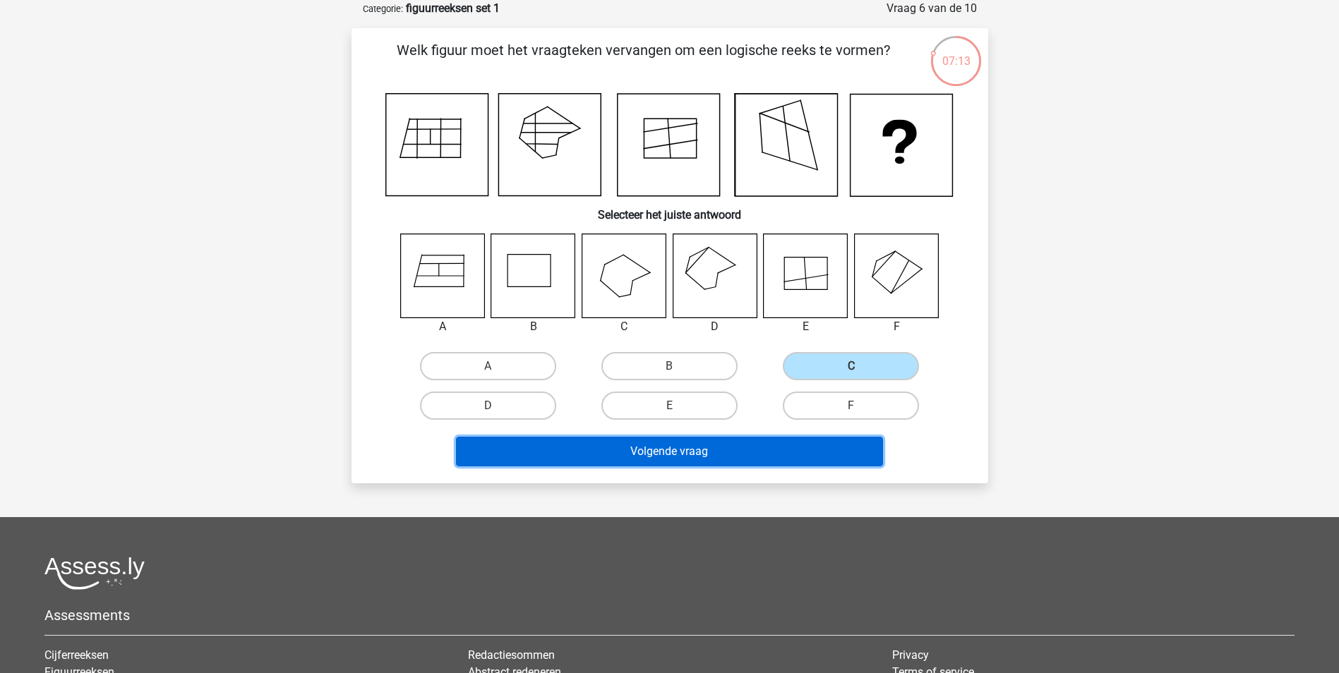
click at [794, 448] on button "Volgende vraag" at bounding box center [669, 452] width 427 height 30
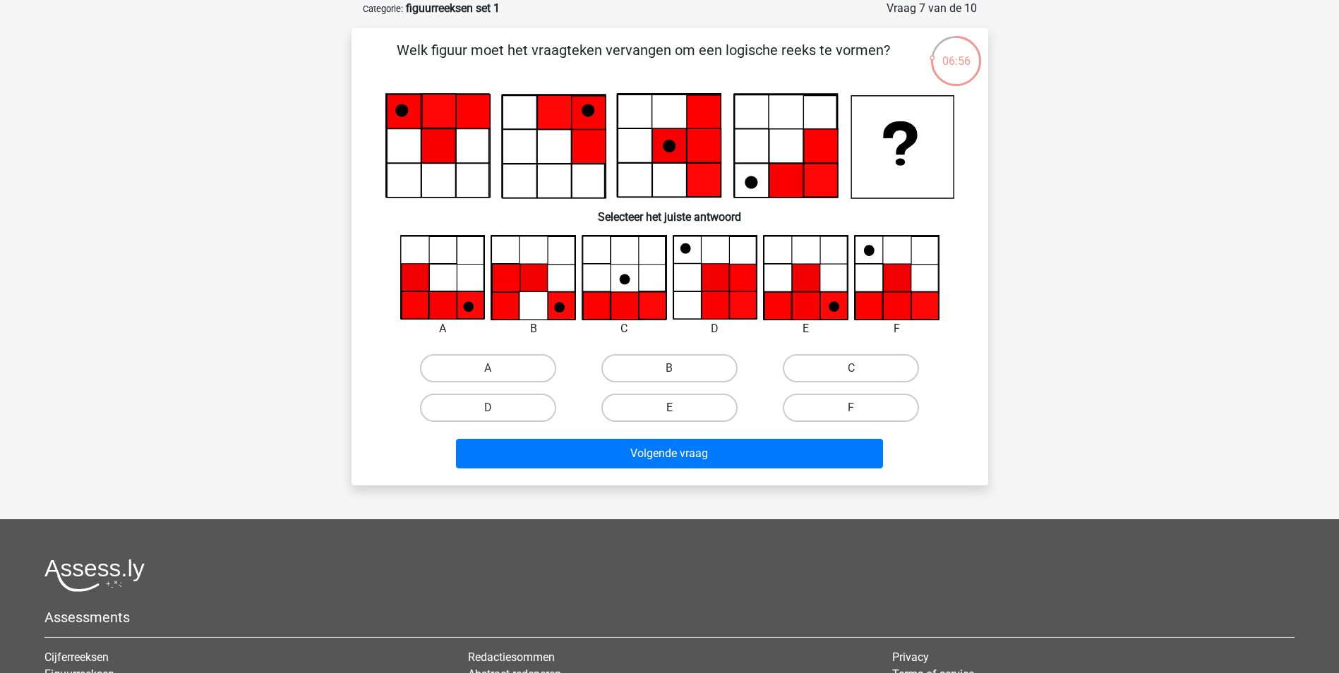
click at [661, 410] on label "E" at bounding box center [669, 408] width 136 height 28
click at [669, 410] on input "E" at bounding box center [673, 412] width 9 height 9
radio input "true"
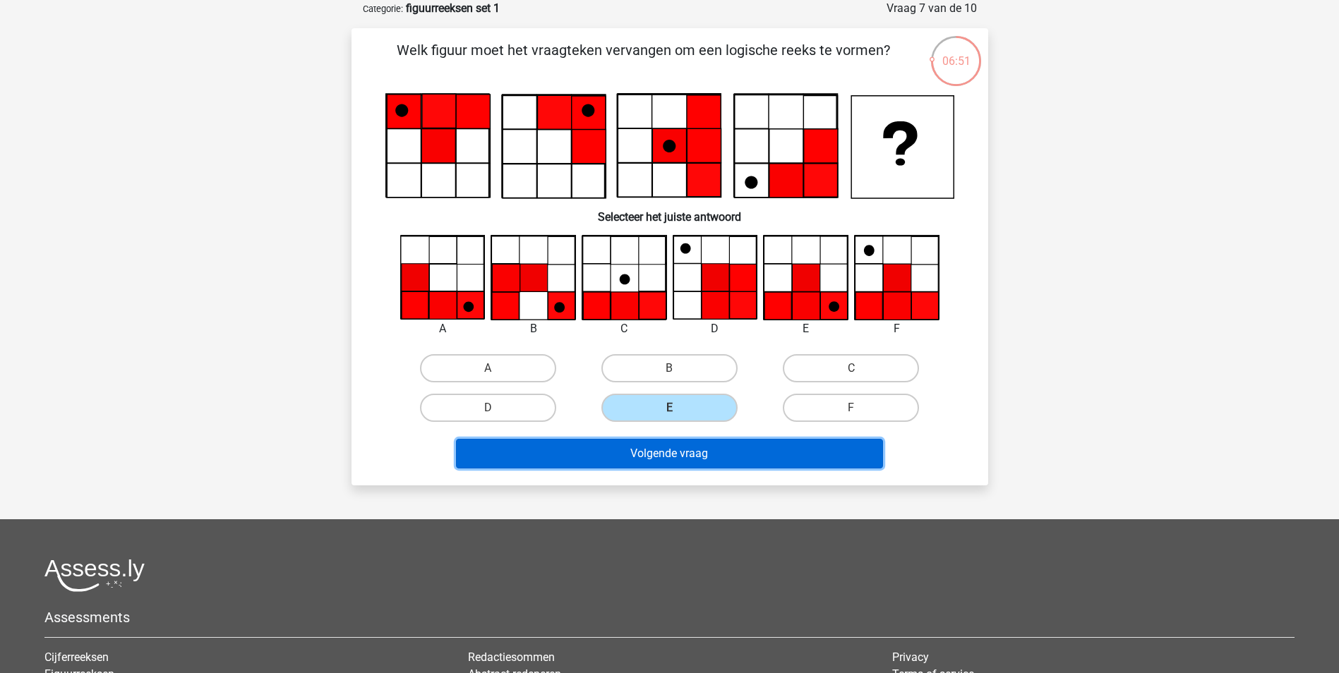
click at [681, 459] on button "Volgende vraag" at bounding box center [669, 454] width 427 height 30
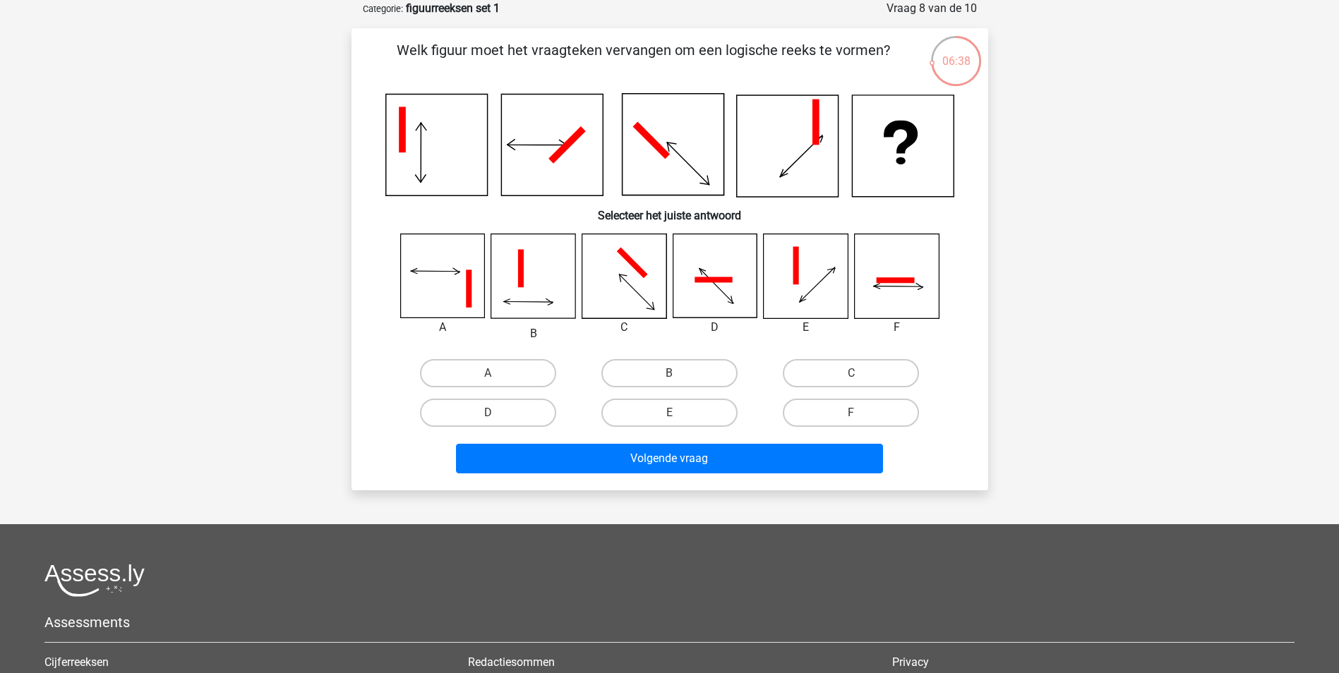
click at [672, 374] on input "B" at bounding box center [673, 377] width 9 height 9
radio input "true"
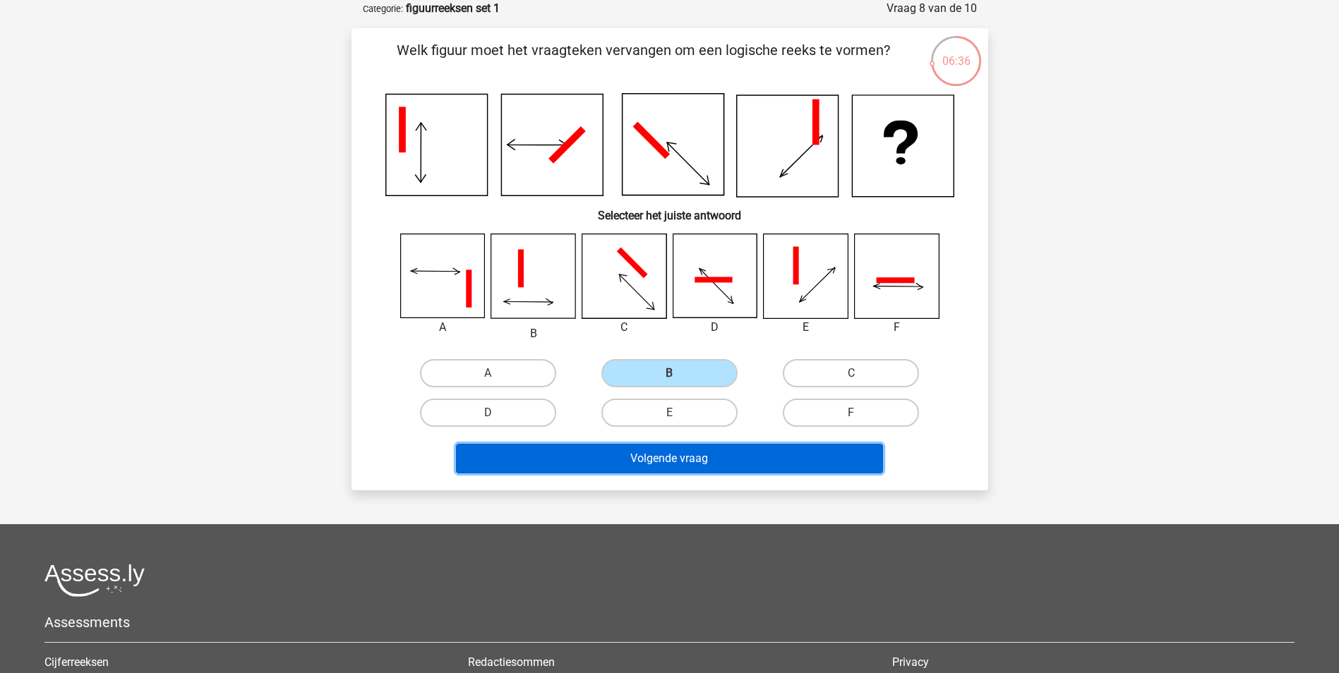
click at [683, 447] on button "Volgende vraag" at bounding box center [669, 459] width 427 height 30
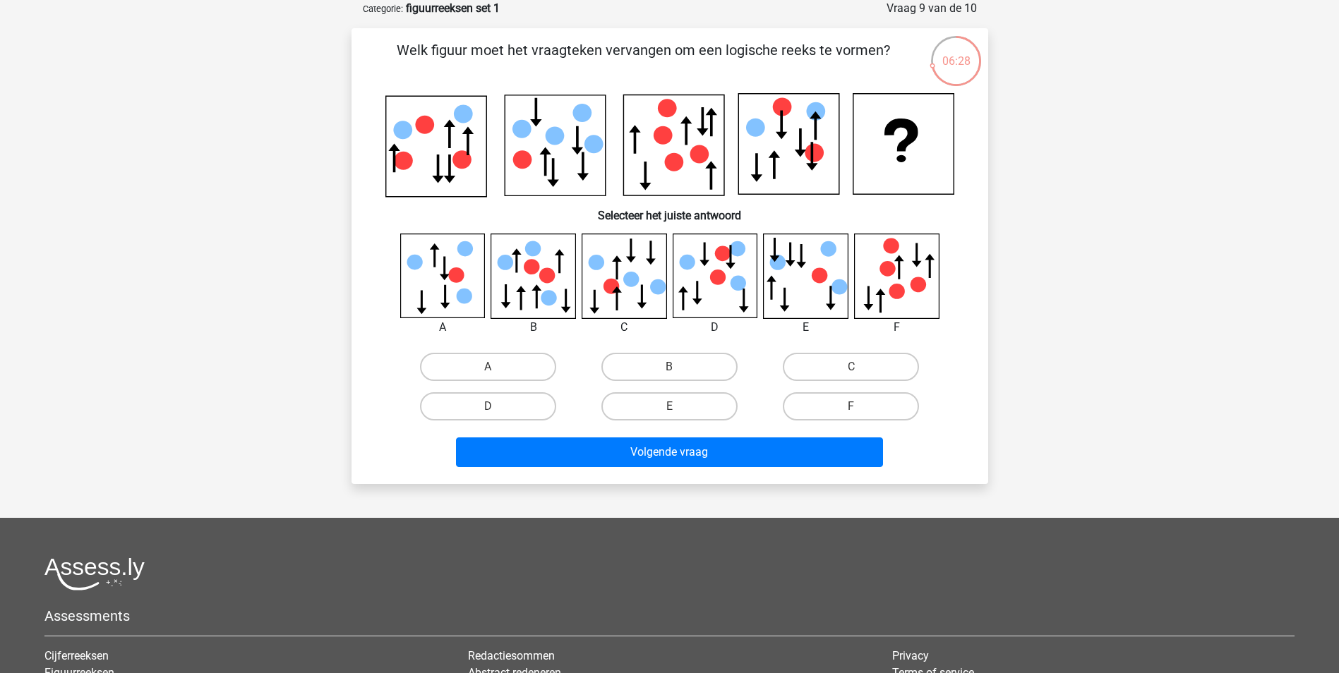
click at [670, 370] on input "B" at bounding box center [673, 371] width 9 height 9
radio input "true"
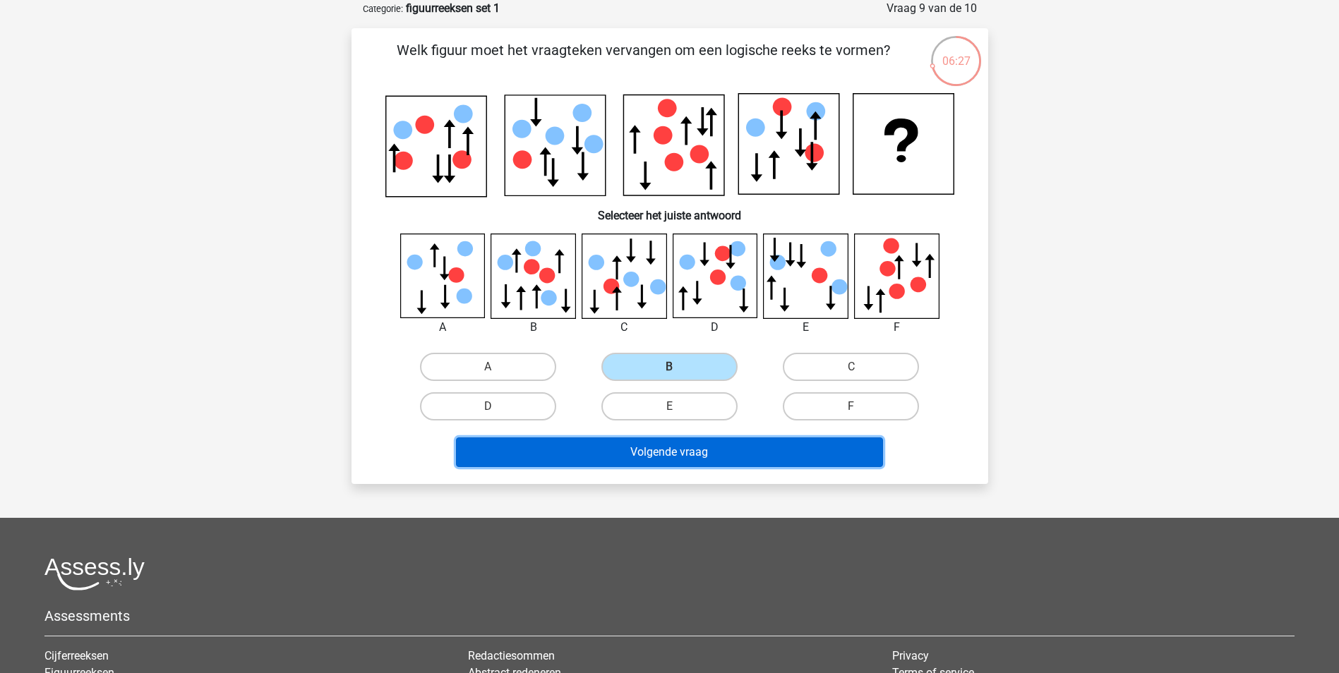
click at [726, 460] on button "Volgende vraag" at bounding box center [669, 453] width 427 height 30
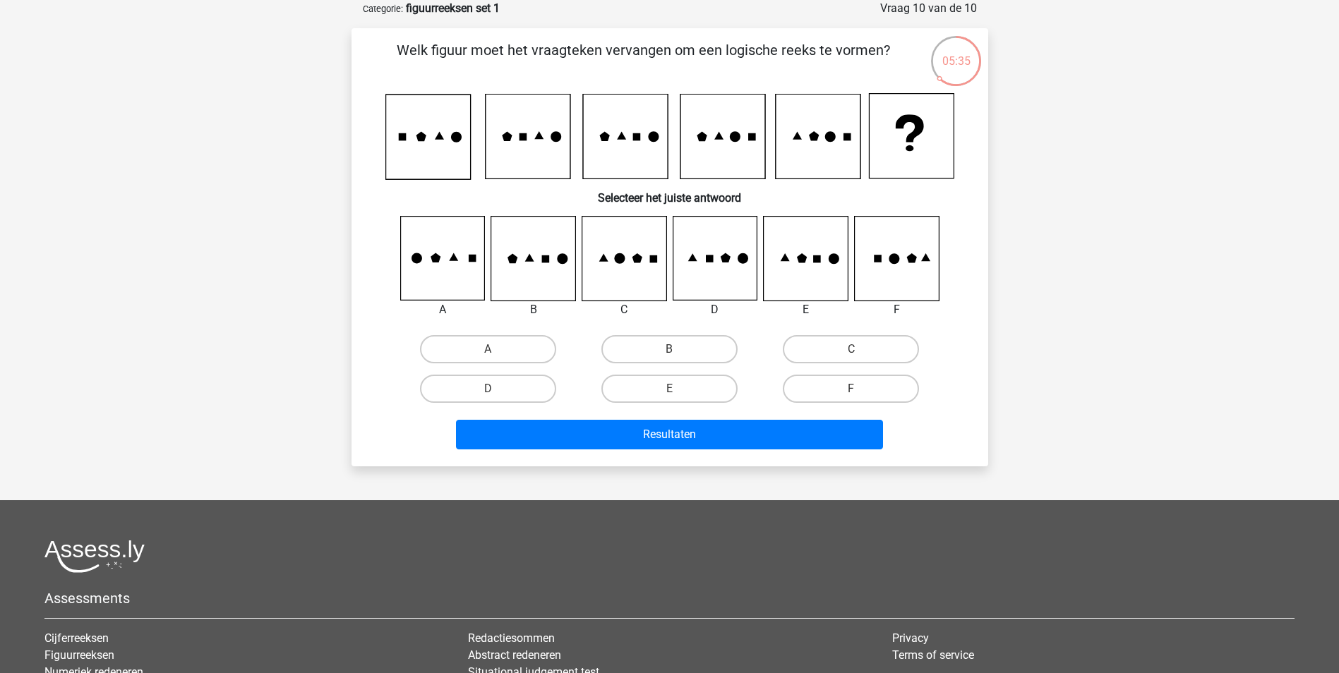
click at [853, 350] on input "C" at bounding box center [855, 353] width 9 height 9
radio input "true"
click at [602, 455] on div "Resultaten" at bounding box center [669, 437] width 545 height 35
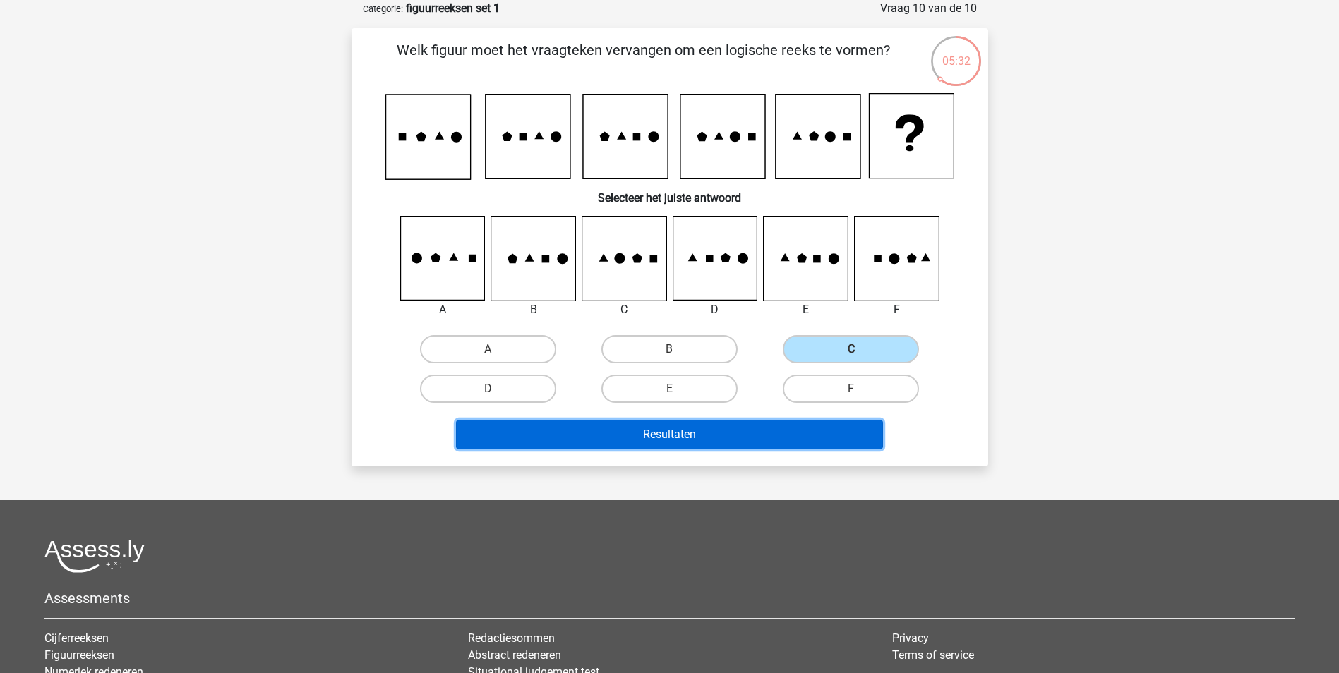
drag, startPoint x: 602, startPoint y: 455, endPoint x: 605, endPoint y: 442, distance: 13.0
click at [605, 442] on button "Resultaten" at bounding box center [669, 435] width 427 height 30
